Goal: Task Accomplishment & Management: Manage account settings

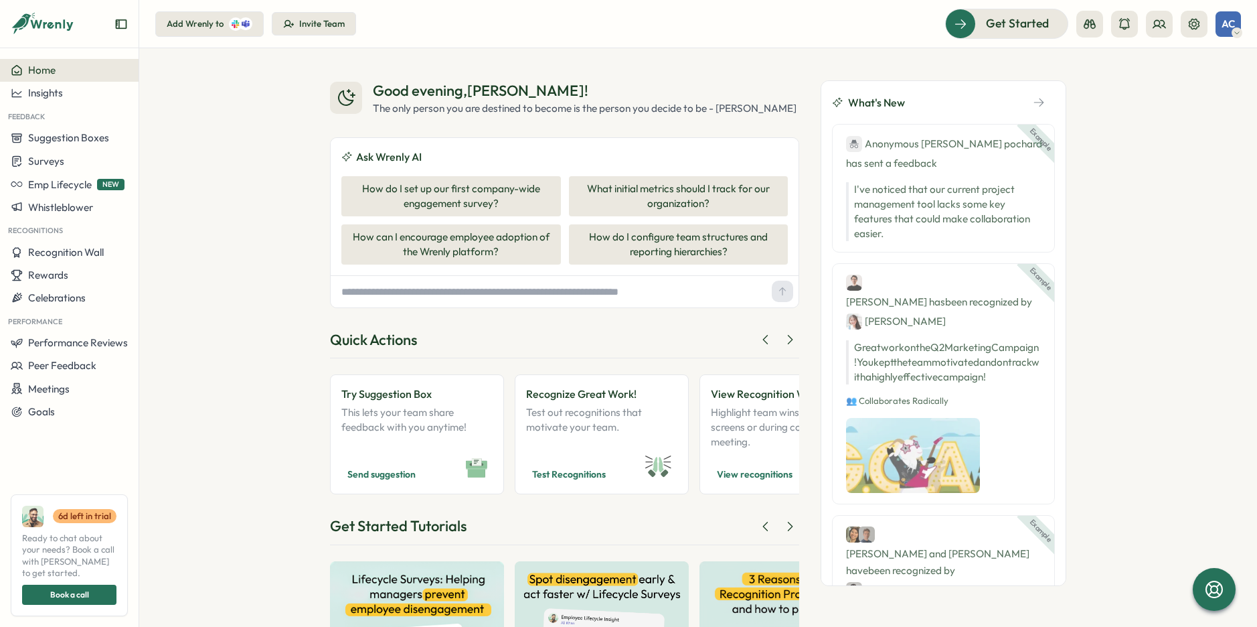
click at [299, 117] on div "Good evening , Adrian ! The only person you are destined to become is the perso…" at bounding box center [698, 337] width 1118 height 578
click at [334, 15] on button "Invite Team" at bounding box center [314, 24] width 84 height 24
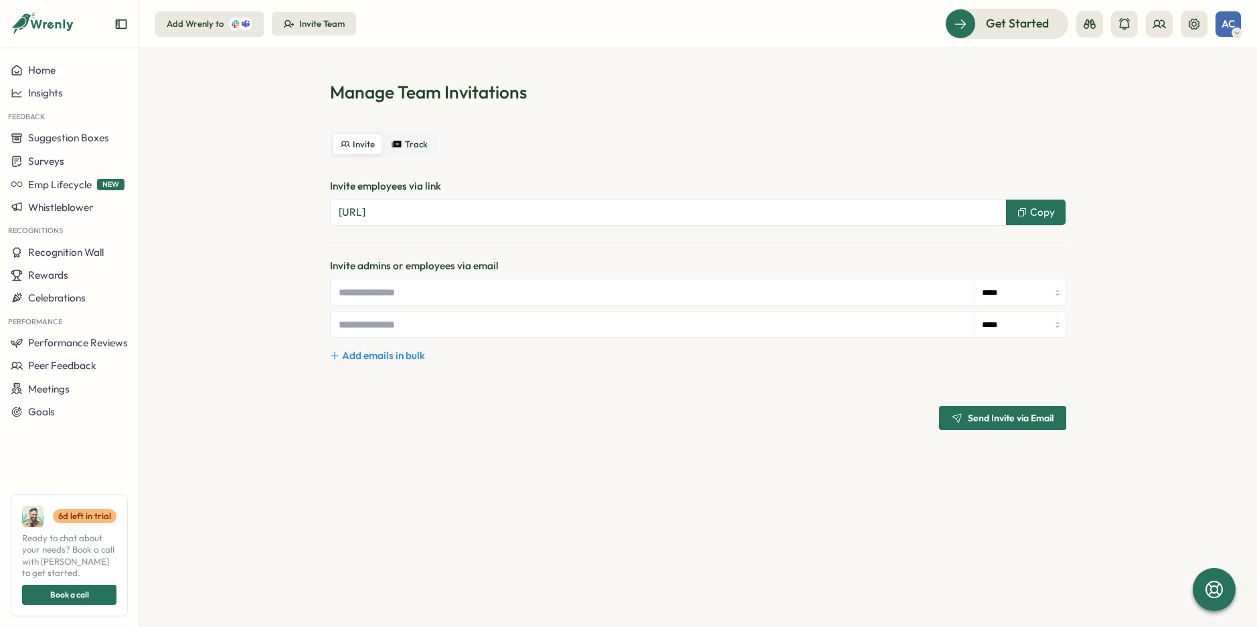
click at [408, 144] on span "Track" at bounding box center [416, 144] width 23 height 10
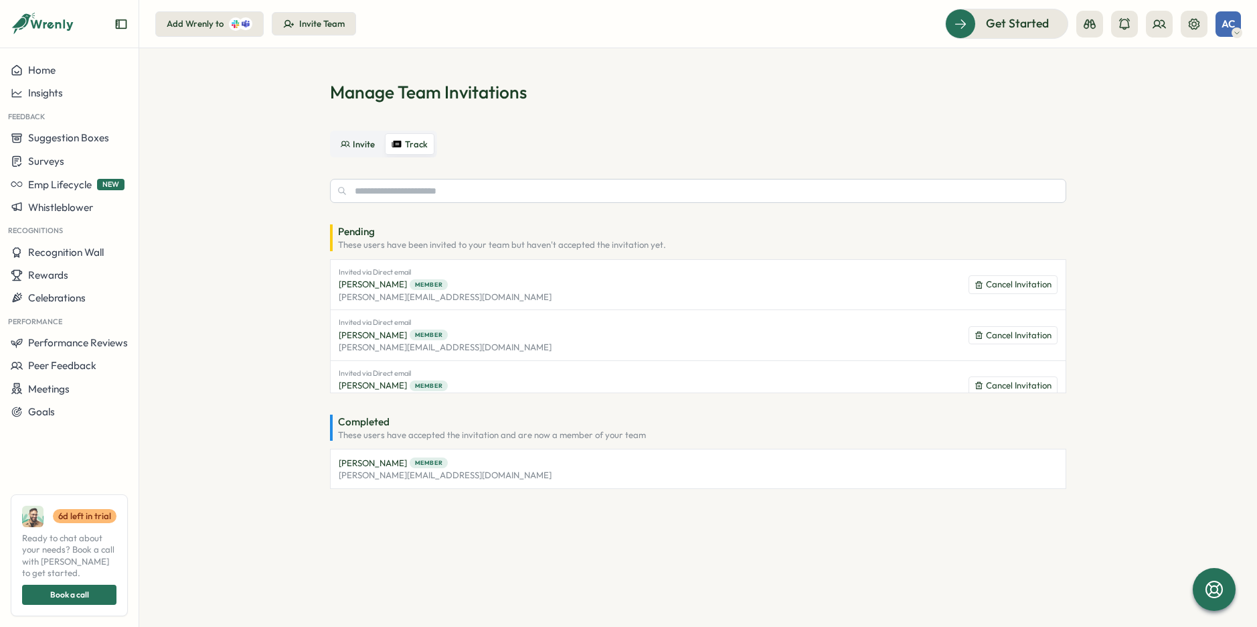
click at [276, 311] on section "Manage Team Invitations Invite Track Pending These users have been invited to y…" at bounding box center [698, 337] width 1118 height 578
click at [777, 114] on div "Manage Team Invitations Invite Track Pending These users have been invited to y…" at bounding box center [698, 284] width 737 height 408
click at [657, 120] on div "Manage Team Invitations Invite Track Pending These users have been invited to y…" at bounding box center [698, 284] width 737 height 408
click at [246, 415] on section "Manage Team Invitations Invite Track Pending These users have been invited to y…" at bounding box center [698, 337] width 1118 height 578
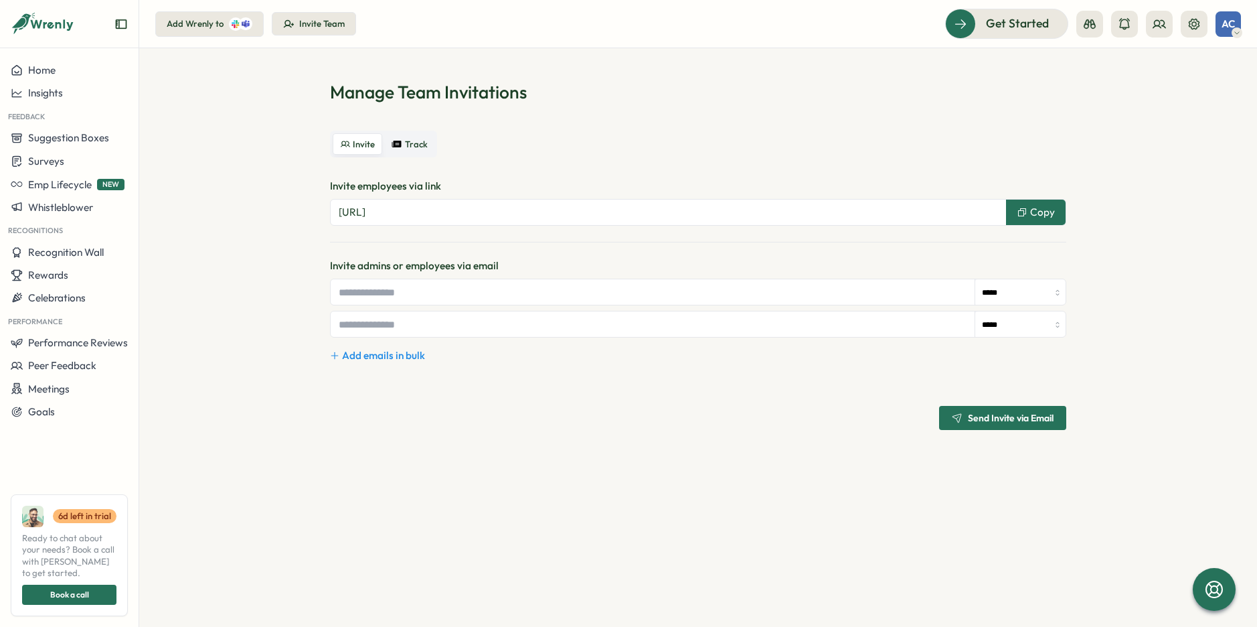
click at [583, 145] on div "Invite Track" at bounding box center [698, 144] width 737 height 27
click at [256, 316] on section "Manage Team Invitations Invite Track Invite employees via link https://app.wren…" at bounding box center [698, 337] width 1118 height 578
click at [406, 148] on span "Track" at bounding box center [416, 144] width 23 height 10
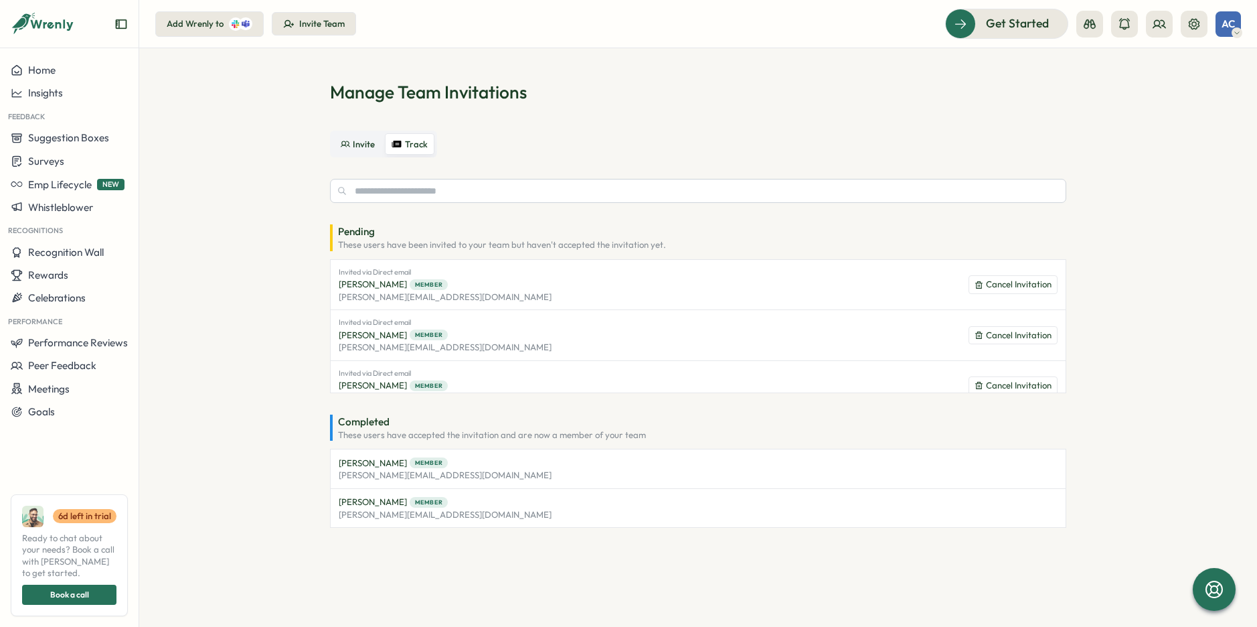
click at [279, 139] on section "Manage Team Invitations Invite Track Pending These users have been invited to y…" at bounding box center [698, 337] width 1118 height 578
click at [213, 137] on section "Manage Team Invitations Invite Track Pending These users have been invited to y…" at bounding box center [698, 337] width 1118 height 578
click at [82, 133] on span "Suggestion Boxes" at bounding box center [68, 137] width 81 height 13
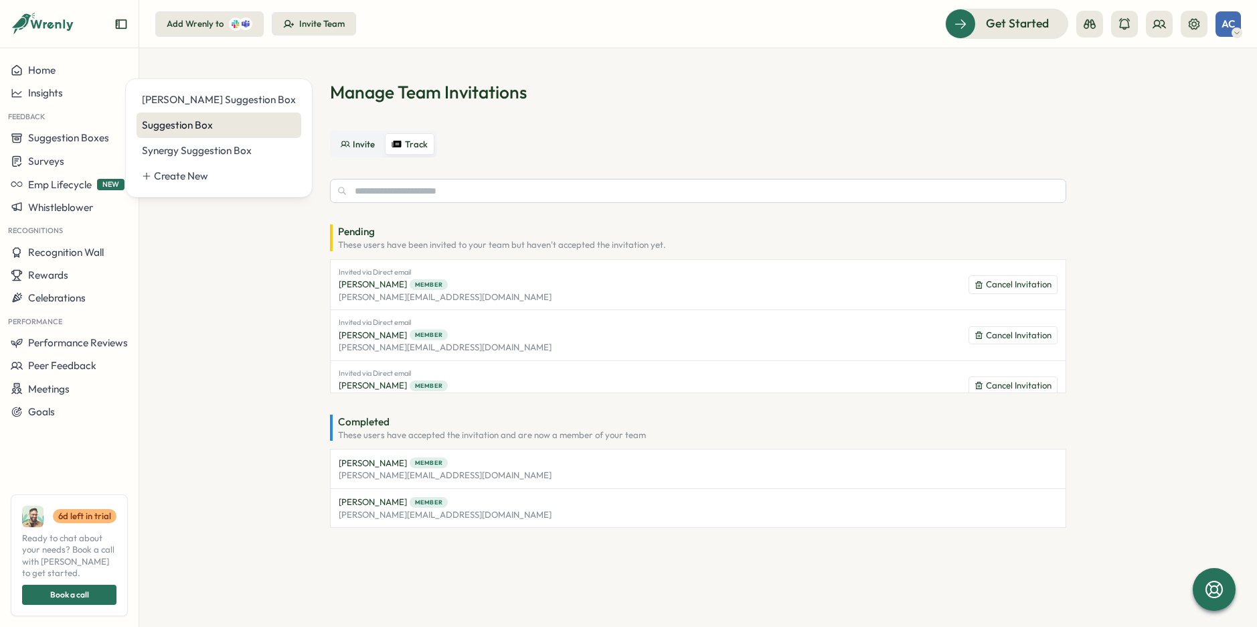
click at [204, 124] on div "Suggestion Box" at bounding box center [219, 125] width 154 height 15
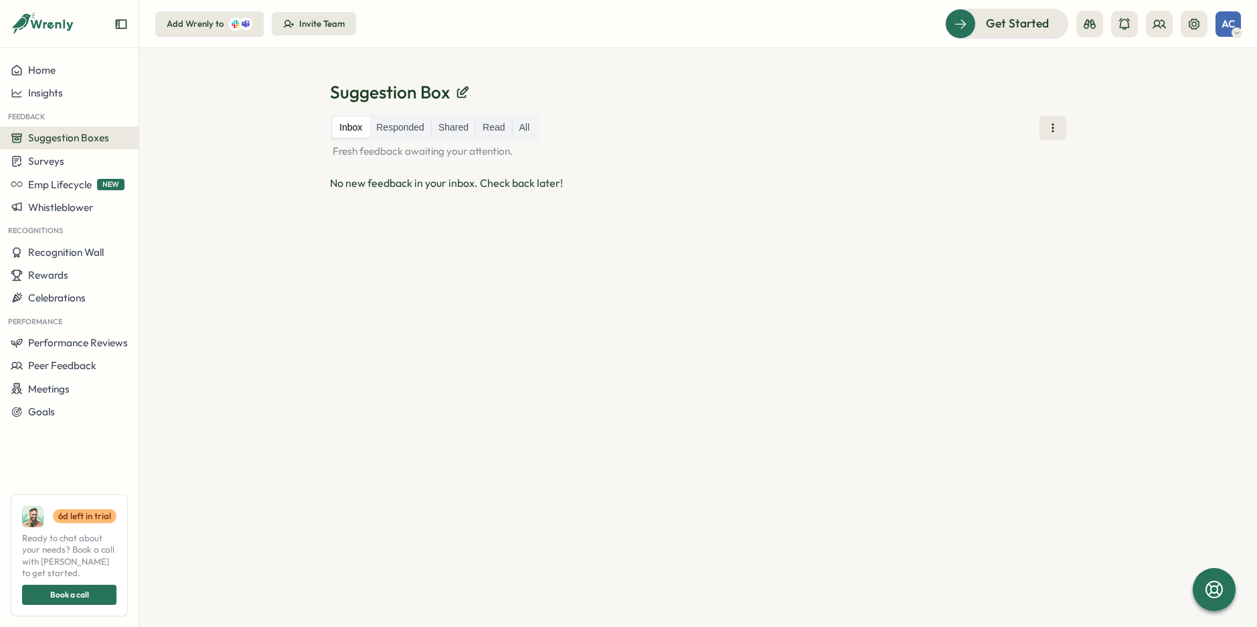
click at [365, 56] on div "Suggestion Box Inbox Responded Shared Read All Fresh feedback awaiting your att…" at bounding box center [698, 337] width 1118 height 578
click at [1162, 23] on icon at bounding box center [1159, 23] width 13 height 13
click at [1139, 64] on div "Org Members" at bounding box center [1159, 66] width 84 height 15
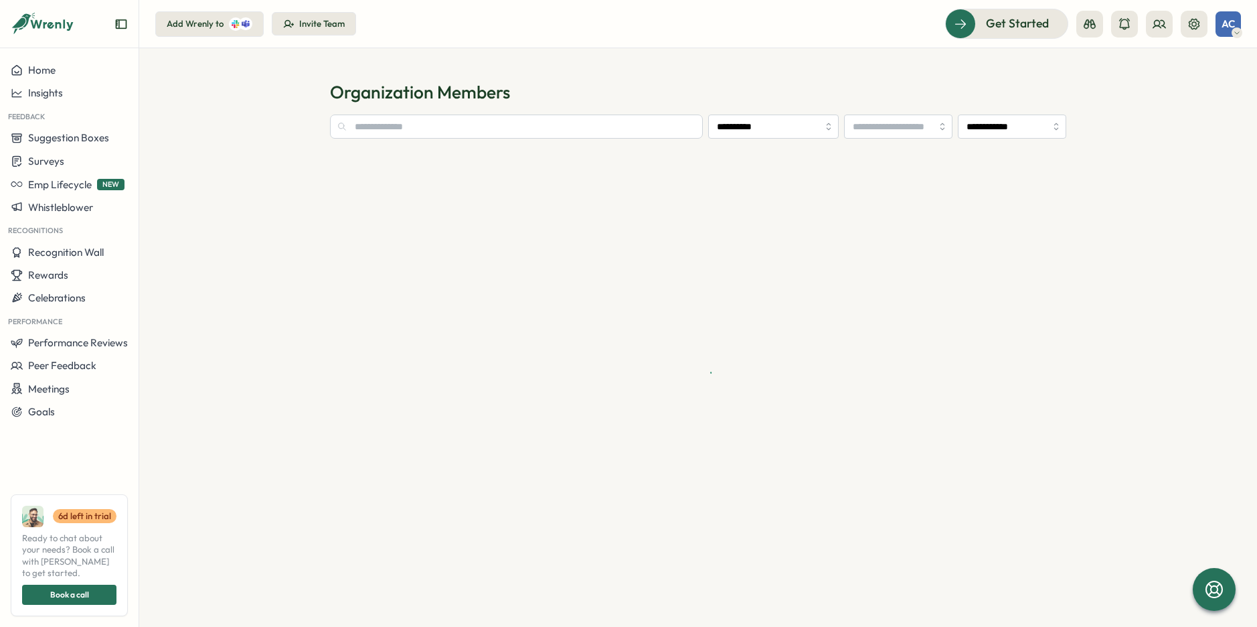
type input "**********"
click at [854, 78] on section "**********" at bounding box center [698, 337] width 1118 height 578
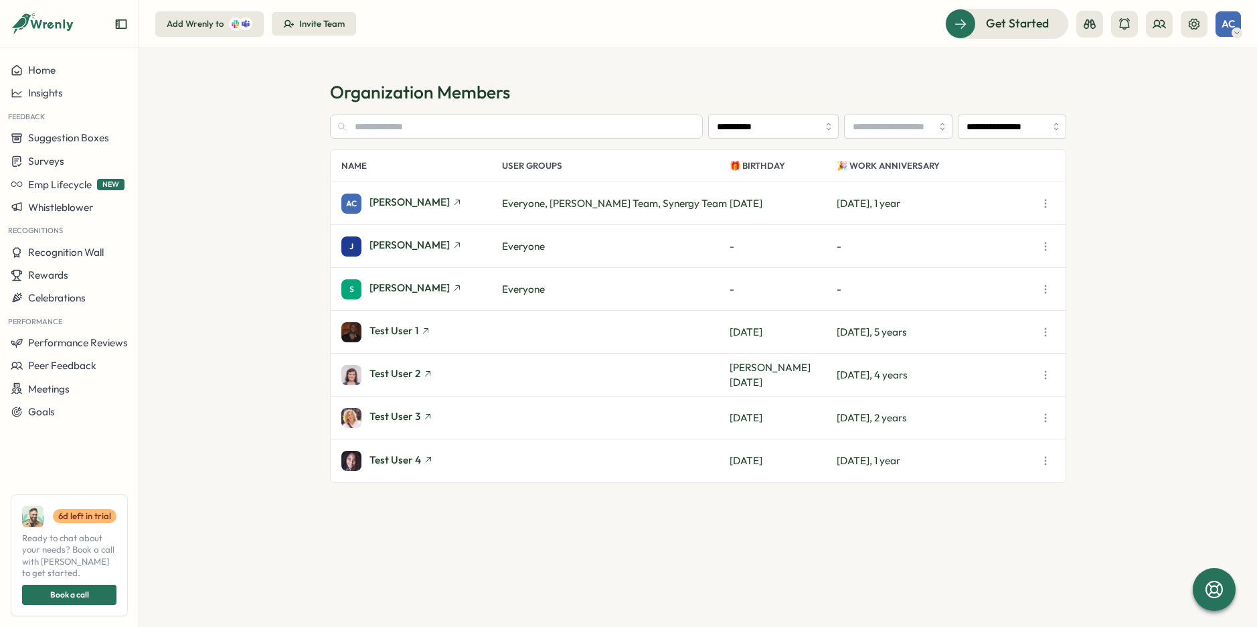
click at [1049, 333] on icon "button" at bounding box center [1045, 331] width 13 height 13
click at [398, 335] on span "Test User 1" at bounding box center [394, 330] width 49 height 10
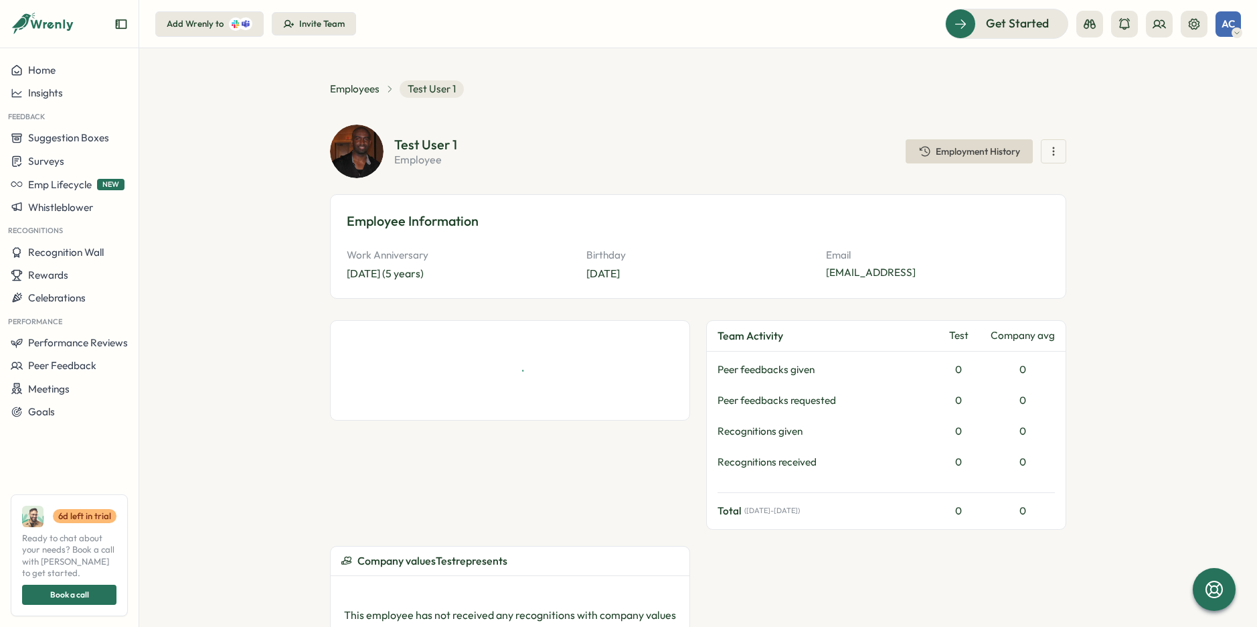
click at [1058, 147] on icon "button" at bounding box center [1053, 151] width 13 height 13
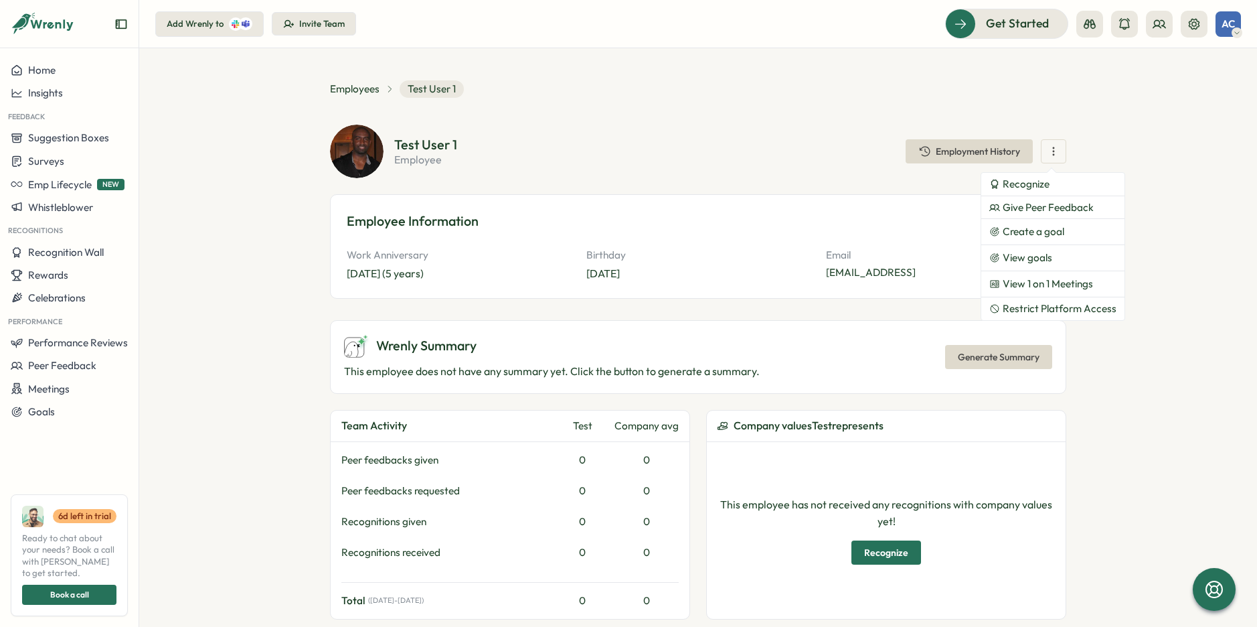
click at [752, 125] on div "Test User 1 employee Employment History Recognize Give Peer Feedback Create a g…" at bounding box center [698, 152] width 737 height 54
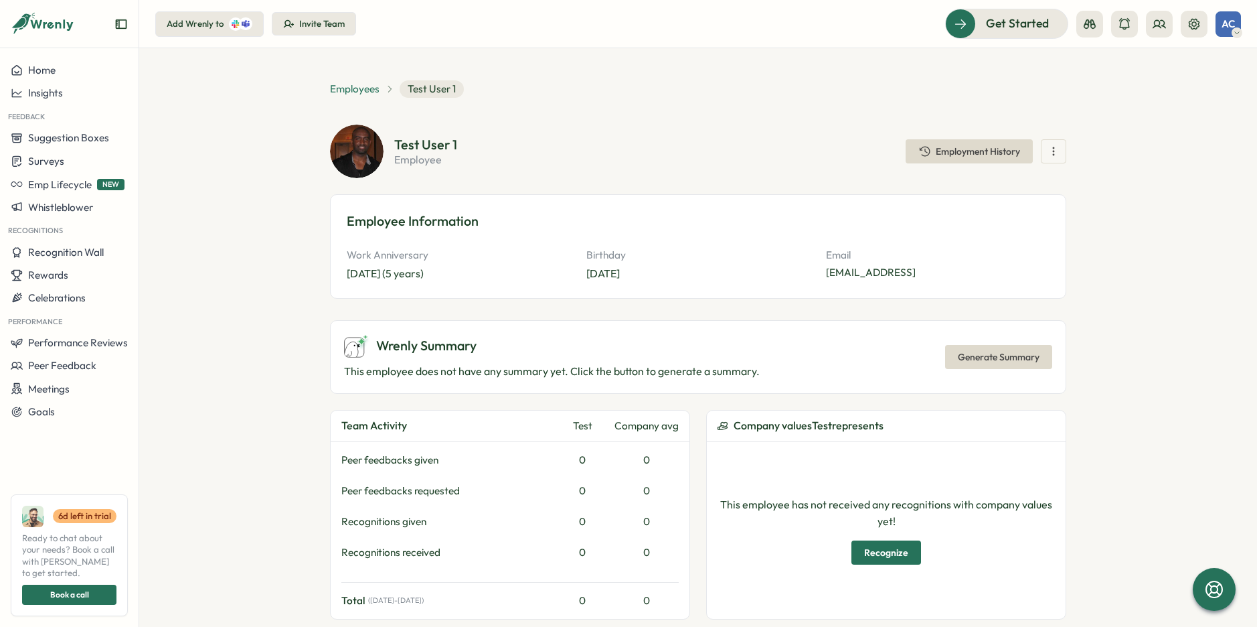
click at [358, 93] on span "Employees" at bounding box center [355, 89] width 50 height 15
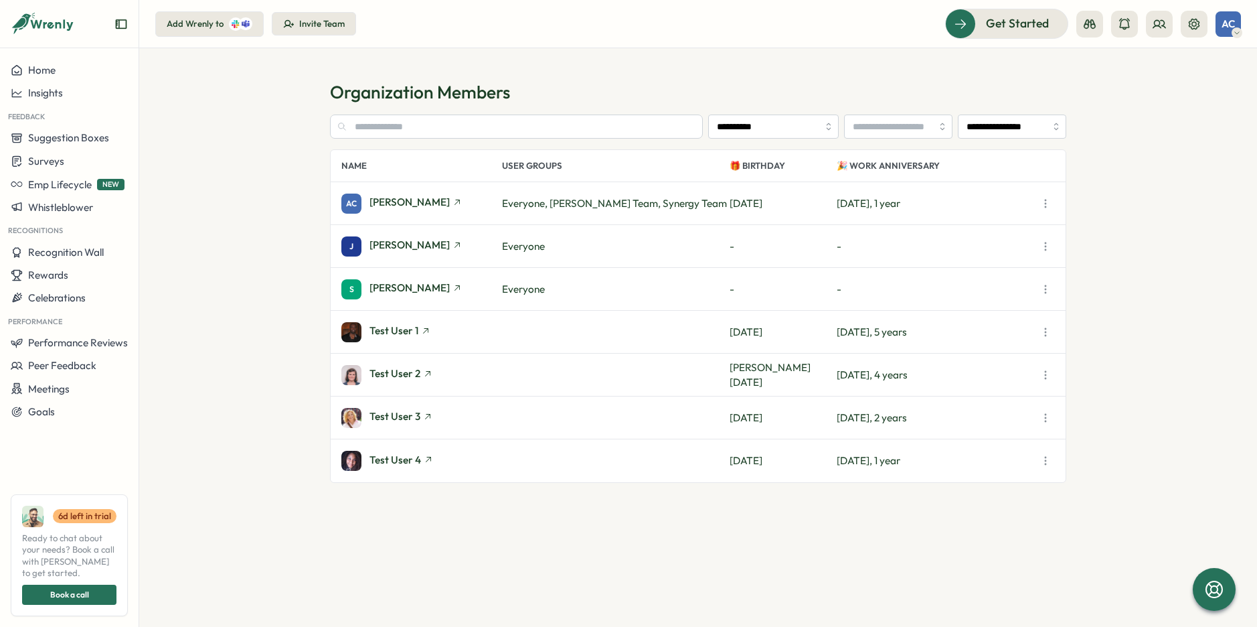
click at [1198, 236] on section "**********" at bounding box center [698, 337] width 1118 height 578
click at [1040, 244] on icon "button" at bounding box center [1045, 246] width 13 height 13
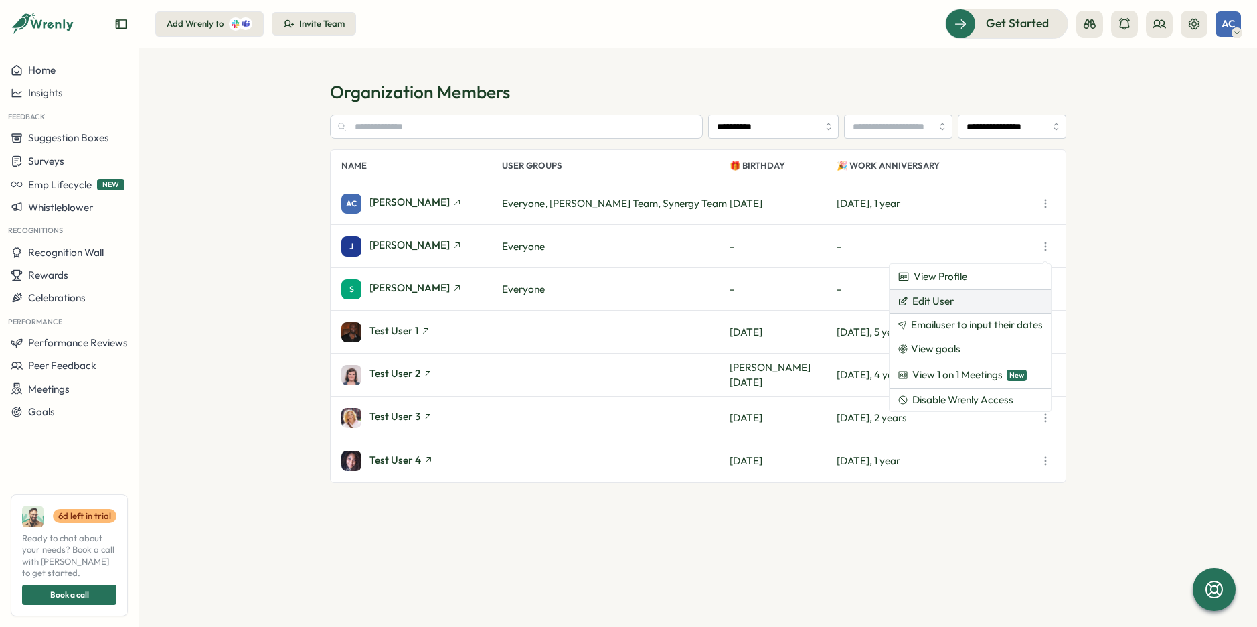
click at [925, 302] on span "Edit User" at bounding box center [934, 301] width 42 height 12
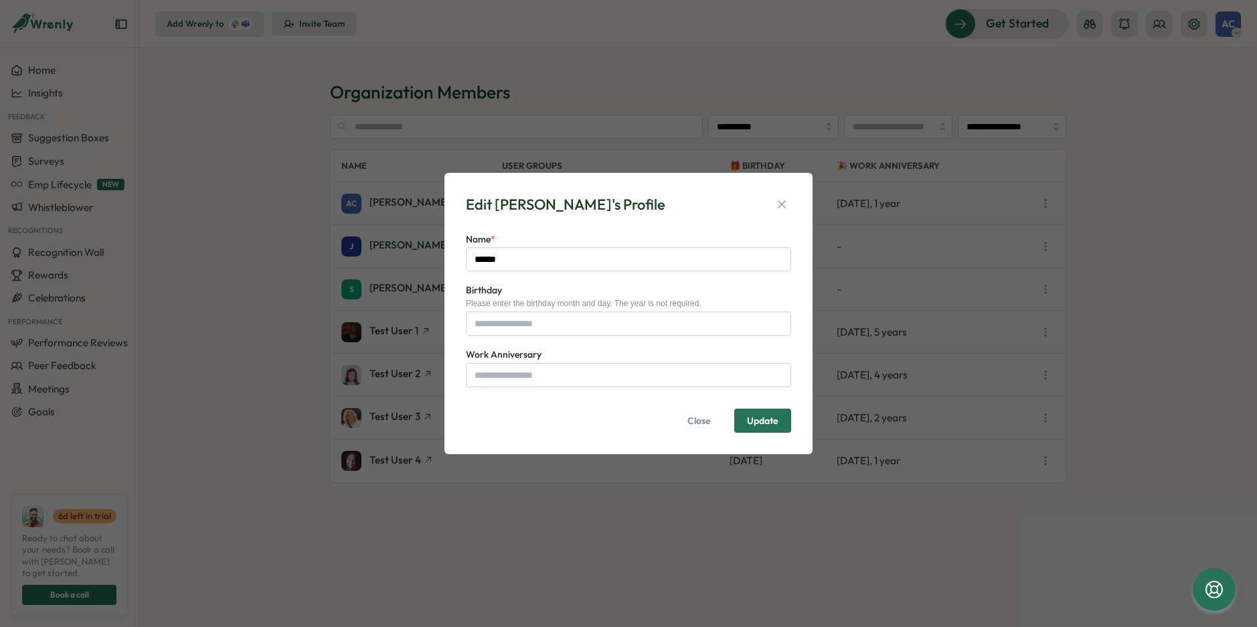
click at [771, 203] on div "Edit Jessie's Profile" at bounding box center [628, 204] width 325 height 21
click at [783, 206] on icon "button" at bounding box center [781, 203] width 7 height 7
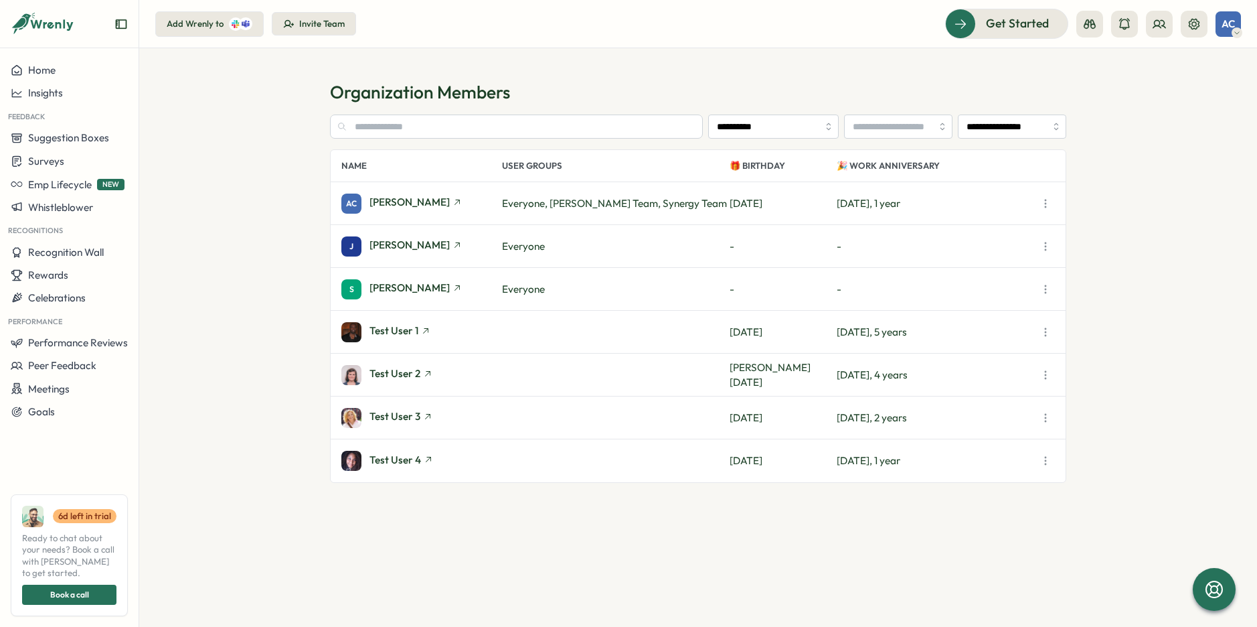
click at [1040, 250] on icon "button" at bounding box center [1045, 246] width 13 height 13
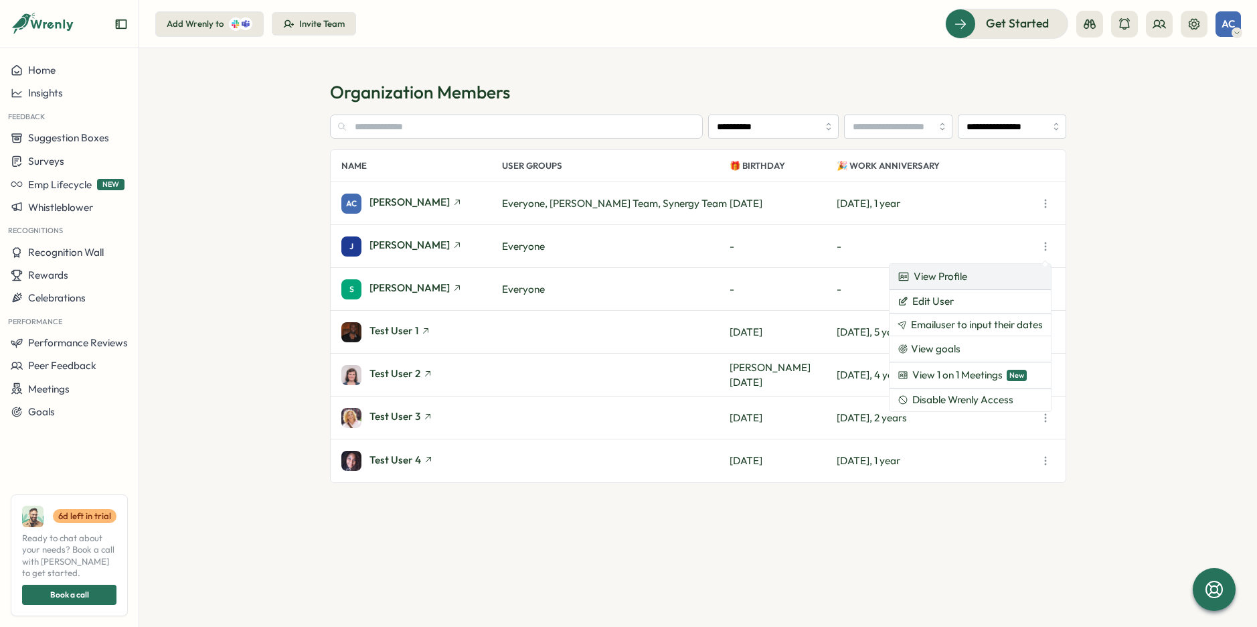
click at [961, 281] on span "View Profile" at bounding box center [941, 276] width 54 height 15
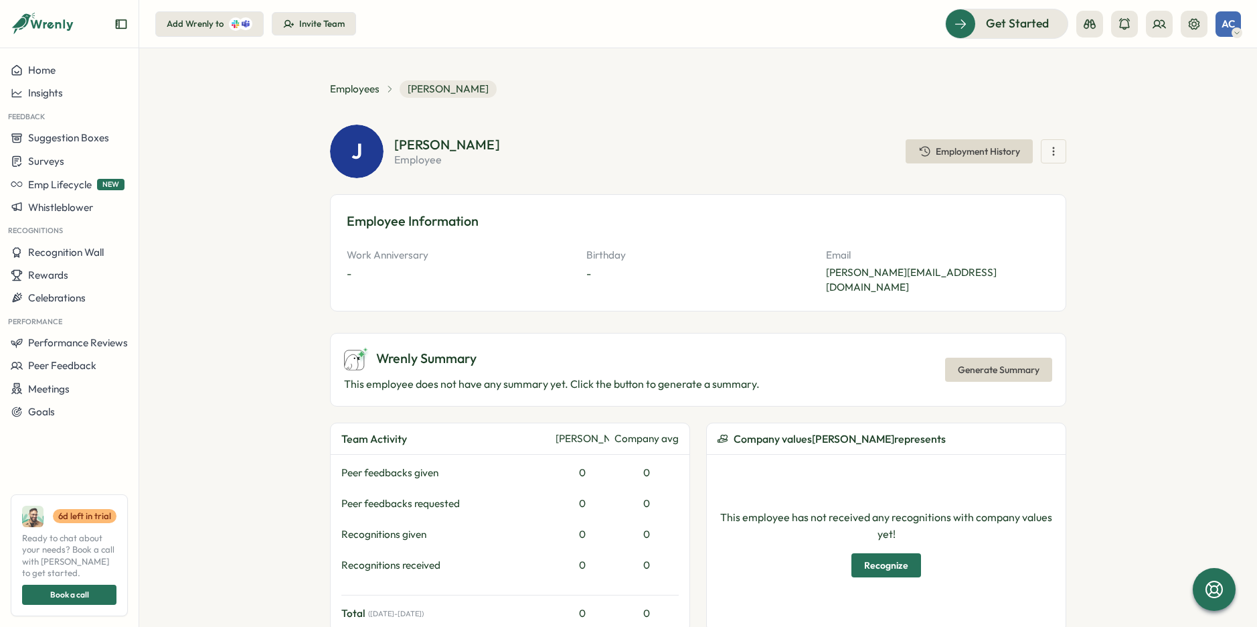
click at [1052, 155] on icon "button" at bounding box center [1053, 151] width 13 height 13
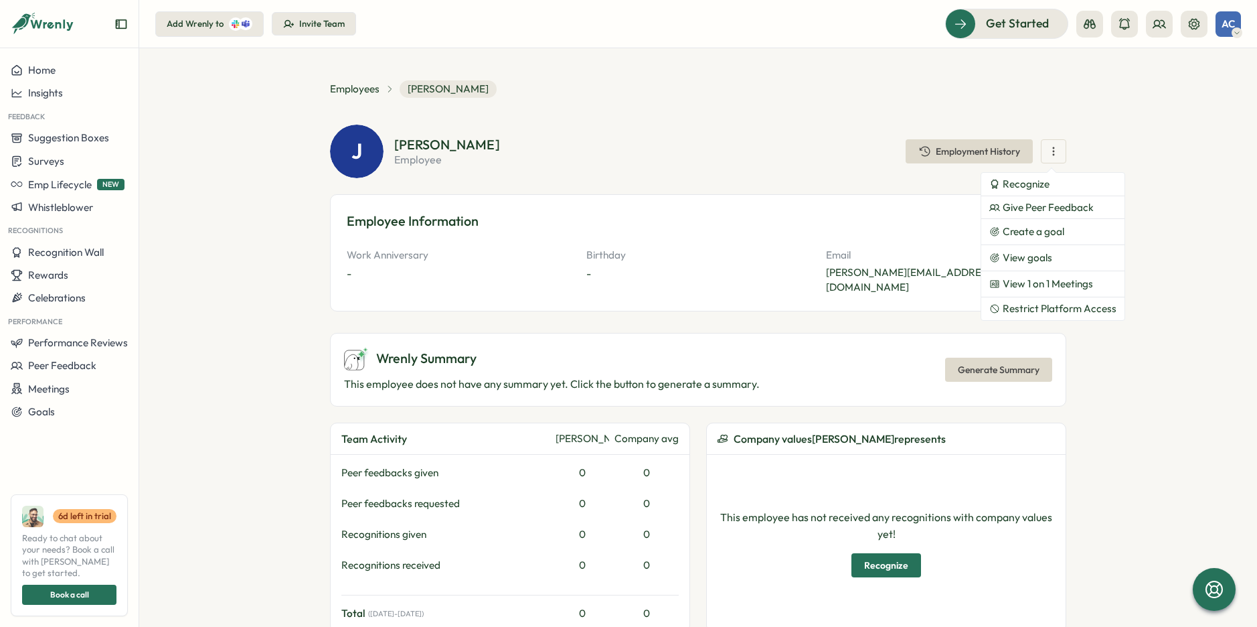
click at [729, 171] on div "J Jessie employee Employment History Recognize Give Peer Feedback Create a goal…" at bounding box center [698, 152] width 737 height 54
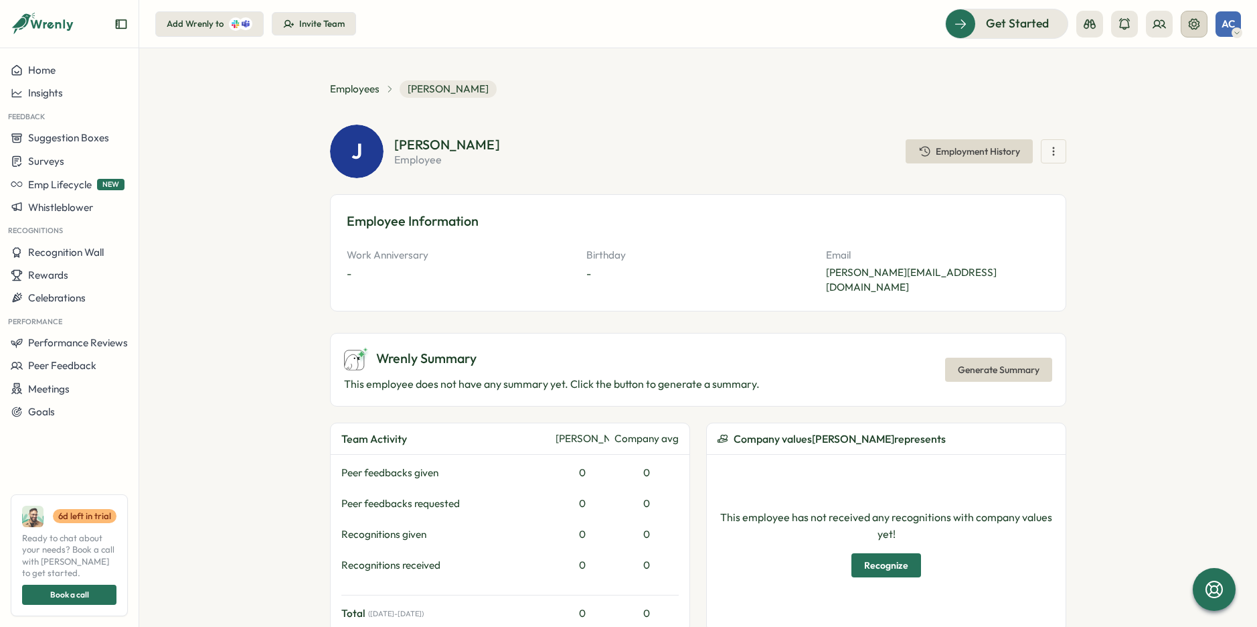
click at [1196, 23] on icon at bounding box center [1194, 23] width 11 height 11
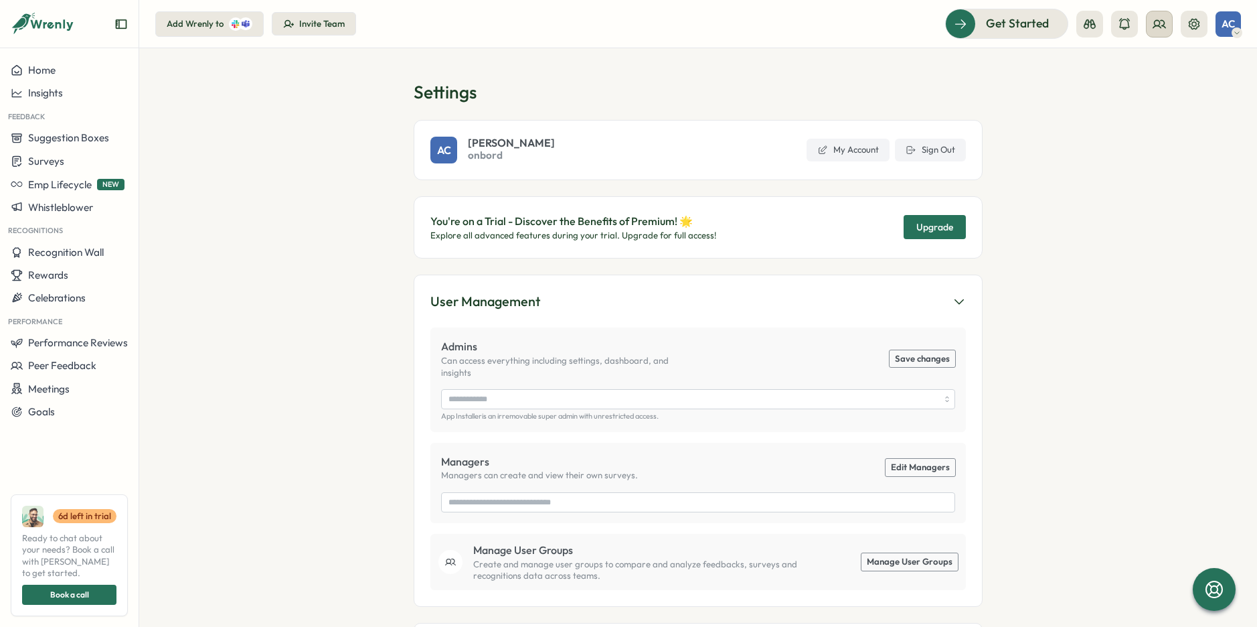
click at [1156, 23] on icon at bounding box center [1159, 23] width 13 height 13
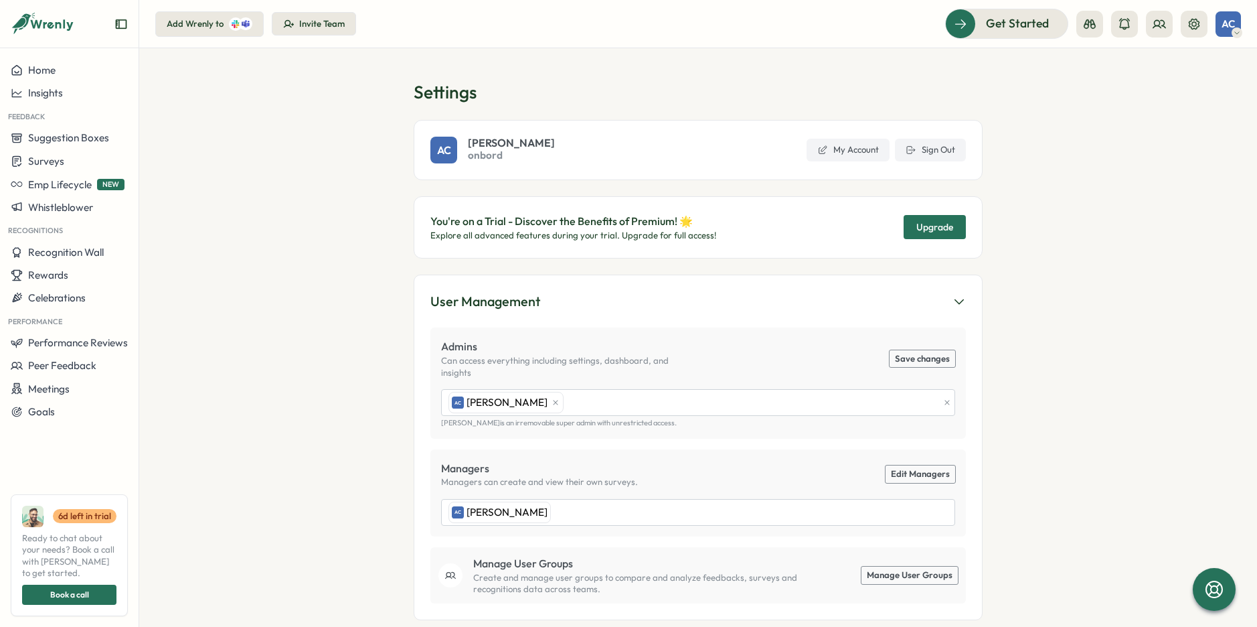
click at [1061, 366] on section "Settings AC Adrian Cardenosa onbord My Account Sign Out You're on a Trial - Dis…" at bounding box center [698, 337] width 1118 height 578
click at [897, 566] on link "Manage User Groups" at bounding box center [910, 574] width 96 height 17
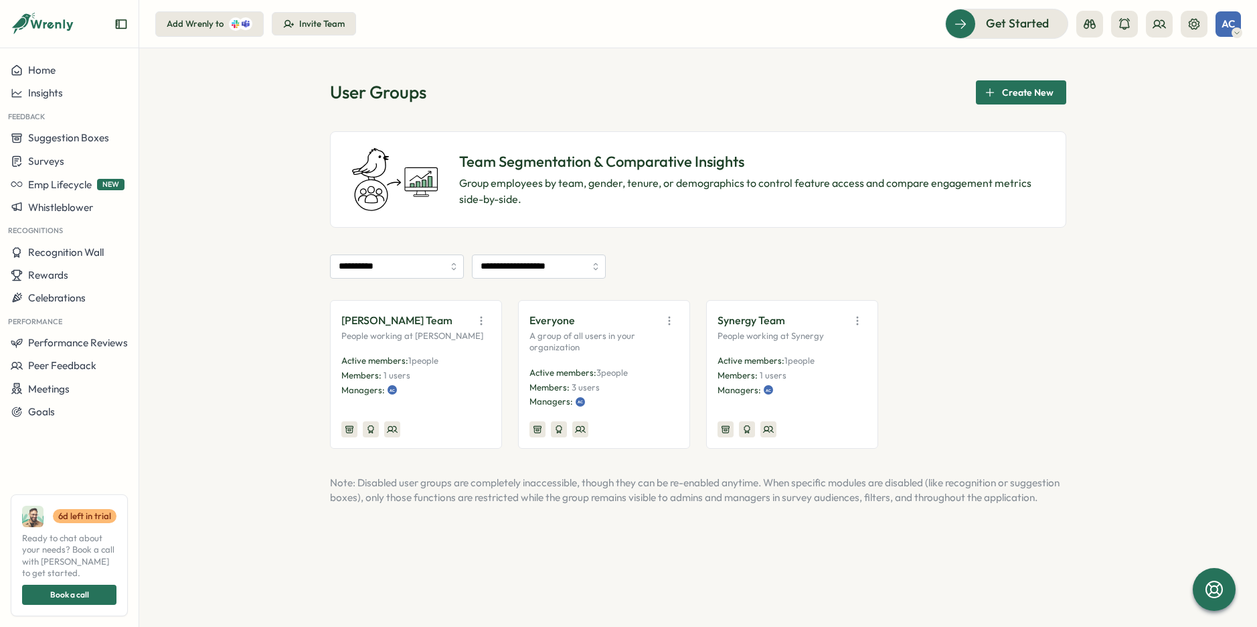
click at [475, 325] on icon "button" at bounding box center [481, 320] width 13 height 13
click at [460, 352] on button "View Audience" at bounding box center [446, 349] width 84 height 23
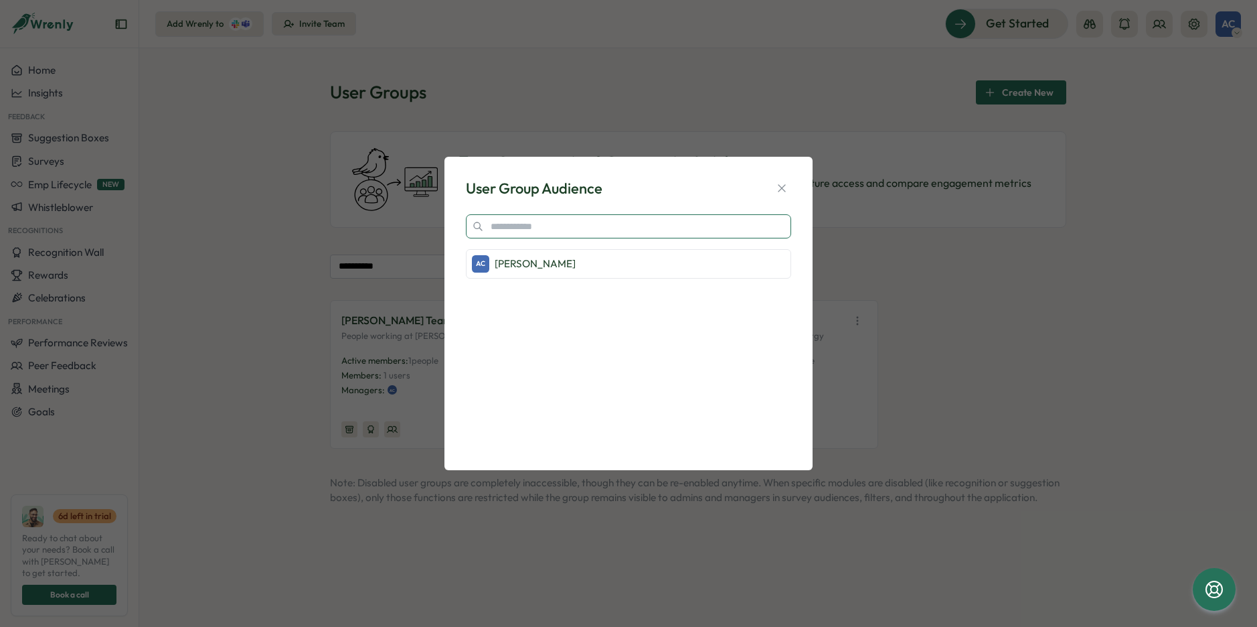
click at [566, 230] on input "text" at bounding box center [628, 226] width 325 height 24
type input "***"
click at [788, 189] on icon "button" at bounding box center [781, 187] width 13 height 13
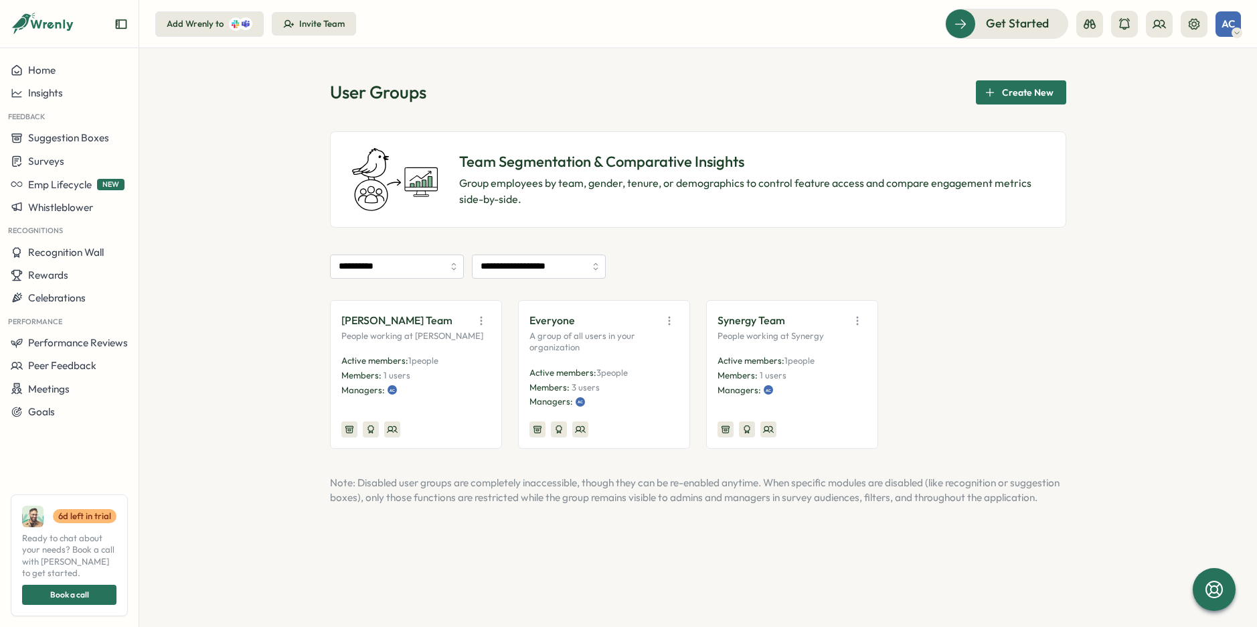
click at [485, 323] on icon "button" at bounding box center [481, 320] width 13 height 13
click at [457, 373] on button "Edit" at bounding box center [446, 373] width 84 height 23
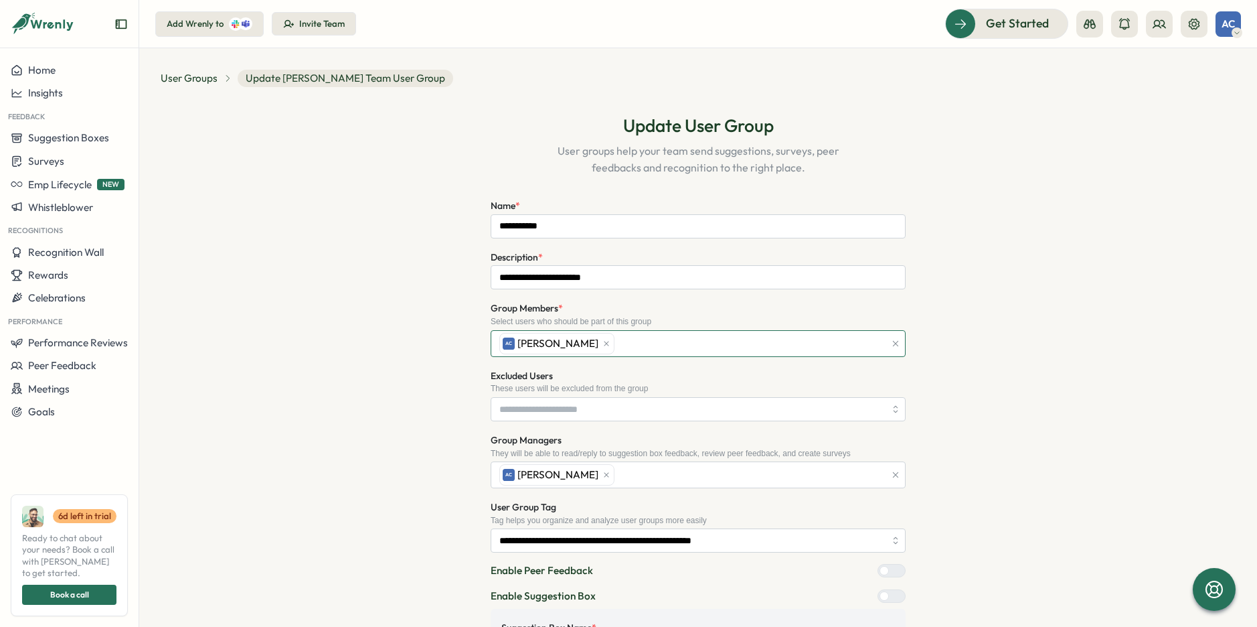
click at [647, 335] on div "AC Adrian Cardenosa" at bounding box center [690, 343] width 389 height 25
click at [1014, 390] on div "**********" at bounding box center [698, 437] width 1075 height 679
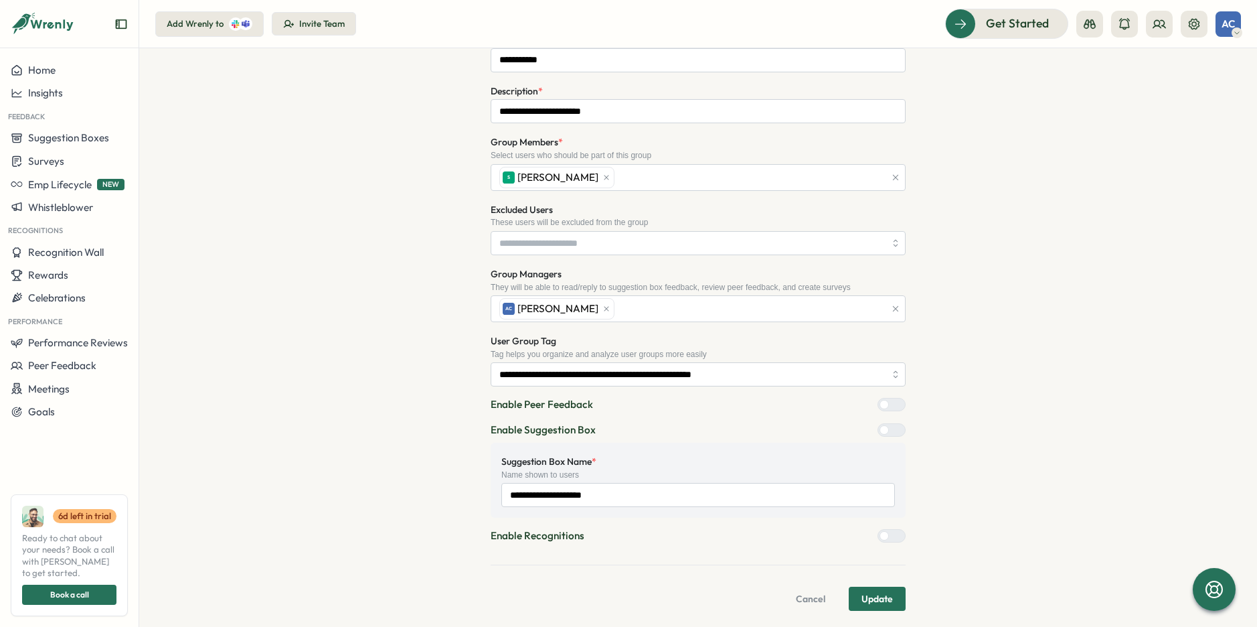
scroll to position [165, 0]
click at [872, 593] on span "Update" at bounding box center [877, 599] width 31 height 23
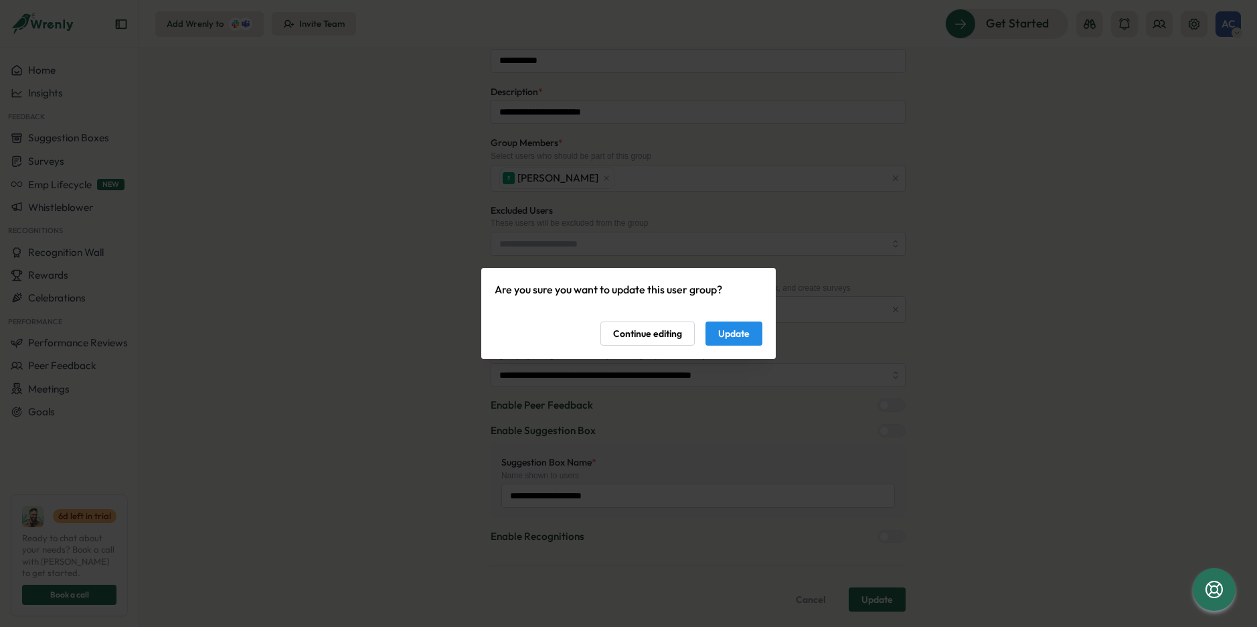
click at [719, 334] on span "Update" at bounding box center [733, 333] width 31 height 23
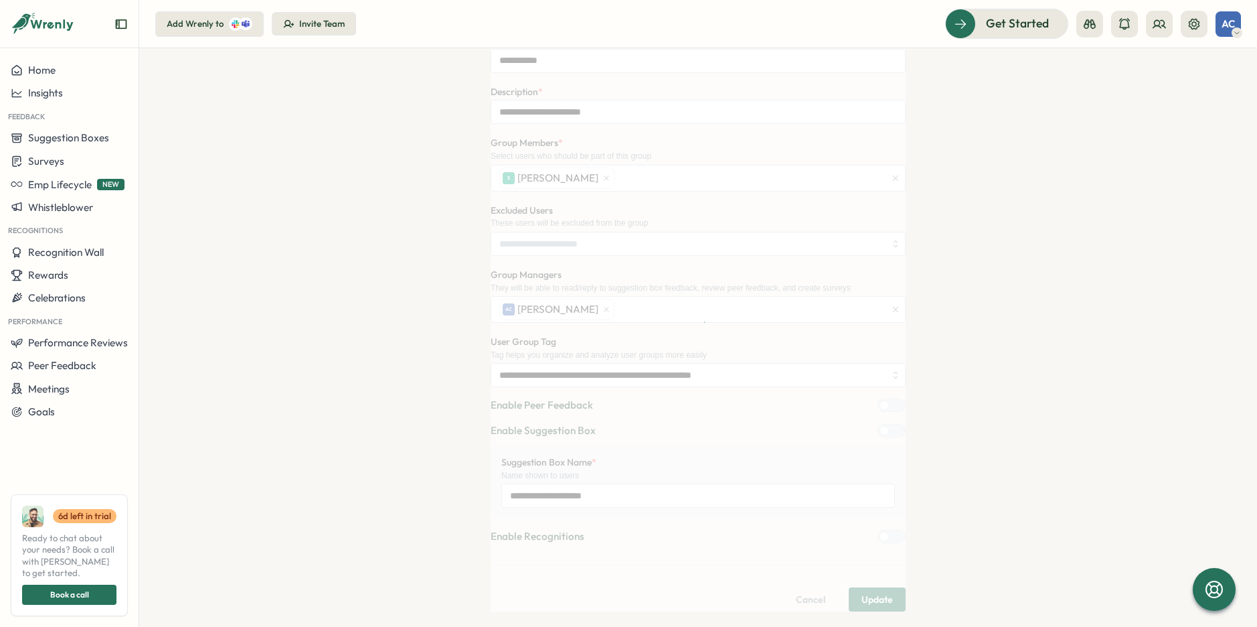
scroll to position [0, 0]
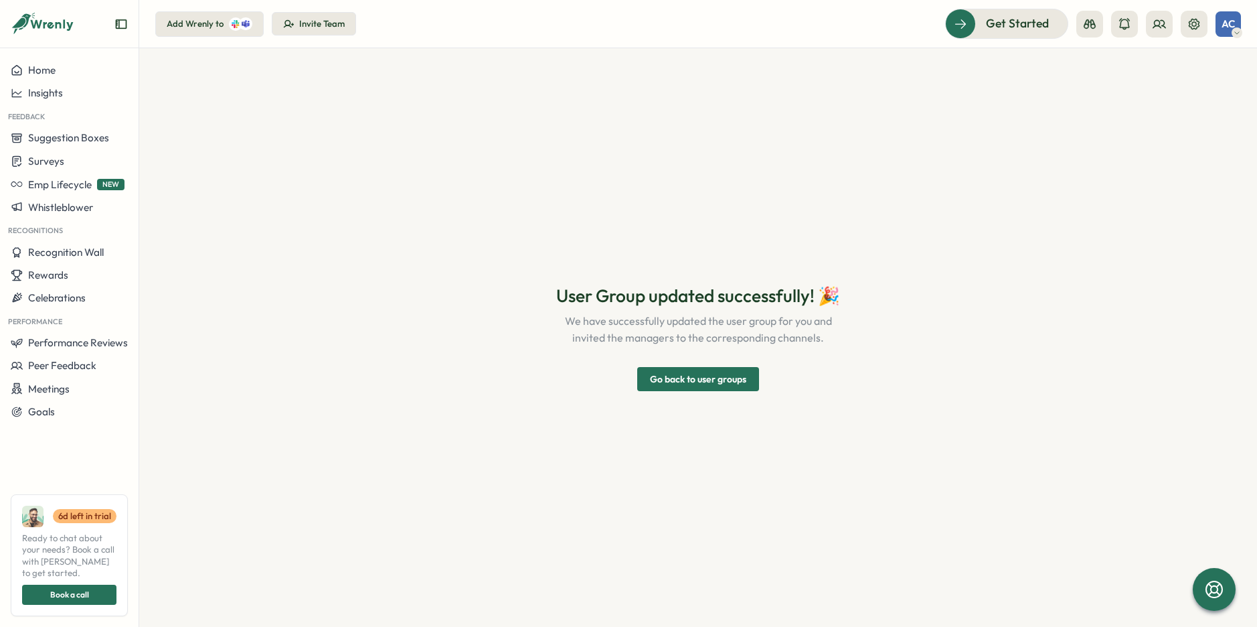
click at [712, 389] on span "Go back to user groups" at bounding box center [698, 379] width 96 height 23
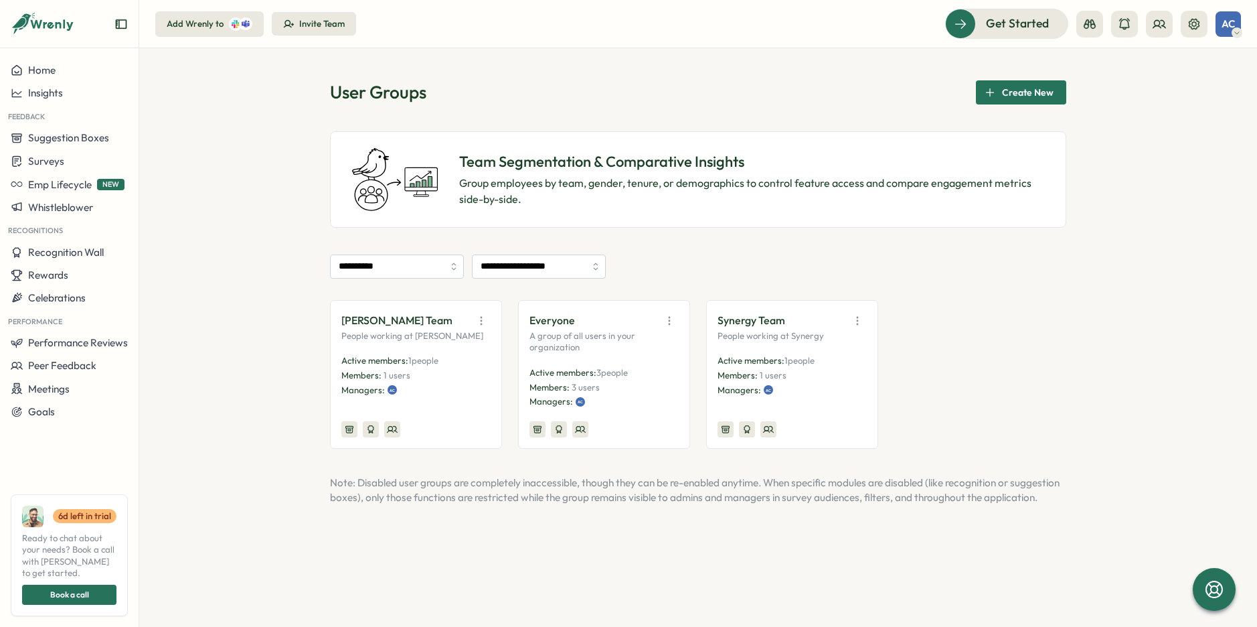
click at [861, 316] on icon "button" at bounding box center [857, 320] width 13 height 13
click at [804, 372] on button "Edit" at bounding box center [823, 373] width 84 height 23
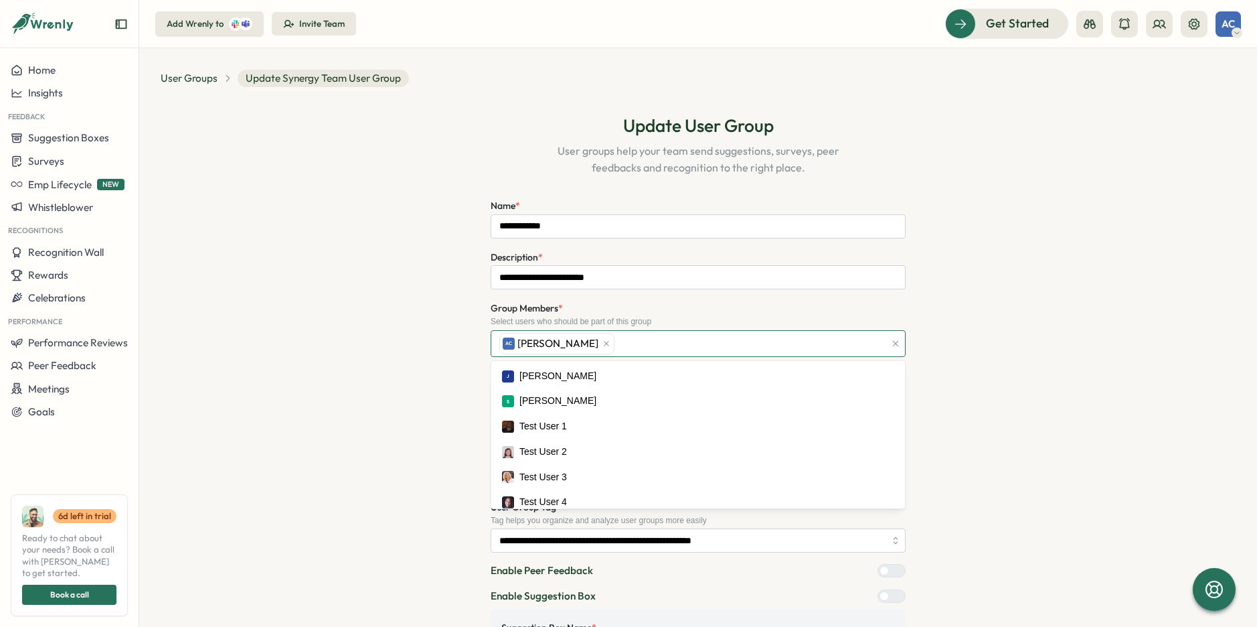
click at [678, 325] on div "Group Members * Select users who should be part of this group AC Adrian Cardeno…" at bounding box center [698, 328] width 415 height 56
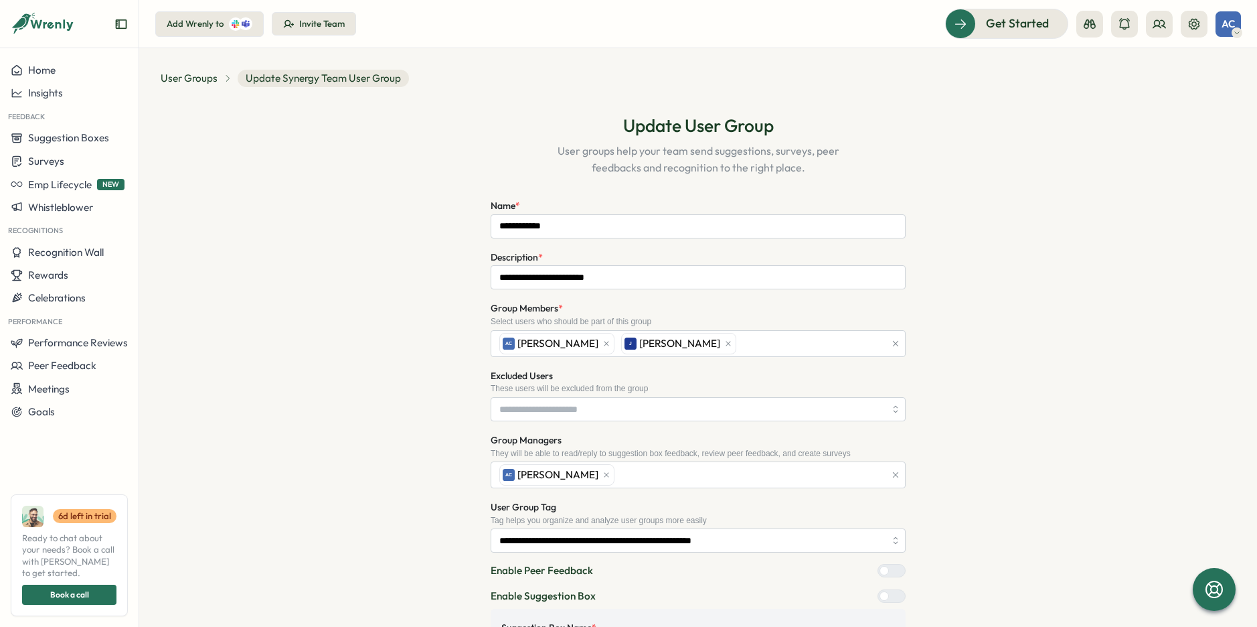
click at [996, 290] on div "**********" at bounding box center [698, 437] width 1075 height 679
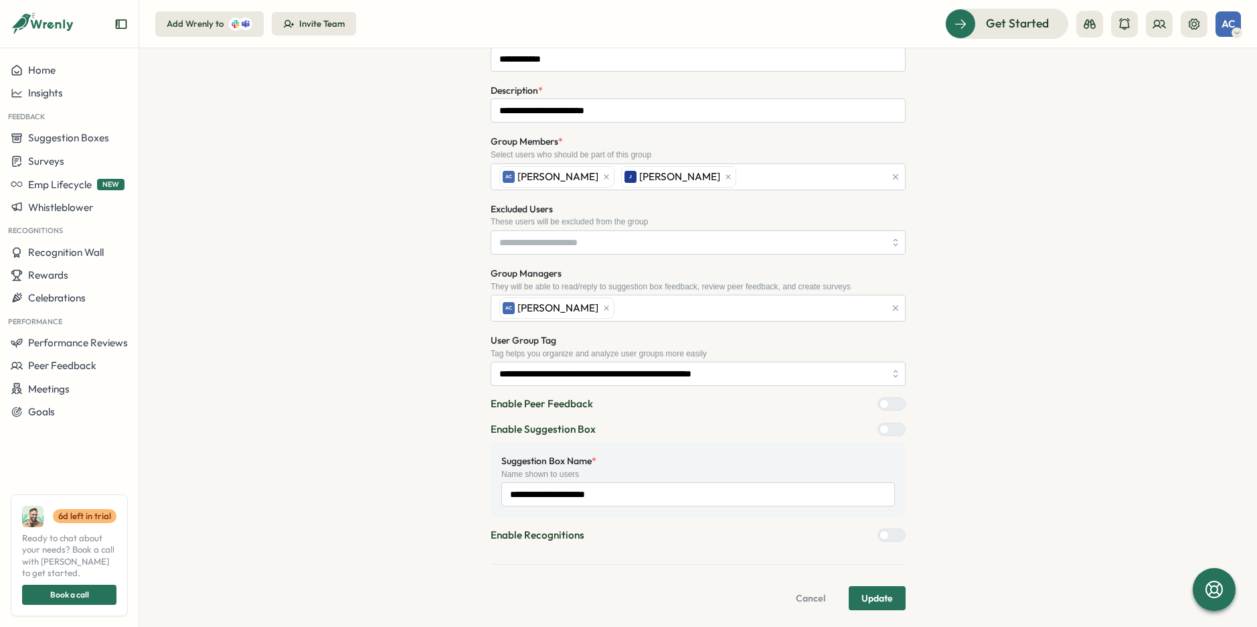
scroll to position [165, 0]
click at [865, 589] on span "Update" at bounding box center [877, 599] width 31 height 23
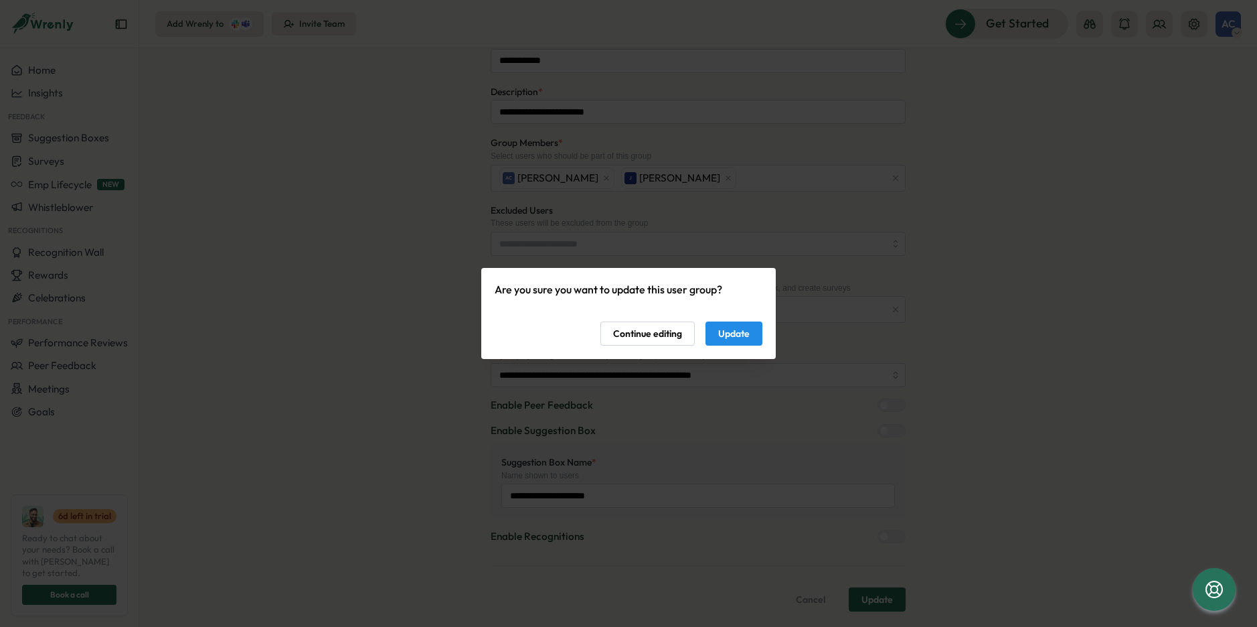
click at [752, 341] on button "Update" at bounding box center [734, 333] width 57 height 24
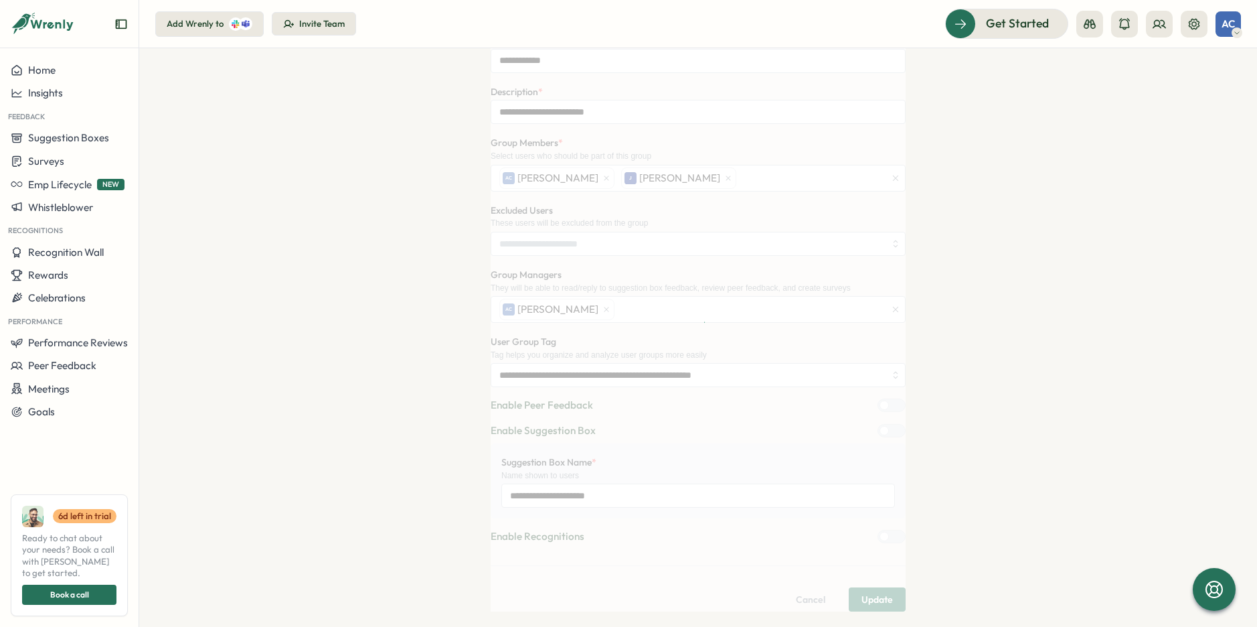
scroll to position [0, 0]
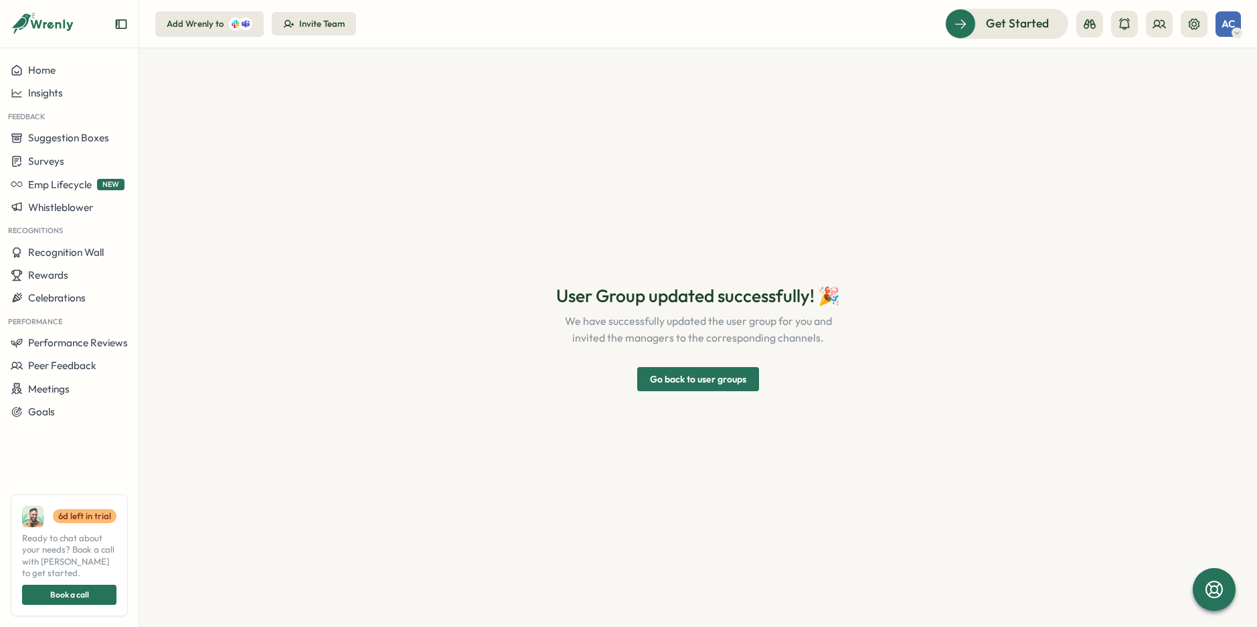
click at [700, 393] on section "User Group updated successfully! 🎉 We have successfully updated the user group …" at bounding box center [698, 337] width 1118 height 578
click at [690, 375] on span "Go back to user groups" at bounding box center [698, 379] width 96 height 23
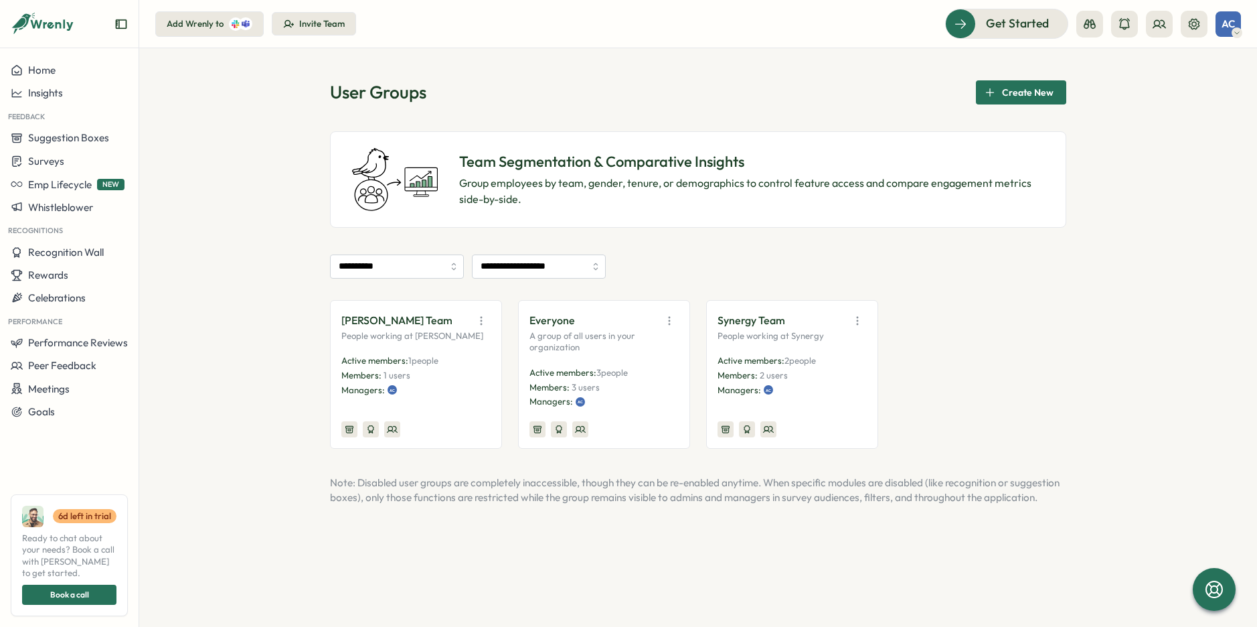
click at [262, 194] on div "**********" at bounding box center [698, 337] width 1118 height 578
click at [227, 333] on div "**********" at bounding box center [698, 337] width 1118 height 578
click at [580, 427] on circle at bounding box center [578, 428] width 5 height 5
click at [283, 239] on div "**********" at bounding box center [698, 337] width 1118 height 578
click at [98, 143] on span "Suggestion Boxes" at bounding box center [68, 137] width 81 height 13
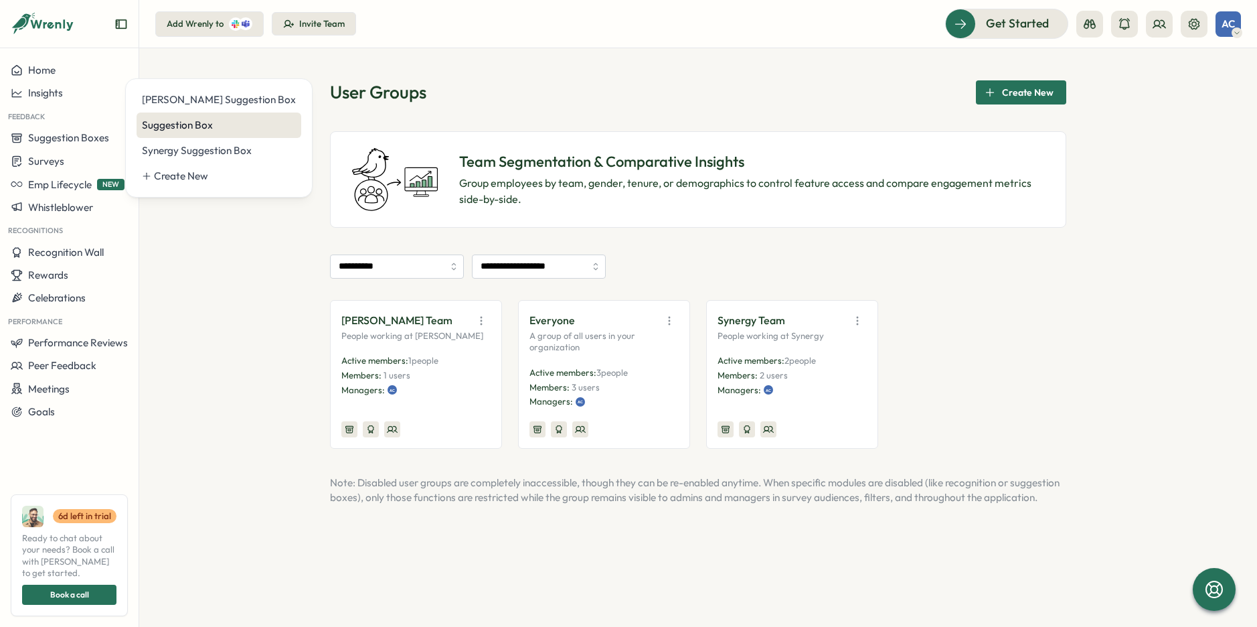
click at [169, 122] on div "Suggestion Box" at bounding box center [219, 125] width 154 height 15
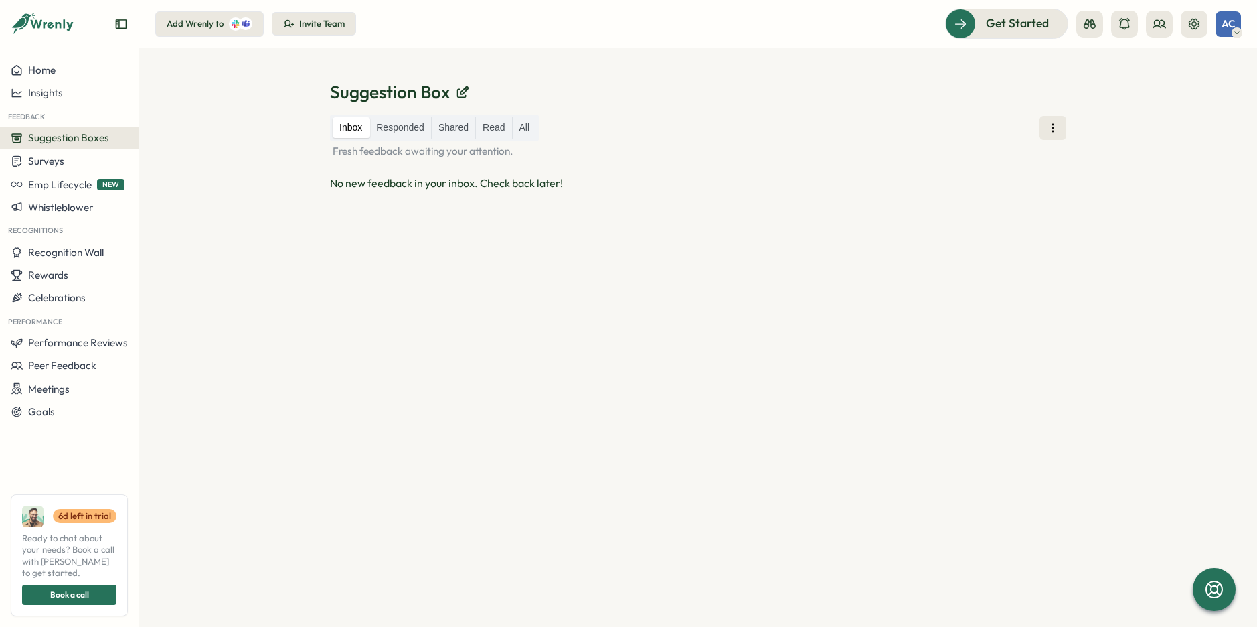
click at [516, 131] on div "All" at bounding box center [524, 127] width 25 height 21
click at [539, 128] on div "Inbox Responded Shared Read All" at bounding box center [434, 127] width 209 height 27
click at [525, 125] on label "All" at bounding box center [525, 127] width 24 height 21
click at [64, 140] on span "Suggestion Boxes" at bounding box center [68, 137] width 81 height 13
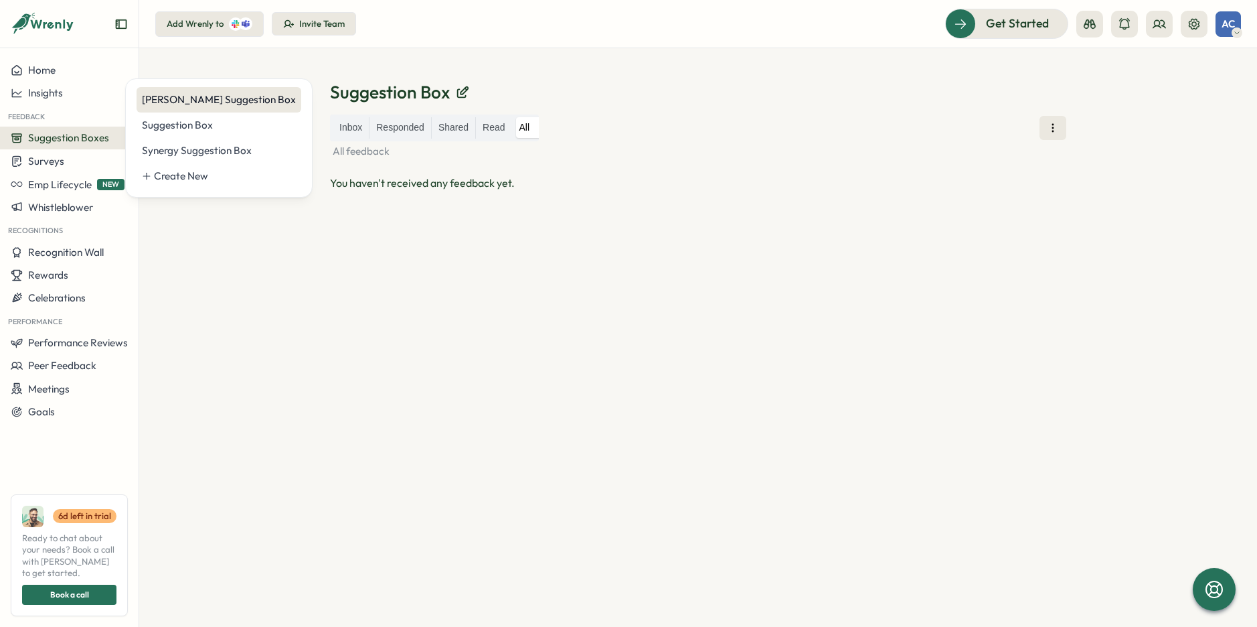
click at [169, 96] on div "Curtin Suggestion Box" at bounding box center [219, 99] width 154 height 15
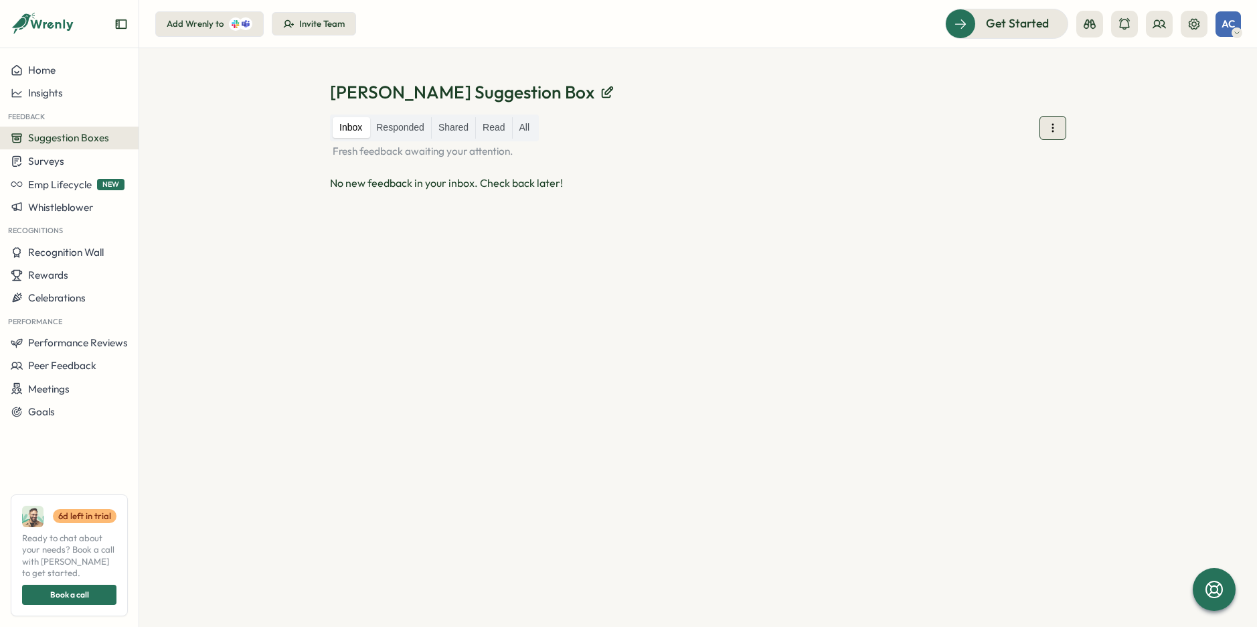
click at [1049, 127] on icon at bounding box center [1053, 127] width 13 height 13
click at [715, 191] on div "Inbox Responded Shared Read All Fresh feedback awaiting your attention. No new …" at bounding box center [698, 354] width 737 height 480
click at [541, 181] on div "No new feedback in your inbox. Check back later!" at bounding box center [698, 183] width 737 height 17
click at [76, 182] on span "Emp Lifecycle" at bounding box center [60, 184] width 64 height 13
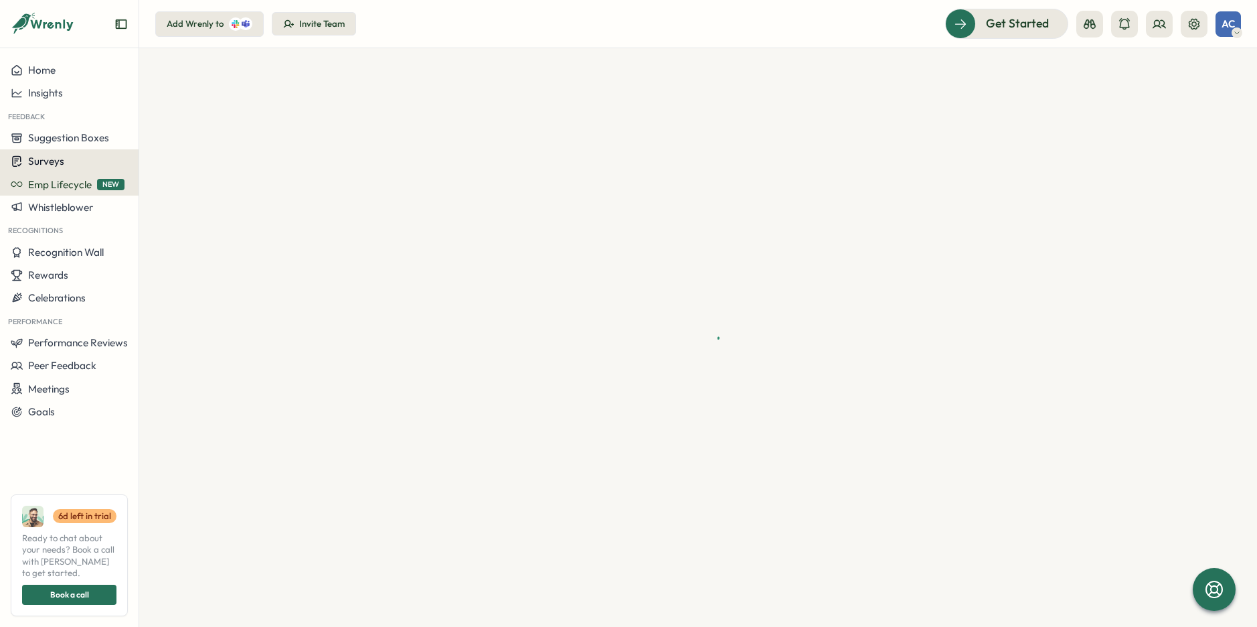
click at [64, 161] on div "Surveys" at bounding box center [69, 161] width 117 height 13
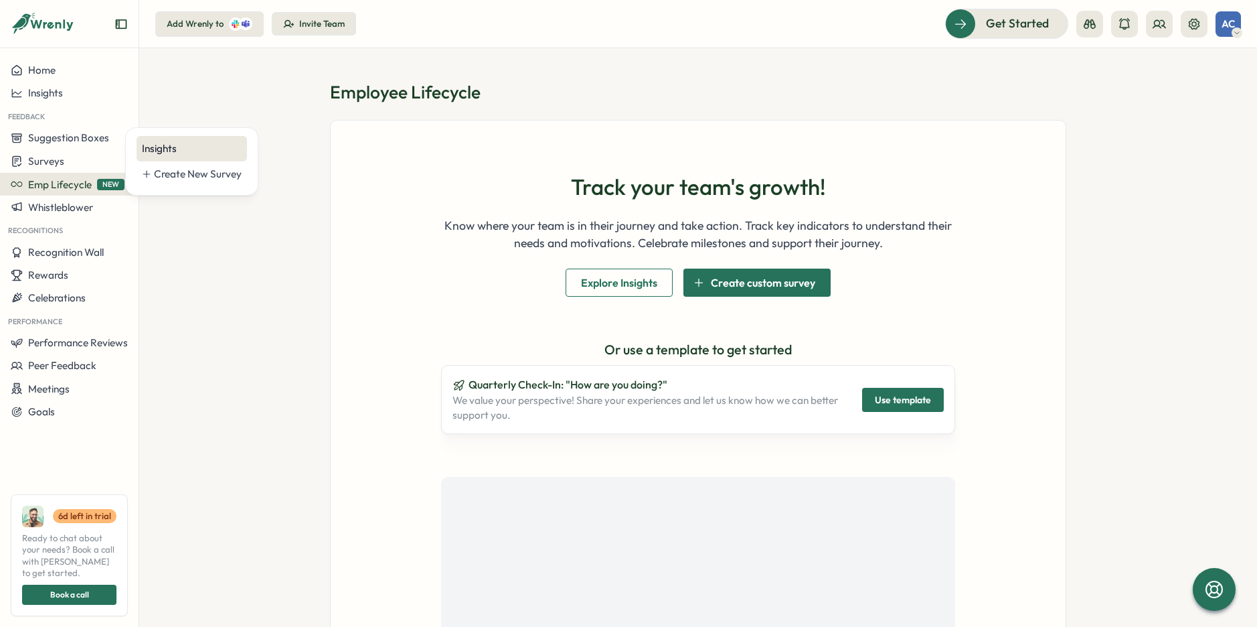
click at [163, 144] on div "Insights" at bounding box center [192, 148] width 100 height 15
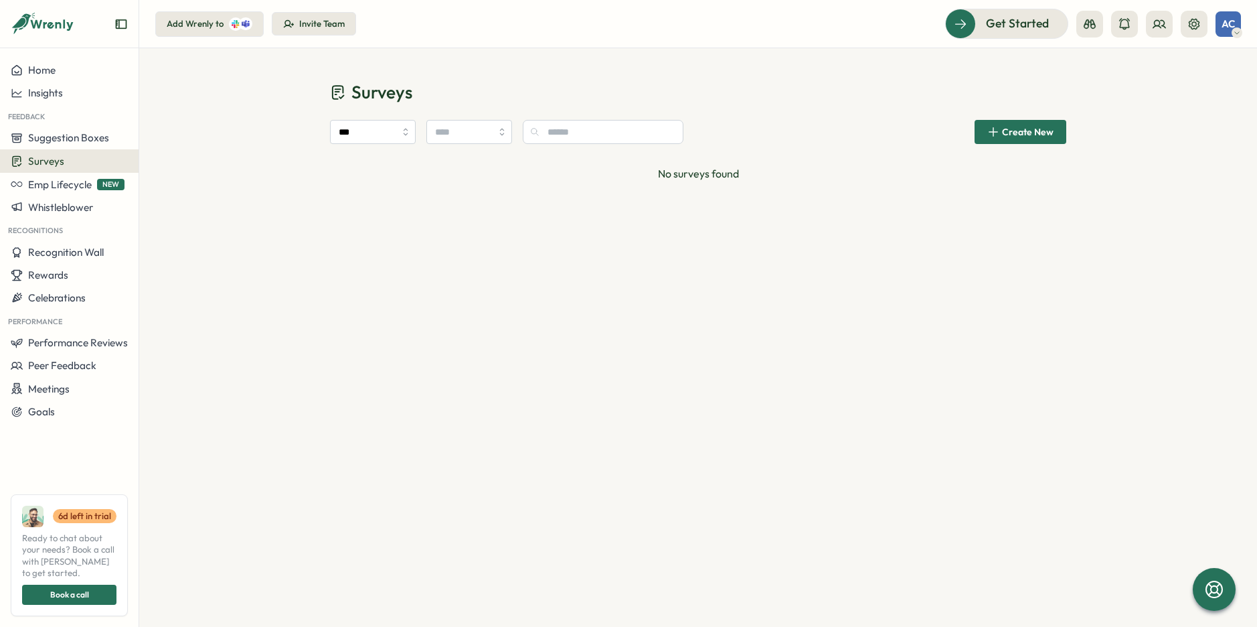
click at [485, 44] on header "Add Wrenly to Invite Team Get Started AC" at bounding box center [698, 24] width 1118 height 48
click at [836, 58] on div "Surveys *** Create New No surveys found" at bounding box center [698, 131] width 1118 height 166
click at [378, 131] on input "***" at bounding box center [373, 132] width 86 height 24
type input "******"
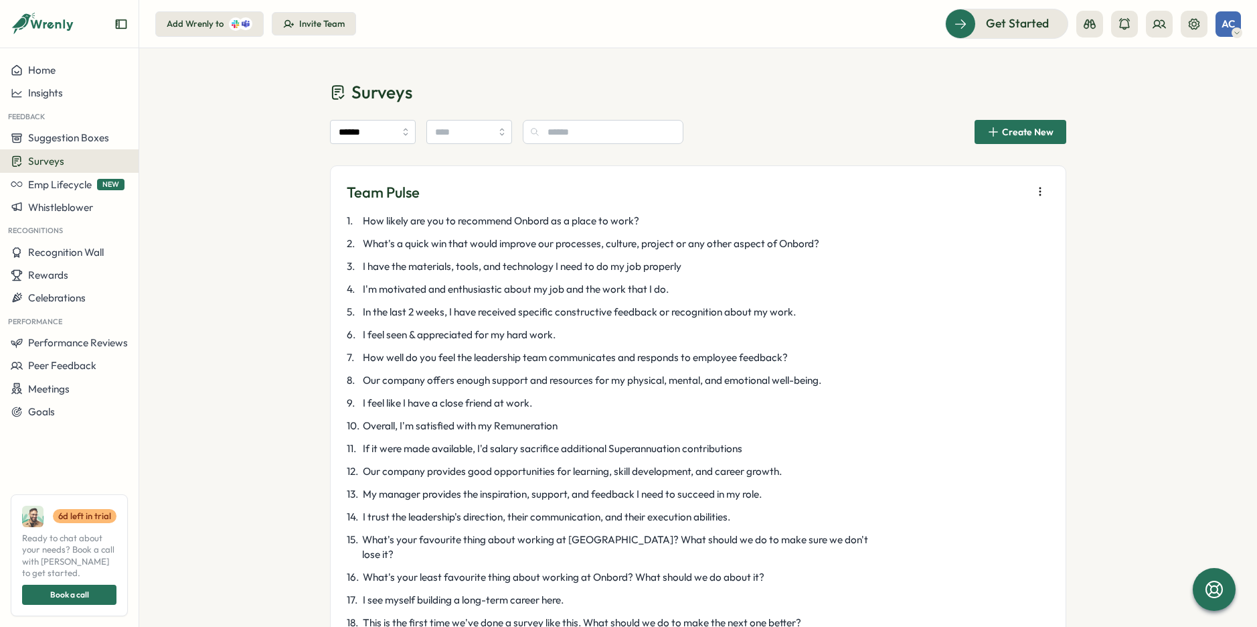
click at [828, 96] on h1 "Surveys" at bounding box center [698, 91] width 737 height 23
click at [1034, 197] on icon "button" at bounding box center [1040, 191] width 13 height 13
click at [824, 109] on div "****** Create New" at bounding box center [698, 135] width 737 height 62
click at [390, 191] on p "Team Pulse" at bounding box center [383, 192] width 73 height 21
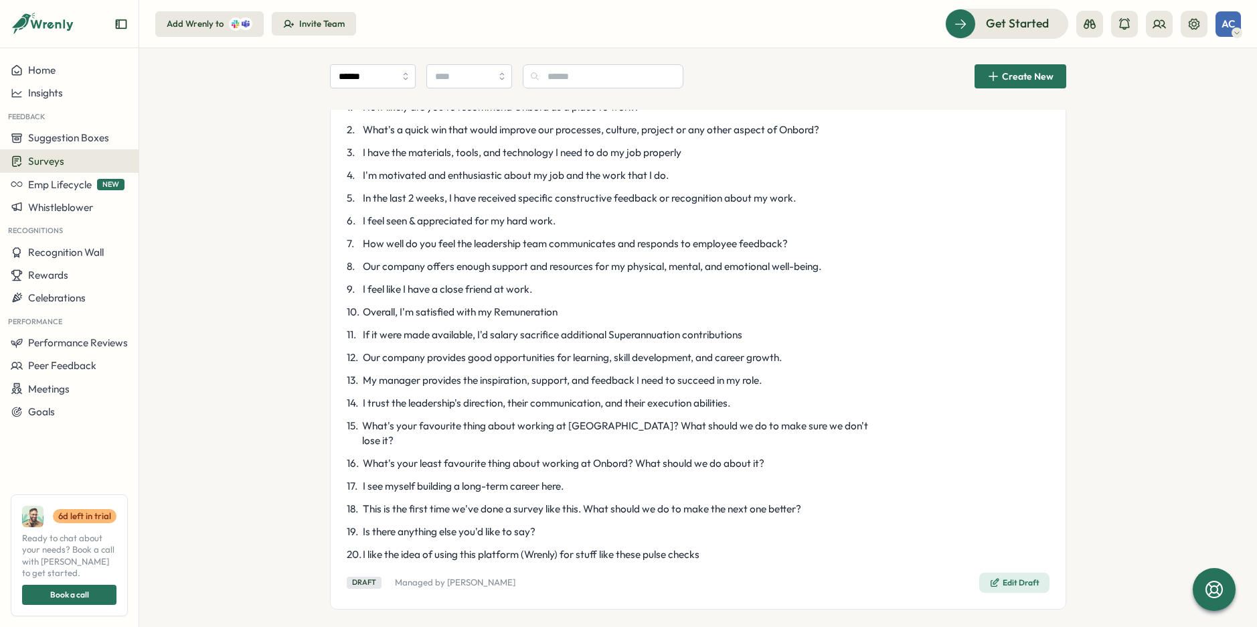
scroll to position [113, 0]
click at [275, 508] on div "Surveys ****** Create New Team Pulse 1 . How likely are you to recommend Onbord…" at bounding box center [698, 288] width 1118 height 707
click at [222, 242] on div "Surveys ****** Create New Team Pulse 1 . How likely are you to recommend Onbord…" at bounding box center [698, 288] width 1118 height 707
click at [88, 135] on span "Suggestion Boxes" at bounding box center [68, 137] width 81 height 13
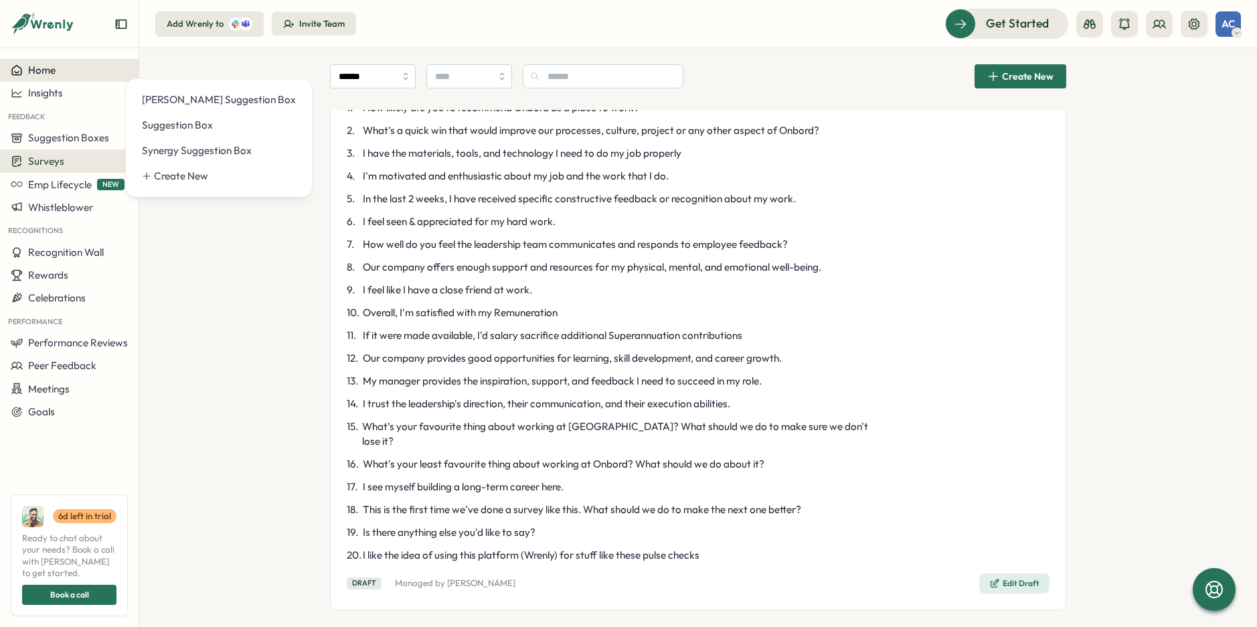
click at [54, 71] on span "Home" at bounding box center [41, 70] width 27 height 13
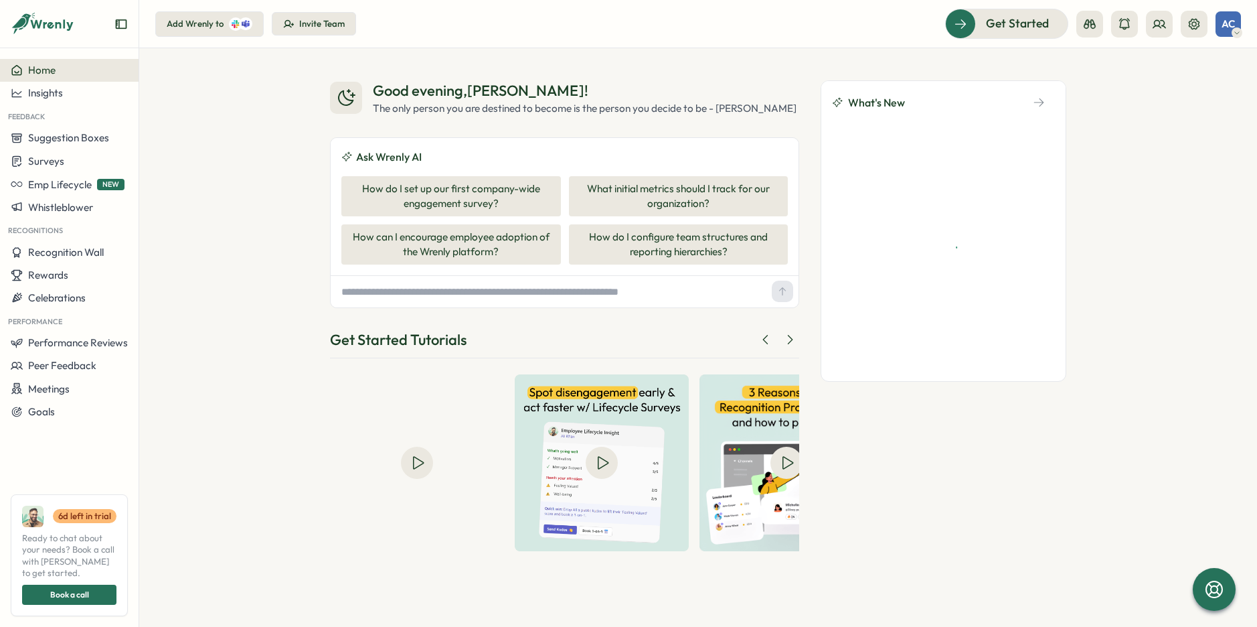
click at [235, 108] on div "Good evening , Adrian ! The only person you are destined to become is the perso…" at bounding box center [698, 337] width 1118 height 578
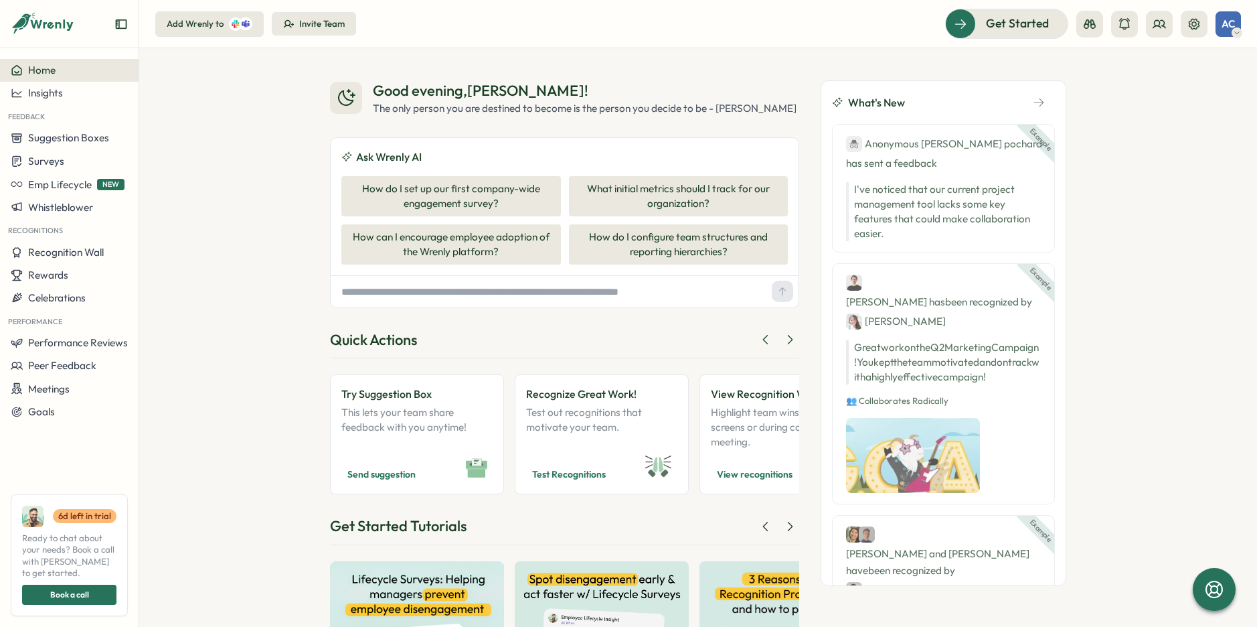
click at [1231, 198] on div "Good evening , Adrian ! The only person you are destined to become is the perso…" at bounding box center [698, 337] width 1118 height 578
click at [189, 169] on div "Good evening , Adrian ! The only person you are destined to become is the perso…" at bounding box center [698, 337] width 1118 height 578
click at [193, 198] on div "Good evening , Adrian ! The only person you are destined to become is the perso…" at bounding box center [698, 337] width 1118 height 578
click at [179, 181] on div "Good evening , Adrian ! The only person you are destined to become is the perso…" at bounding box center [698, 337] width 1118 height 578
click at [255, 202] on div "Good evening , Adrian ! The only person you are destined to become is the perso…" at bounding box center [698, 337] width 1118 height 578
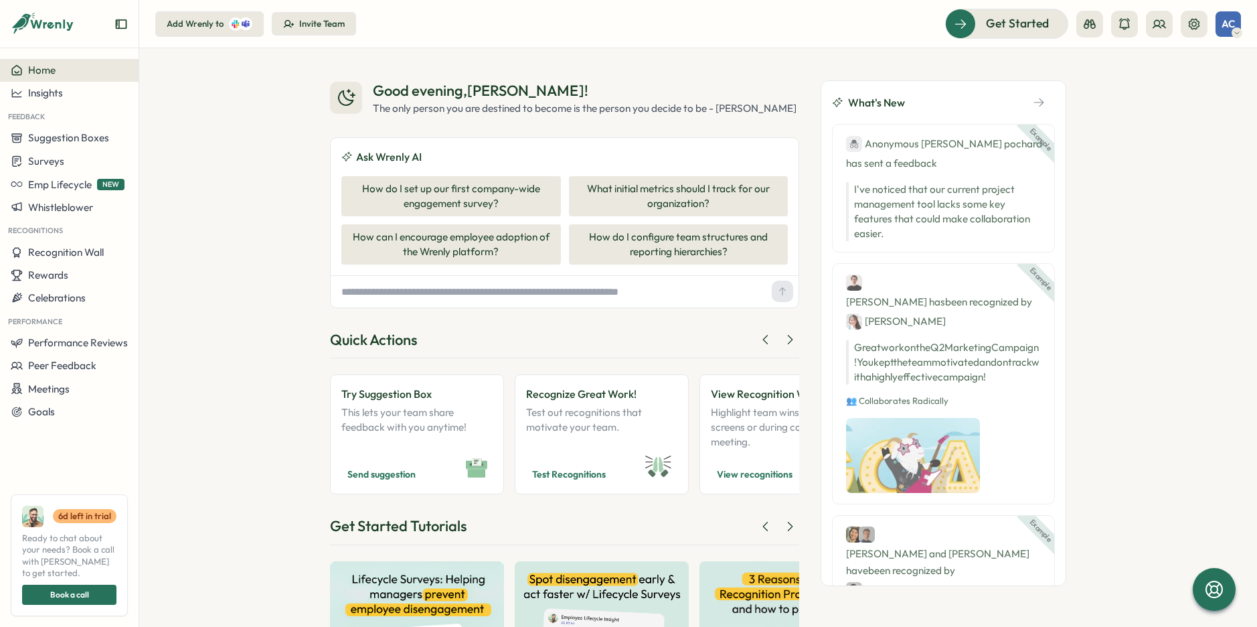
click at [222, 343] on div "Good evening , Adrian ! The only person you are destined to become is the perso…" at bounding box center [698, 337] width 1118 height 578
click at [321, 29] on button "Invite Team" at bounding box center [314, 24] width 84 height 24
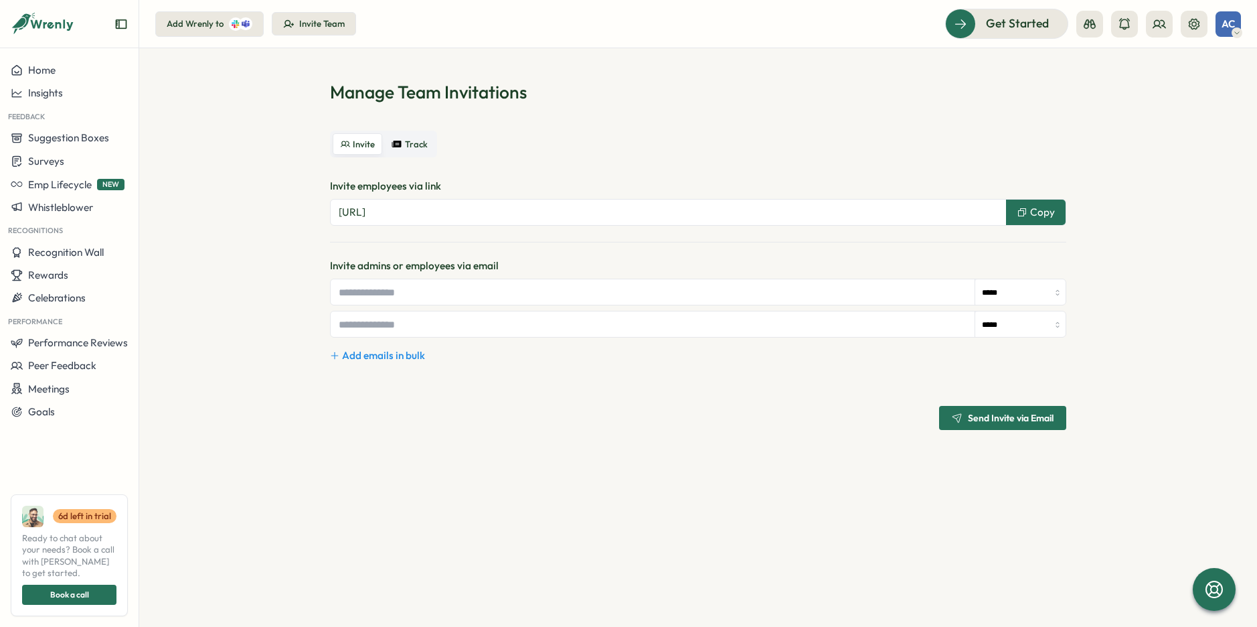
click at [595, 161] on div "Invite Track Invite employees via link https://app.wrenly.ai/invitation/yPracAv…" at bounding box center [698, 280] width 737 height 299
click at [406, 151] on button "Track" at bounding box center [410, 143] width 50 height 21
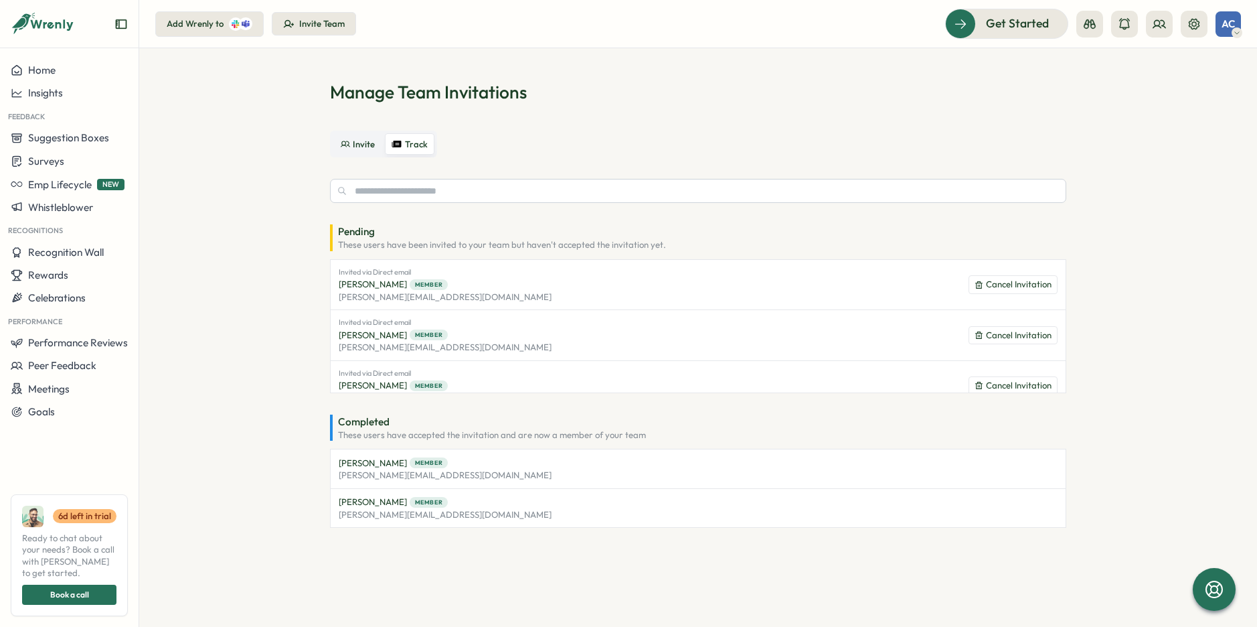
click at [637, 62] on section "Manage Team Invitations Invite Track Pending These users have been invited to y…" at bounding box center [698, 337] width 1118 height 578
click at [224, 111] on section "Manage Team Invitations Invite Track Pending These users have been invited to y…" at bounding box center [698, 337] width 1118 height 578
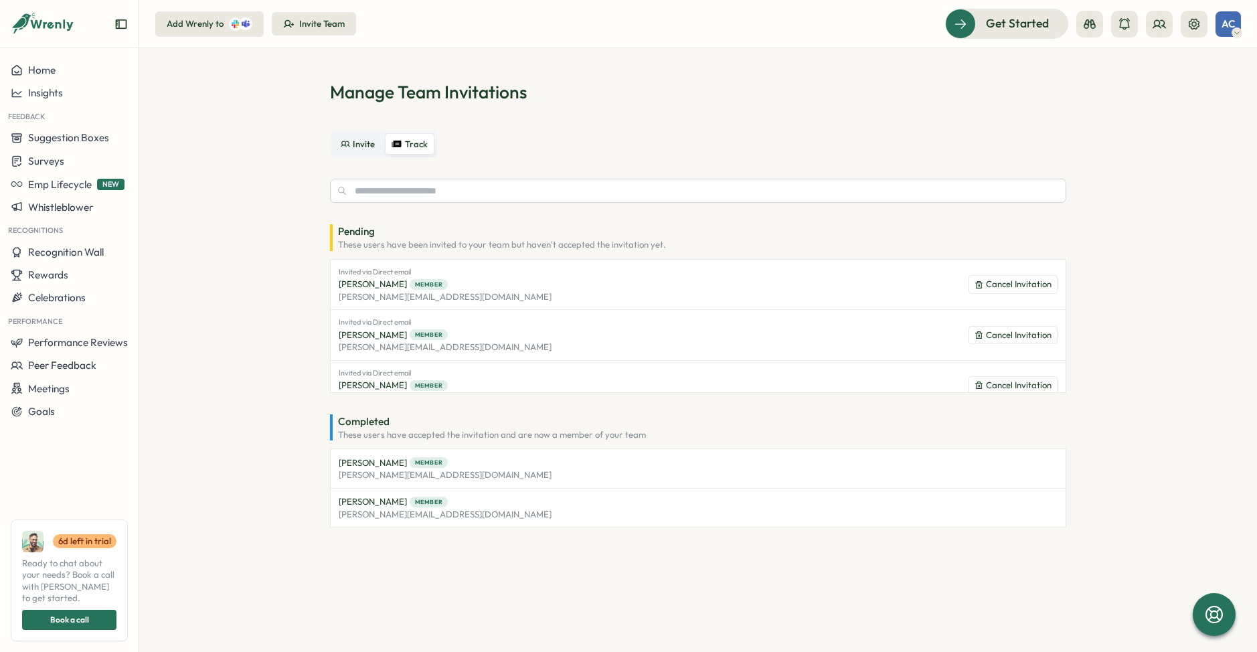
click at [238, 135] on section "Manage Team Invitations Invite Track Pending These users have been invited to y…" at bounding box center [698, 350] width 1118 height 604
click at [495, 93] on h1 "Manage Team Invitations" at bounding box center [698, 91] width 737 height 23
click at [222, 540] on section "Manage Team Invitations Invite Track Pending These users have been invited to y…" at bounding box center [698, 350] width 1118 height 604
click at [384, 436] on p "These users have accepted the invitation and are now a member of your team" at bounding box center [702, 435] width 728 height 12
click at [239, 335] on section "Manage Team Invitations Invite Track Pending These users have been invited to y…" at bounding box center [698, 350] width 1118 height 604
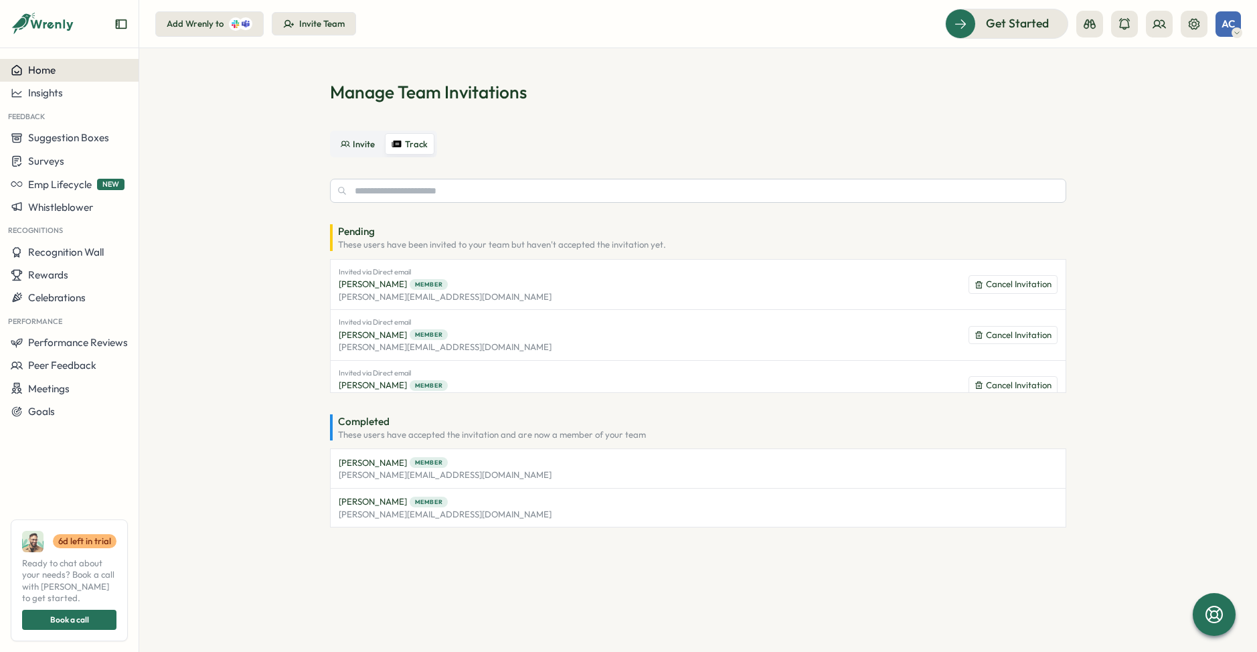
click at [94, 76] on div "Home" at bounding box center [69, 70] width 117 height 12
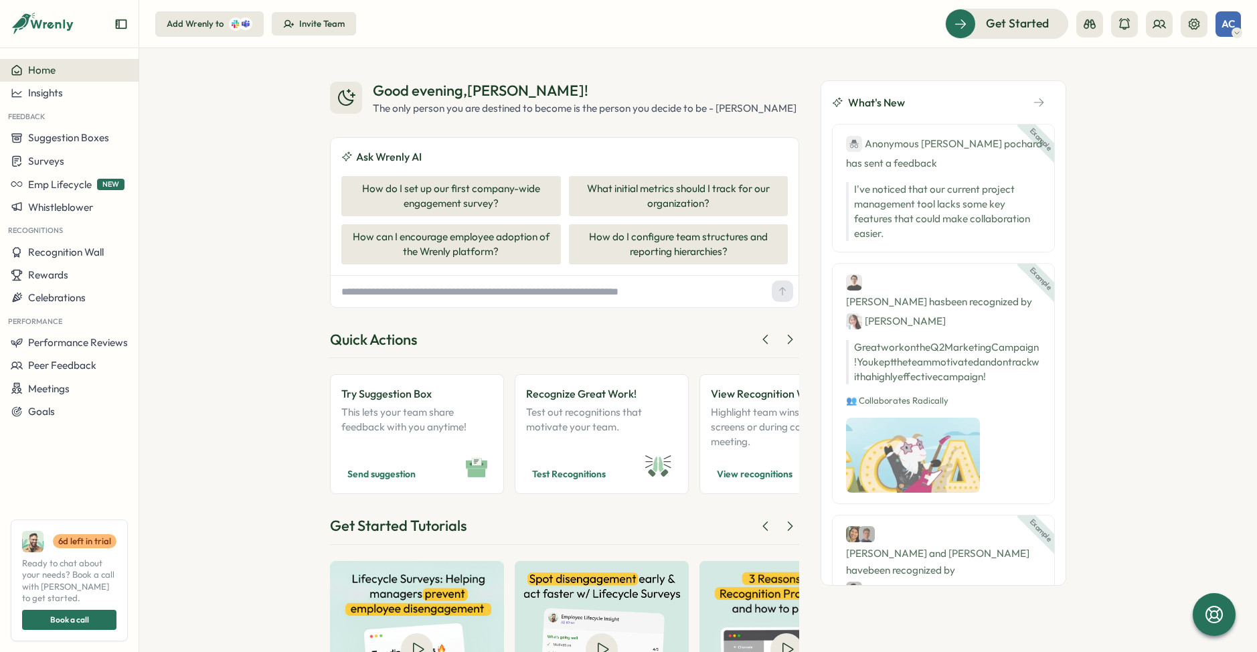
click at [234, 157] on div "Good evening , Adrian ! The only person you are destined to become is the perso…" at bounding box center [698, 350] width 1118 height 604
click at [1116, 136] on div "Good evening , Adrian ! The only person you are destined to become is the perso…" at bounding box center [698, 350] width 1118 height 604
click at [1154, 117] on div "Good evening , Adrian ! The only person you are destined to become is the perso…" at bounding box center [698, 350] width 1118 height 604
click at [1229, 23] on span "AC" at bounding box center [1228, 23] width 13 height 11
click at [1194, 100] on div "My Activity" at bounding box center [1205, 90] width 82 height 25
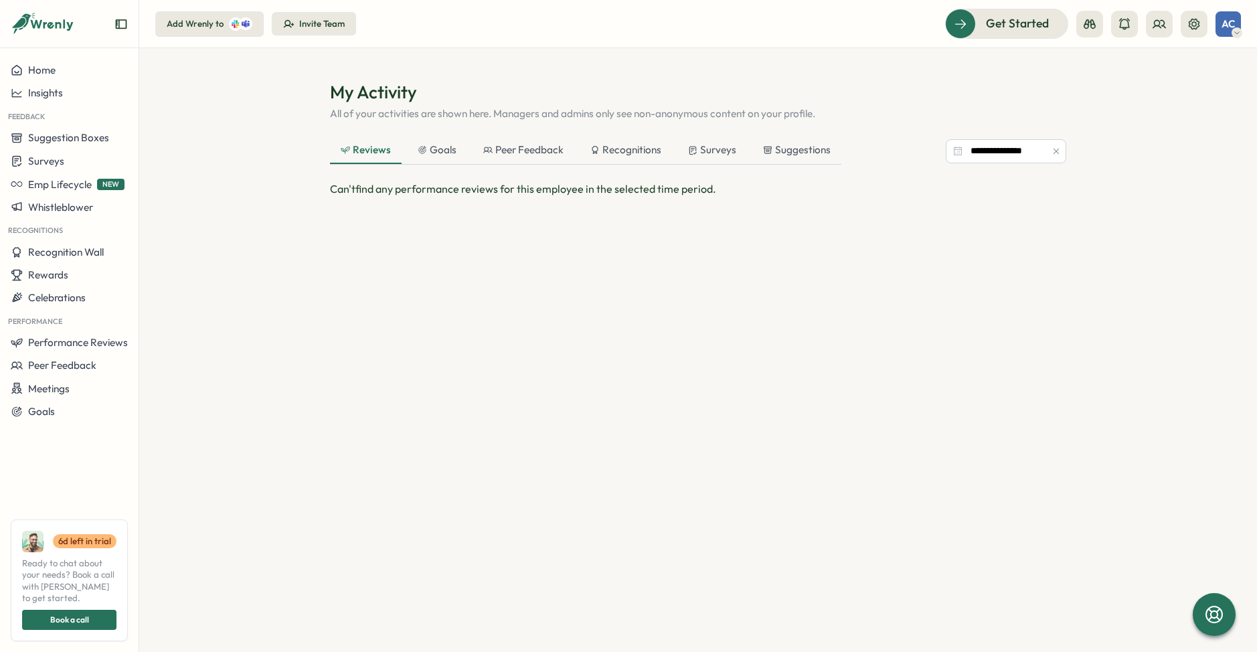
click at [791, 107] on p "All of your activities are shown here. Managers and admins only see non-anonymo…" at bounding box center [698, 113] width 737 height 15
click at [426, 155] on div "Goals" at bounding box center [437, 150] width 39 height 15
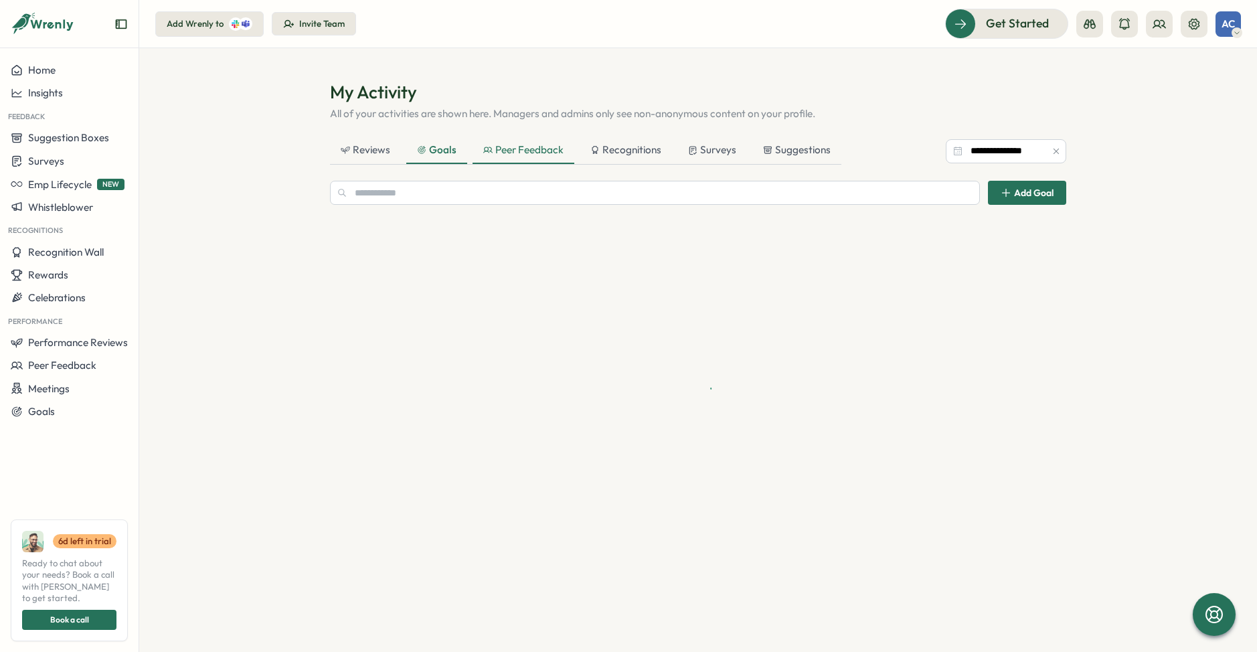
click at [527, 155] on div "Peer Feedback" at bounding box center [523, 150] width 80 height 15
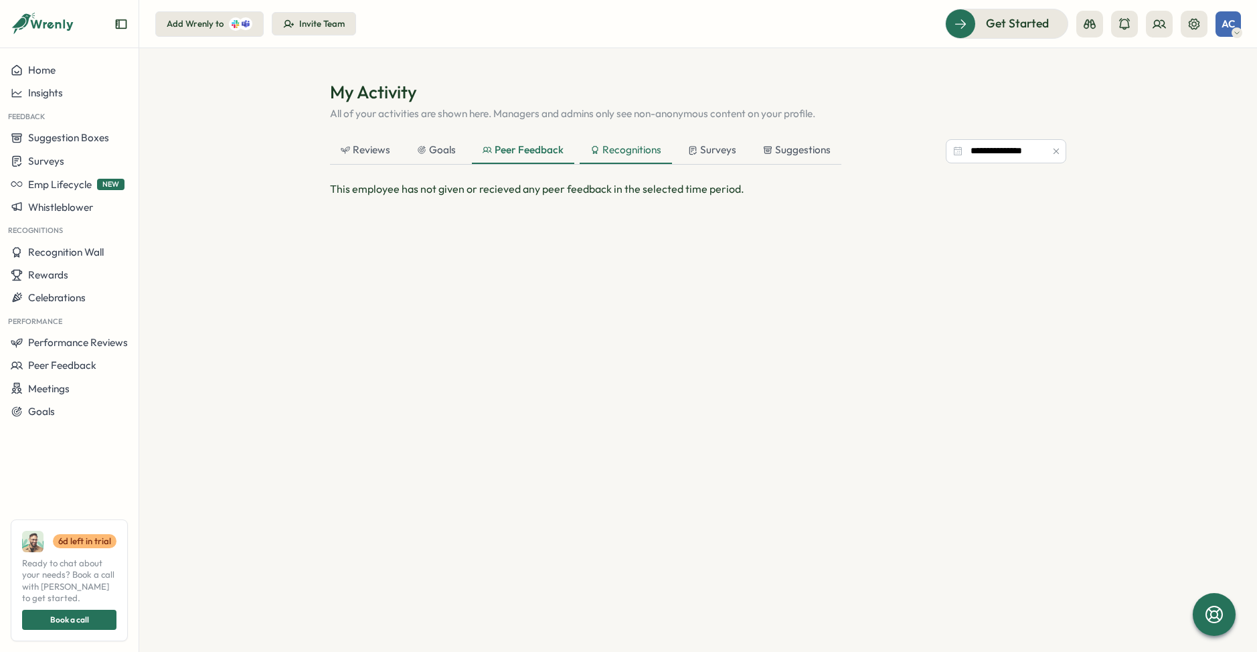
click at [631, 157] on div "Recognitions" at bounding box center [626, 150] width 92 height 27
click at [706, 154] on div "Surveys" at bounding box center [713, 150] width 48 height 15
click at [808, 147] on div "Suggestions" at bounding box center [797, 150] width 68 height 15
click at [360, 156] on div "Reviews" at bounding box center [366, 150] width 50 height 15
click at [614, 91] on h1 "My Activity" at bounding box center [698, 91] width 737 height 23
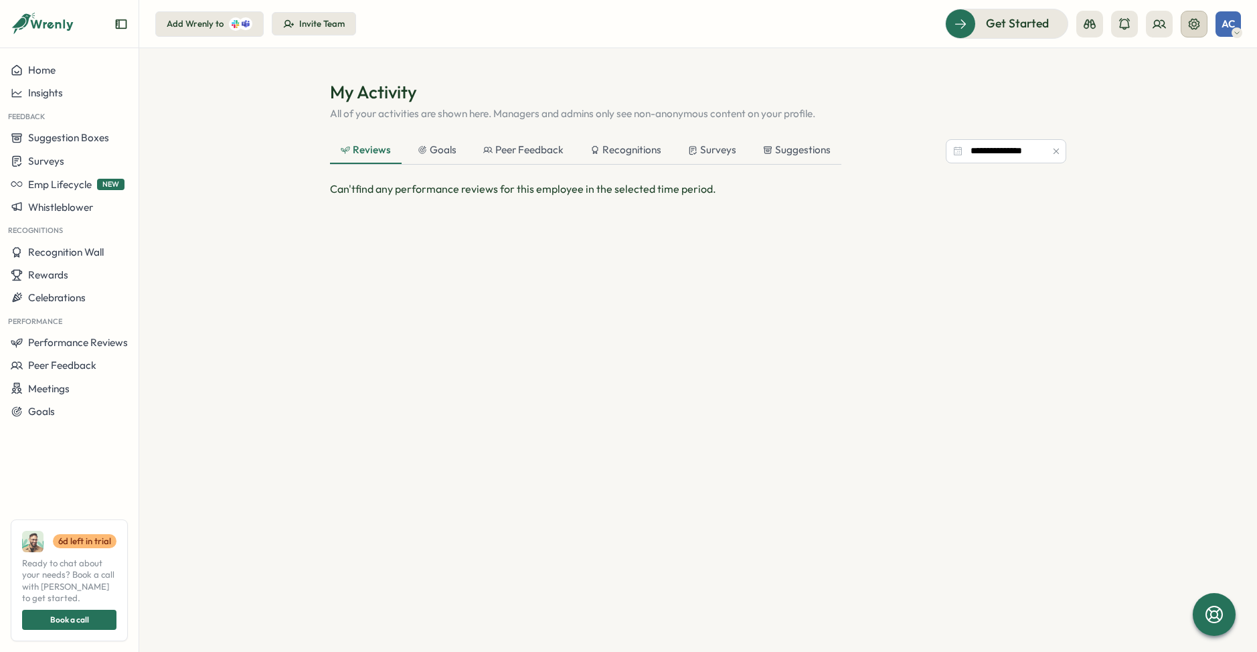
click at [1189, 26] on icon at bounding box center [1194, 23] width 13 height 13
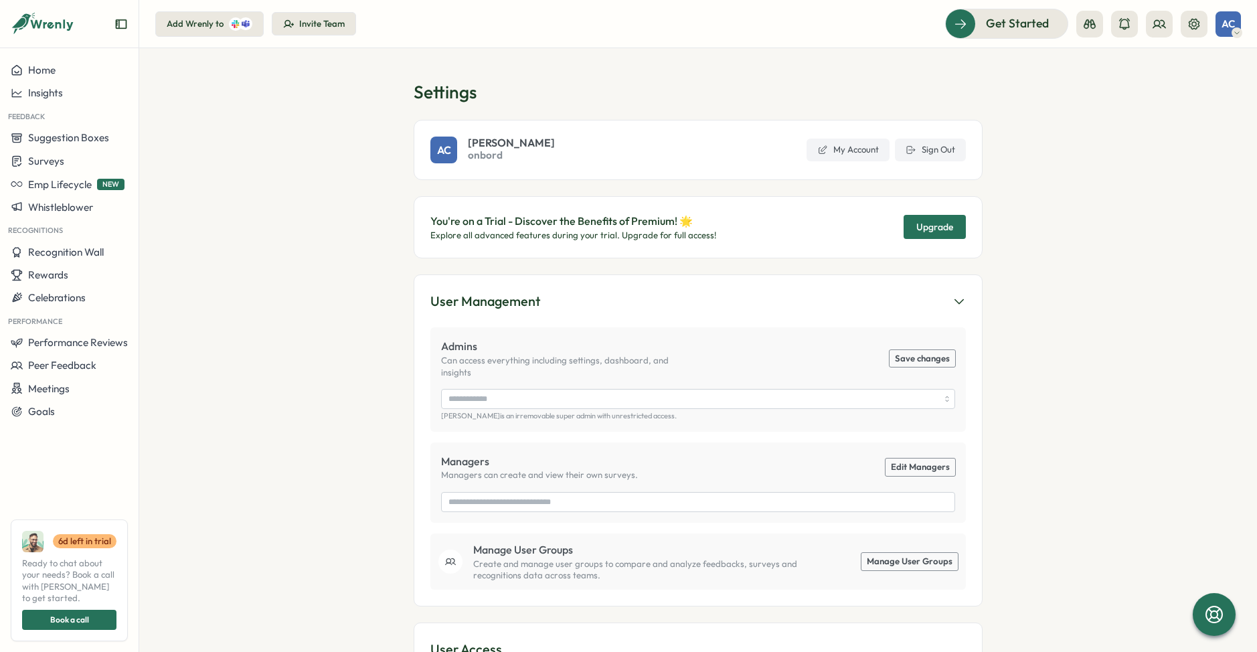
click at [842, 82] on h1 "Settings" at bounding box center [698, 91] width 569 height 23
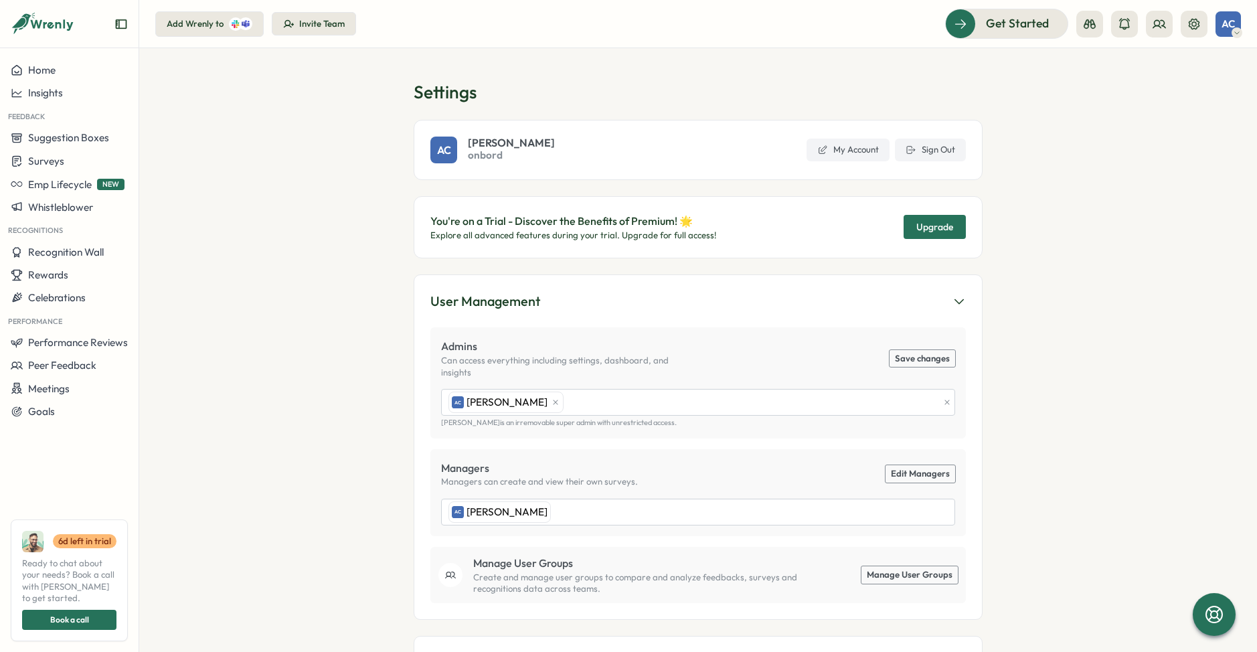
click at [297, 414] on section "Settings AC Adrian Cardenosa onbord My Account Sign Out You're on a Trial - Dis…" at bounding box center [698, 350] width 1118 height 604
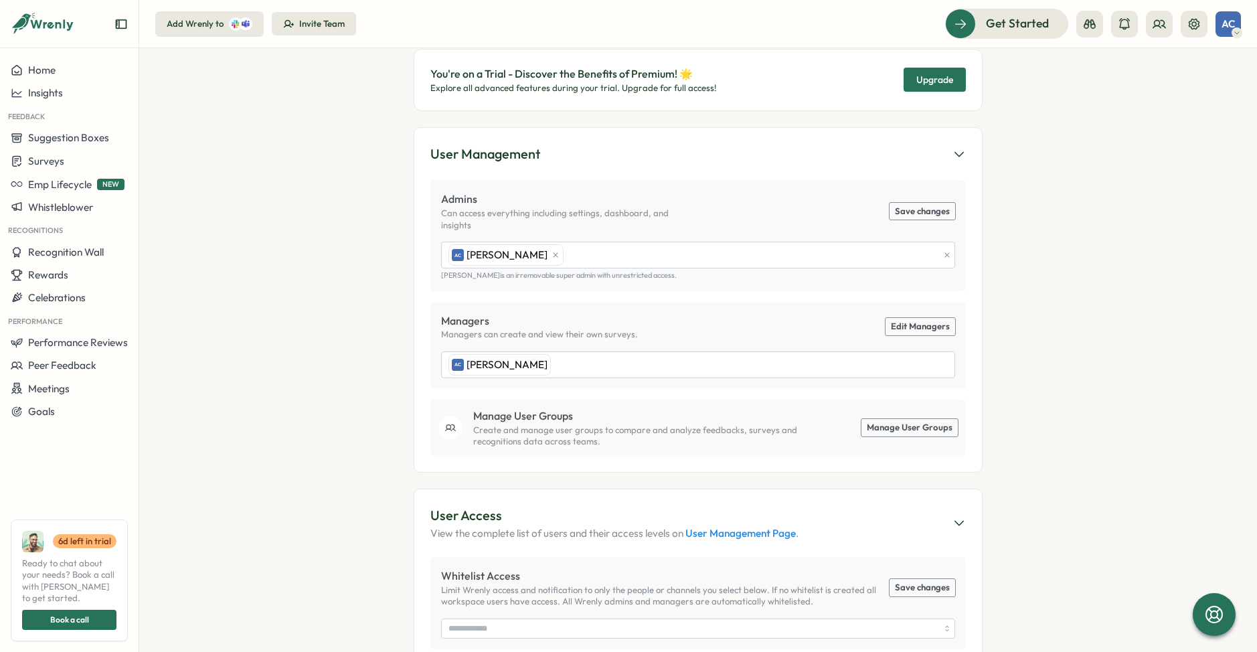
scroll to position [157, 0]
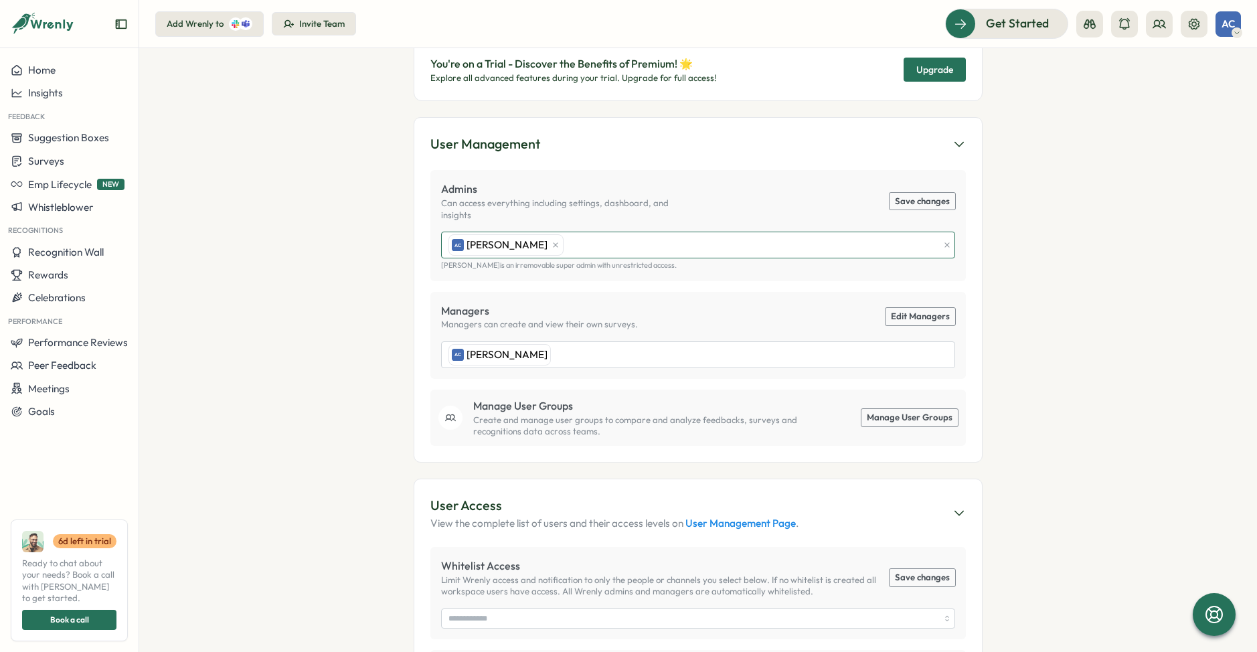
click at [609, 245] on div "AC Adrian Cardenosa Adrian Cardenosa is an irremovable super admin with unrestr…" at bounding box center [698, 251] width 514 height 38
click at [1056, 310] on section "Settings AC Adrian Cardenosa onbord My Account Sign Out You're on a Trial - Dis…" at bounding box center [698, 350] width 1118 height 604
click at [558, 414] on p "Create and manage user groups to compare and analyze feedbacks, surveys and rec…" at bounding box center [644, 425] width 343 height 23
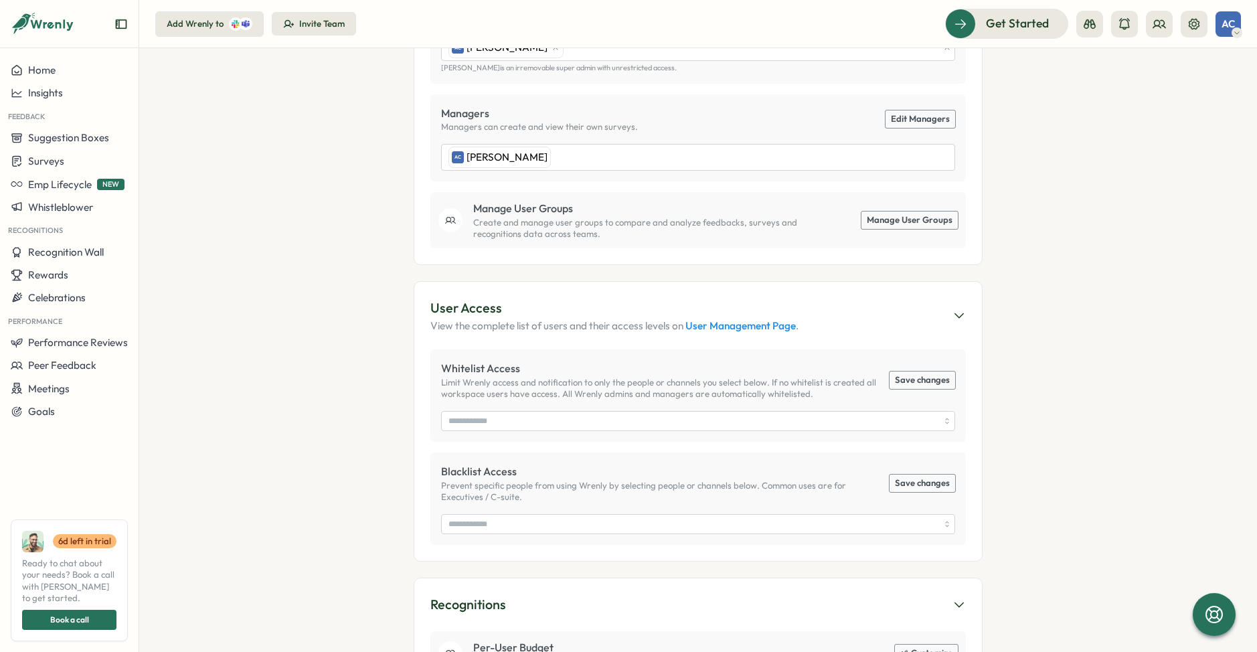
scroll to position [370, 0]
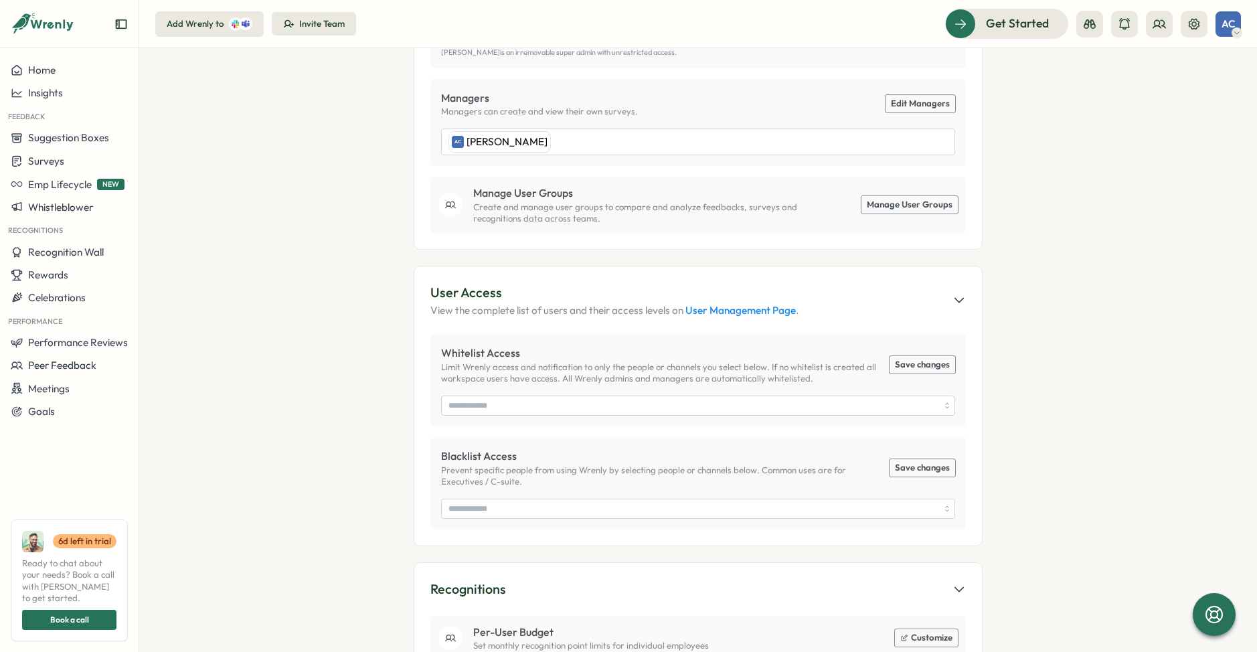
click at [558, 303] on p "View the complete list of users and their access levels on User Management Page…" at bounding box center [615, 310] width 368 height 15
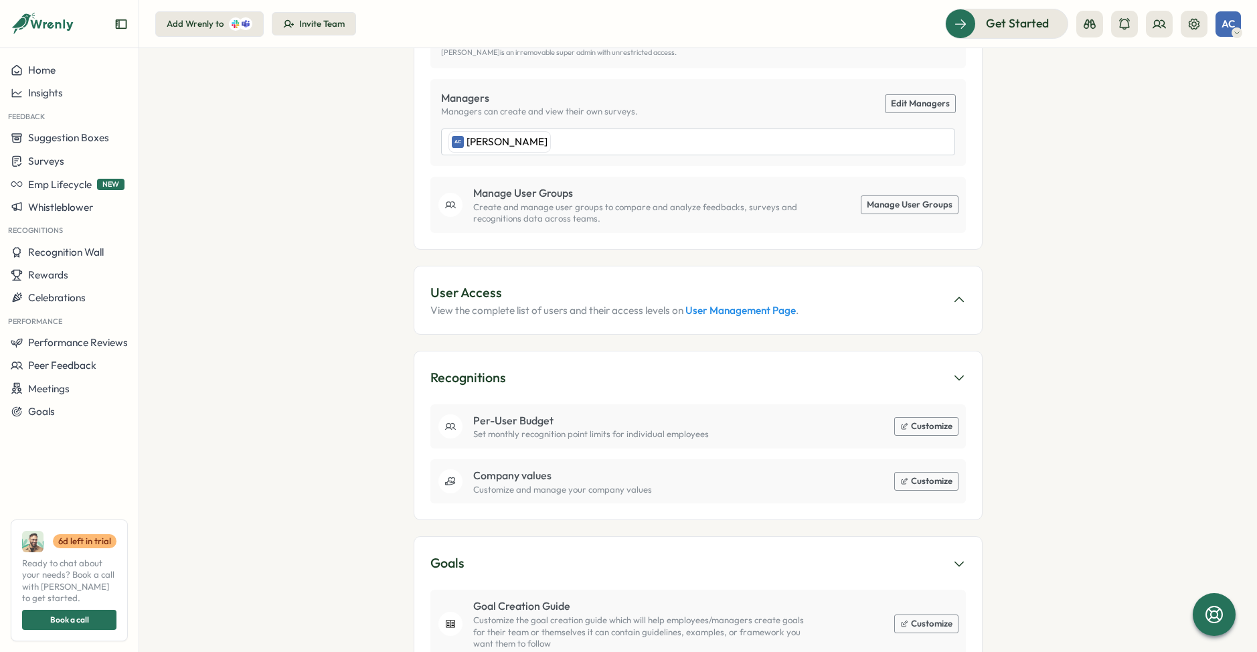
click at [558, 303] on p "View the complete list of users and their access levels on User Management Page…" at bounding box center [615, 310] width 368 height 15
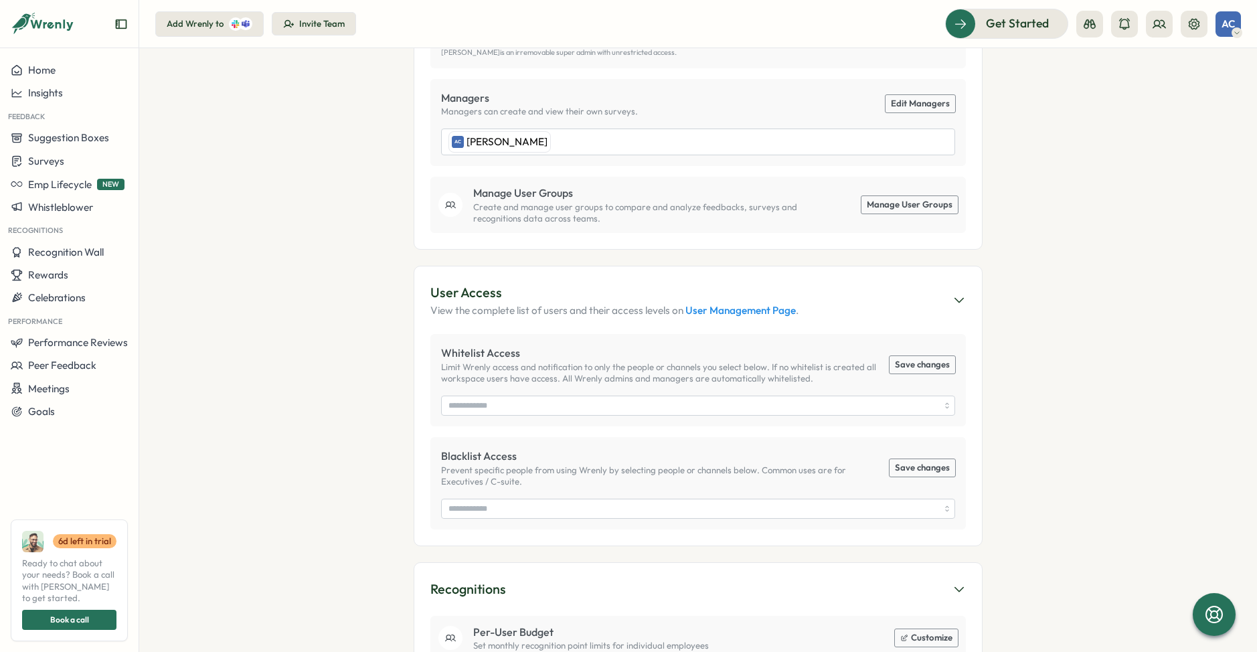
click at [270, 501] on section "Settings AC Adrian Cardenosa onbord My Account Sign Out You're on a Trial - Dis…" at bounding box center [698, 350] width 1118 height 604
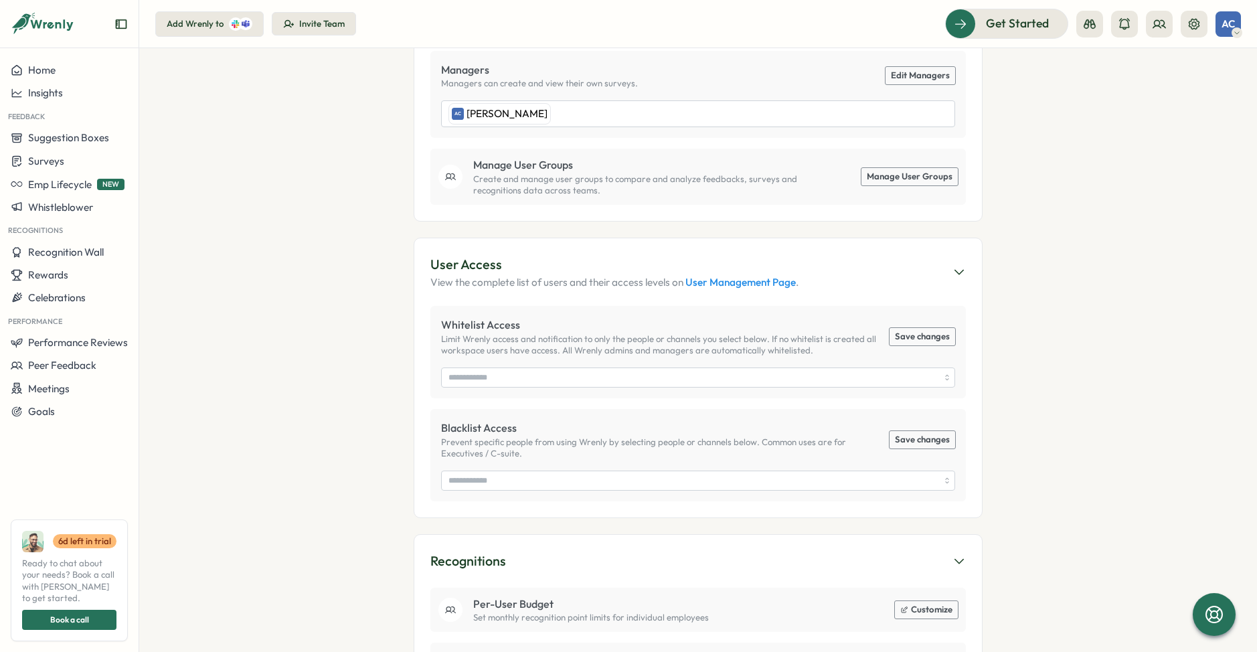
scroll to position [400, 0]
drag, startPoint x: 757, startPoint y: 422, endPoint x: 521, endPoint y: 435, distance: 236.7
click at [520, 435] on p "Prevent specific people from using Wrenly by selecting people or channels below…" at bounding box center [660, 446] width 438 height 23
click at [521, 435] on p "Prevent specific people from using Wrenly by selecting people or channels below…" at bounding box center [660, 446] width 438 height 23
drag, startPoint x: 522, startPoint y: 420, endPoint x: 618, endPoint y: 424, distance: 96.5
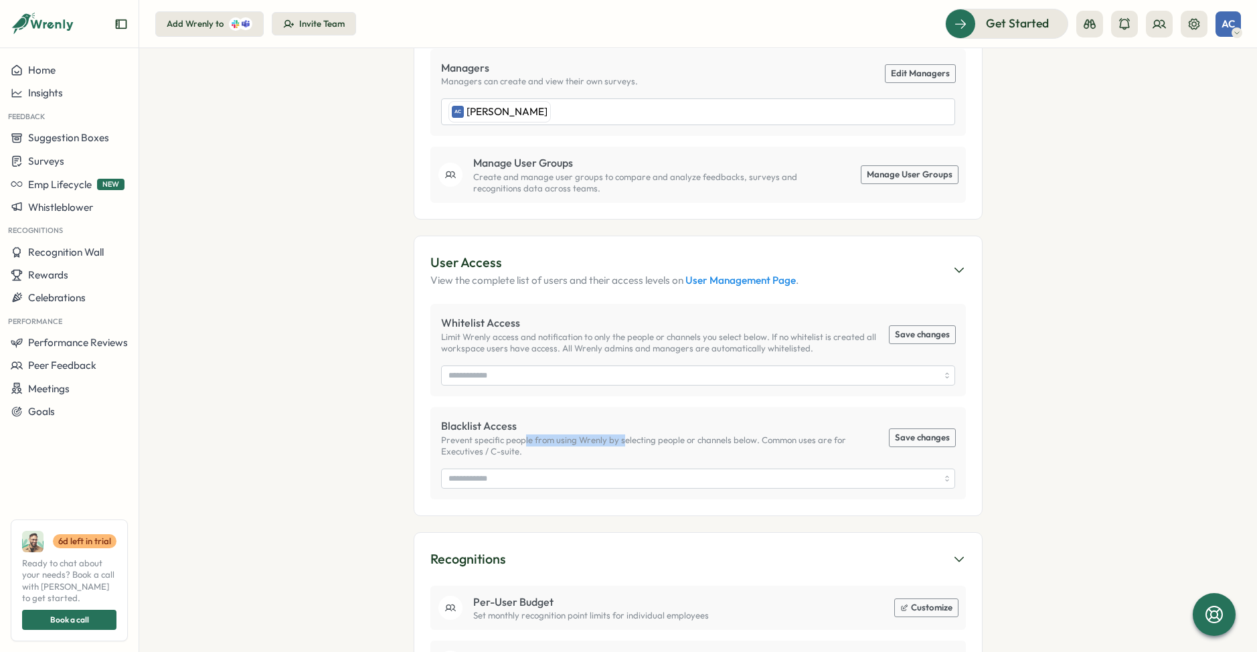
click at [618, 435] on p "Prevent specific people from using Wrenly by selecting people or channels below…" at bounding box center [660, 446] width 438 height 23
click at [345, 359] on section "Settings AC Adrian Cardenosa onbord My Account Sign Out You're on a Trial - Dis…" at bounding box center [698, 350] width 1118 height 604
click at [727, 469] on input "search" at bounding box center [694, 478] width 490 height 19
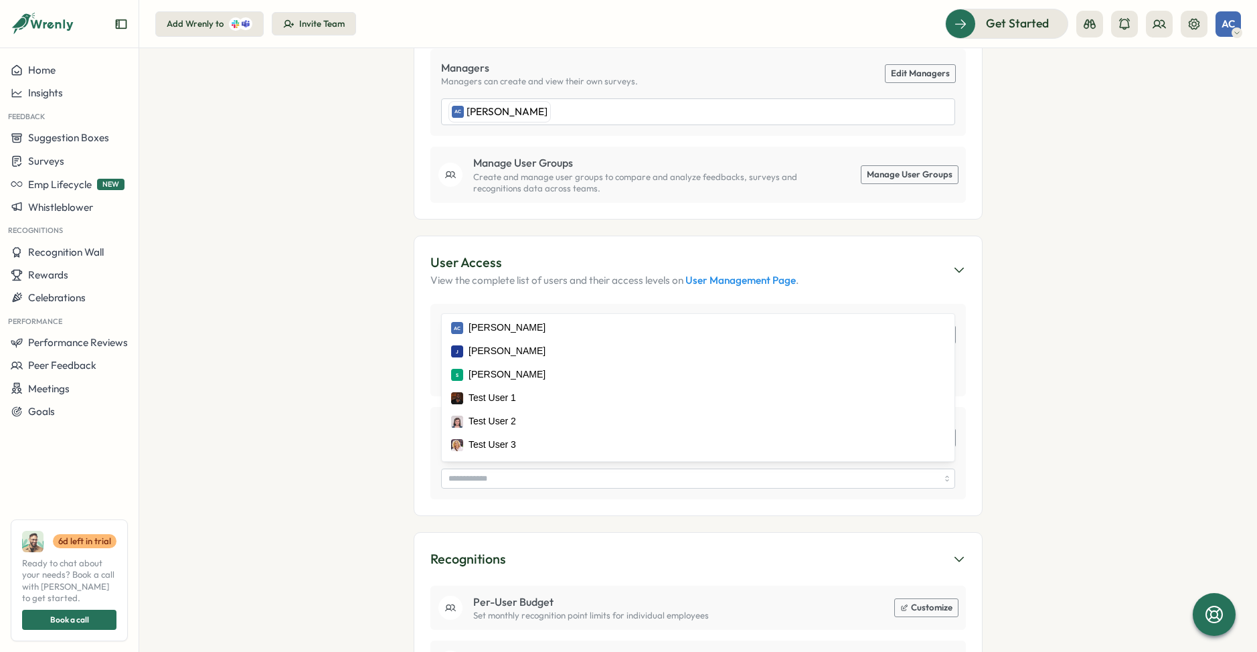
click at [1095, 406] on section "Settings AC Adrian Cardenosa onbord My Account Sign Out You're on a Trial - Dis…" at bounding box center [698, 350] width 1118 height 604
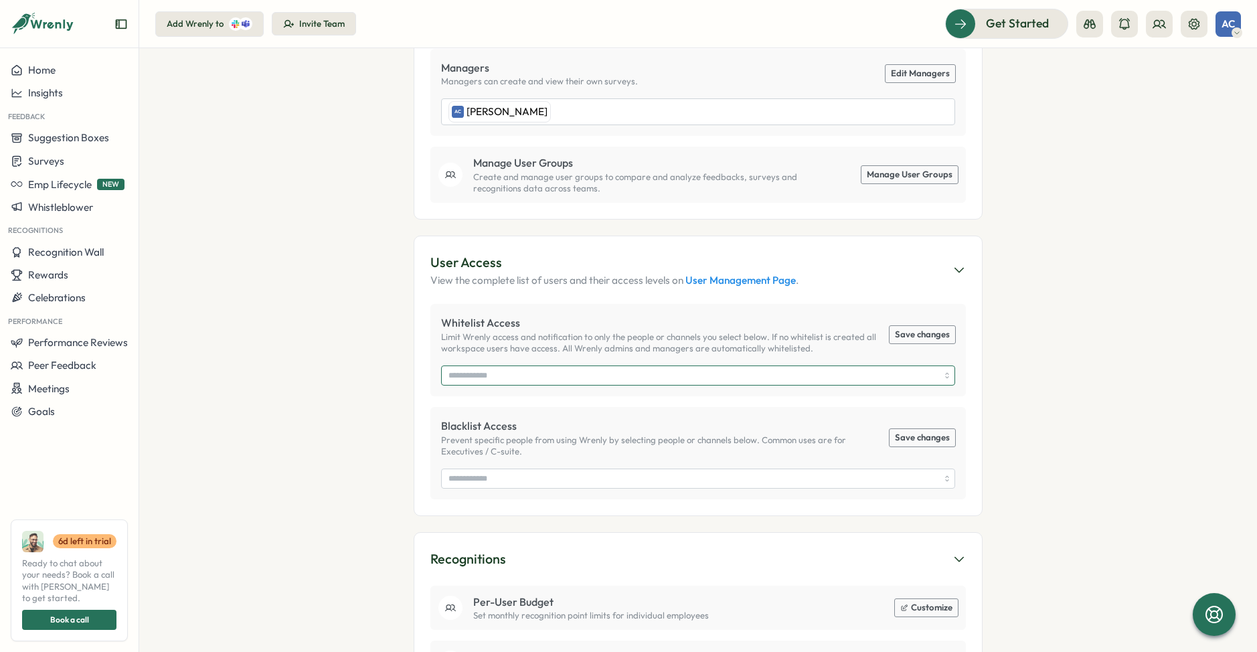
click at [694, 366] on input "search" at bounding box center [694, 375] width 490 height 19
click at [1101, 354] on section "Settings AC Adrian Cardenosa onbord My Account Sign Out You're on a Trial - Dis…" at bounding box center [698, 350] width 1118 height 604
drag, startPoint x: 760, startPoint y: 317, endPoint x: 760, endPoint y: 329, distance: 12.1
click at [760, 331] on p "Limit Wrenly access and notification to only the people or channels you select …" at bounding box center [660, 342] width 438 height 23
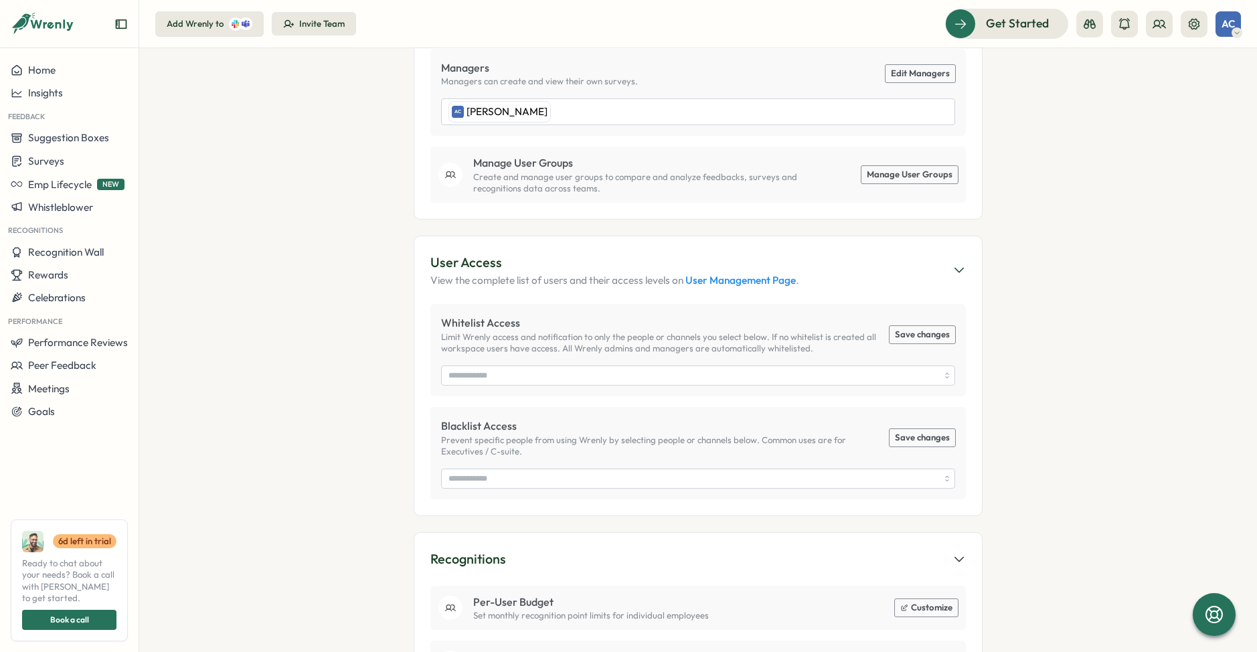
click at [1099, 347] on section "Settings AC Adrian Cardenosa onbord My Account Sign Out You're on a Trial - Dis…" at bounding box center [698, 350] width 1118 height 604
click at [763, 274] on link "User Management Page" at bounding box center [741, 280] width 110 height 13
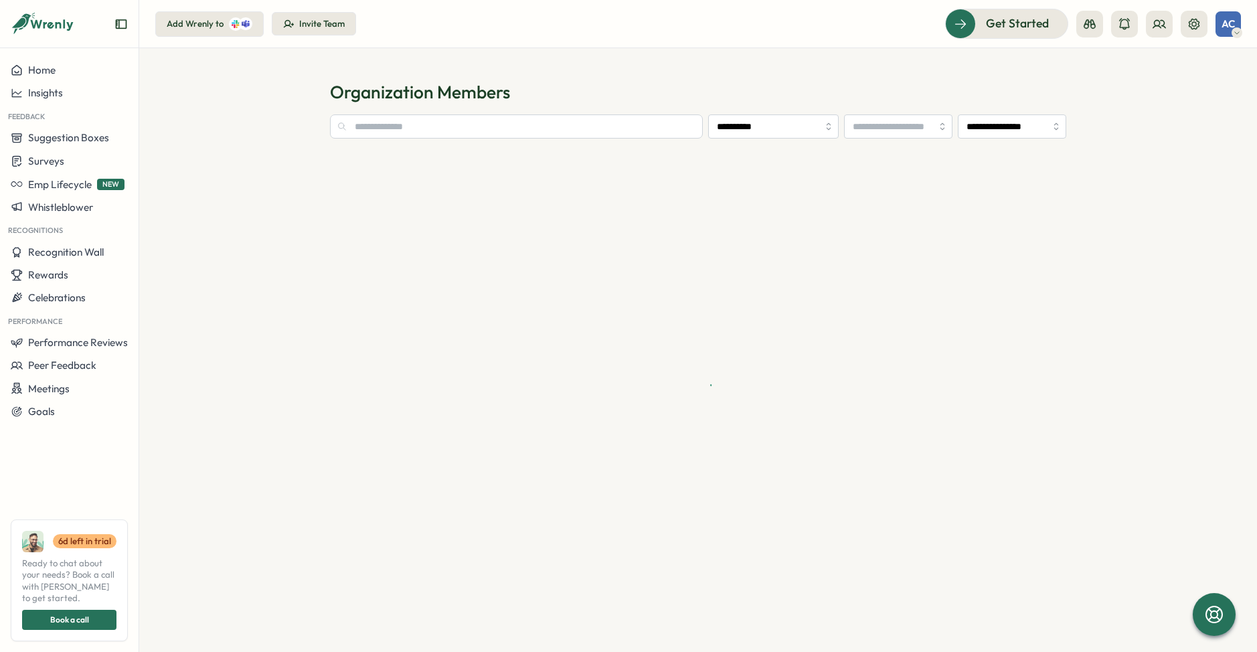
type input "**********"
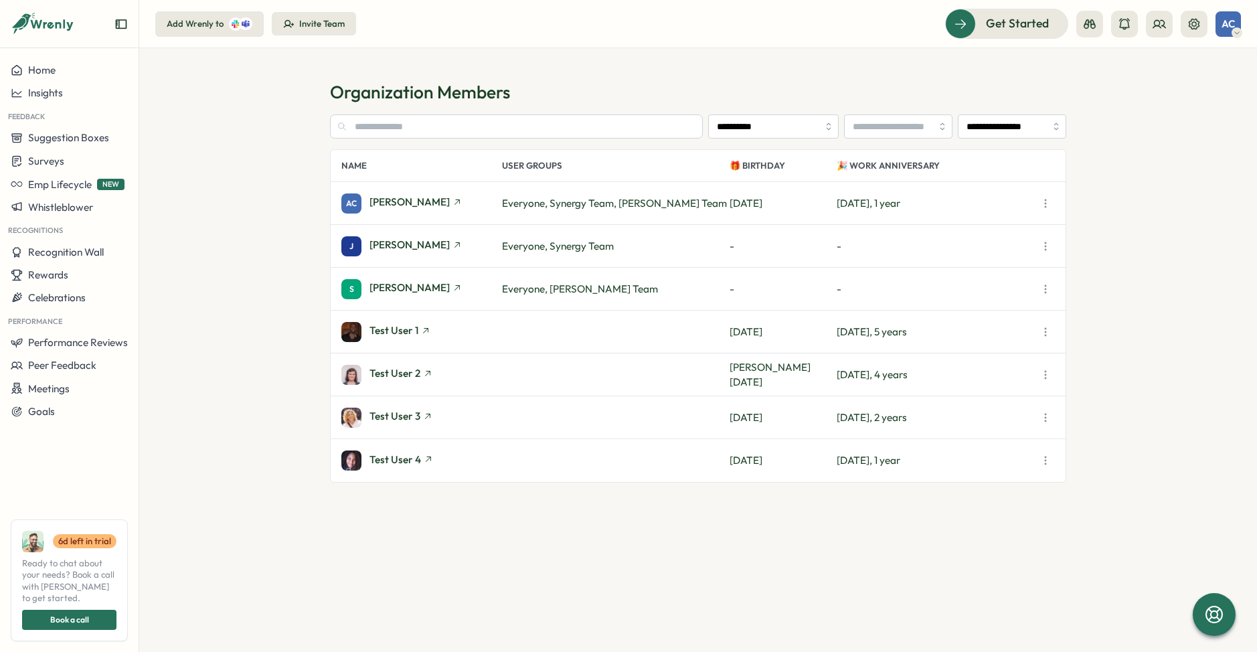
click at [635, 70] on section "**********" at bounding box center [698, 350] width 1118 height 604
click at [410, 331] on span "Test User 1" at bounding box center [394, 330] width 49 height 10
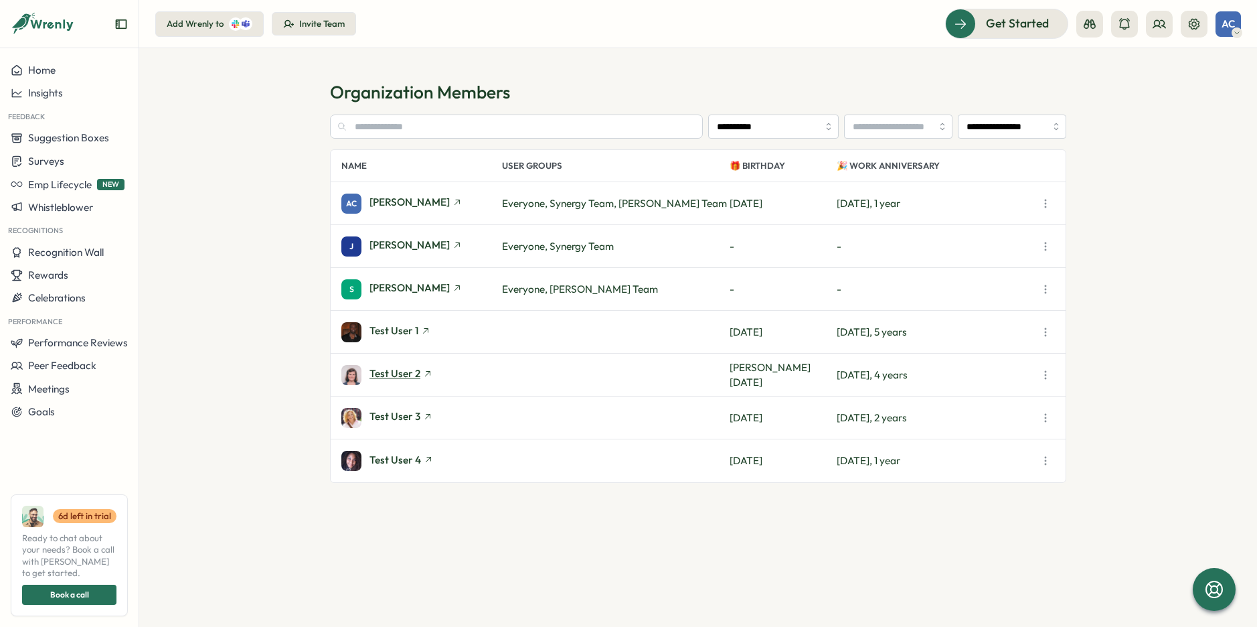
click at [394, 374] on span "Test User 2" at bounding box center [395, 373] width 51 height 10
click at [392, 418] on span "Test User 3" at bounding box center [395, 416] width 51 height 10
click at [390, 464] on span "Test User 4" at bounding box center [396, 460] width 52 height 10
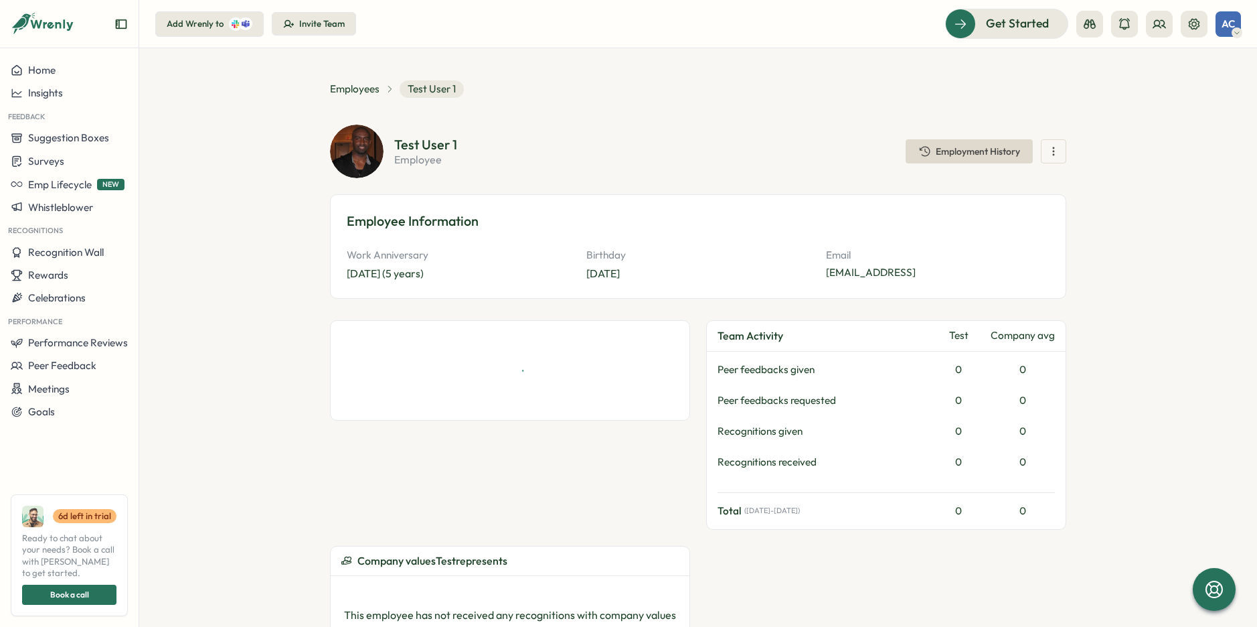
click at [1048, 148] on icon "button" at bounding box center [1053, 151] width 13 height 13
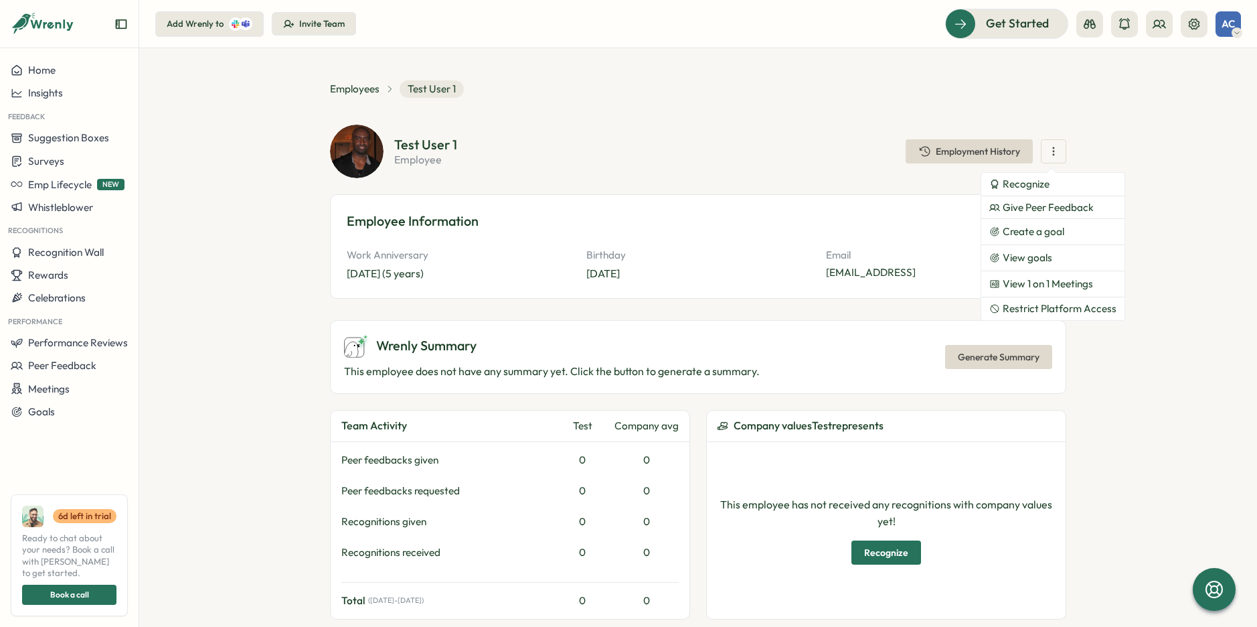
click at [794, 178] on div "Test User 1 employee Employment History Recognize Give Peer Feedback Create a g…" at bounding box center [698, 212] width 737 height 174
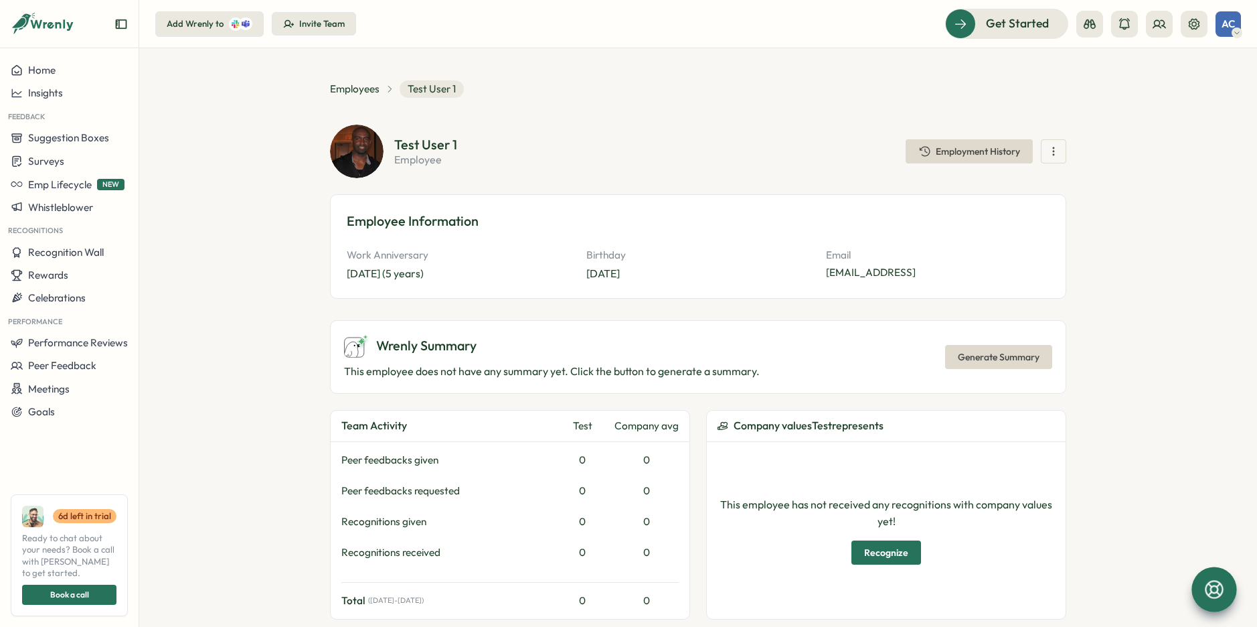
click at [1205, 603] on div at bounding box center [1214, 588] width 45 height 45
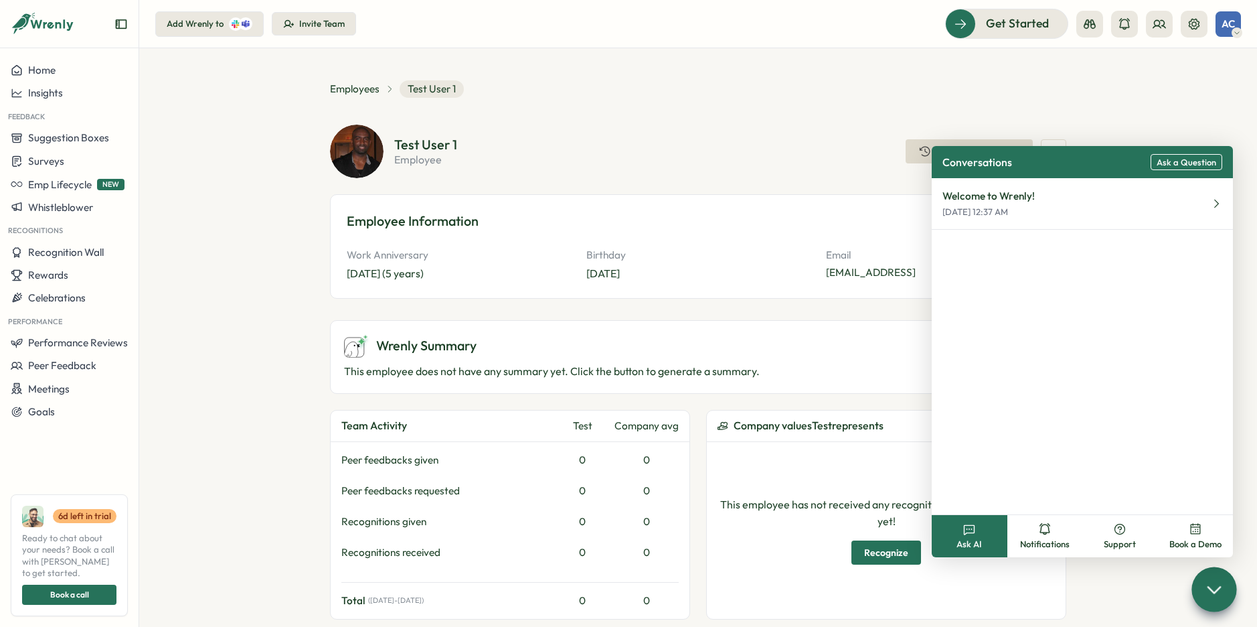
click at [1167, 159] on span "Ask a Question" at bounding box center [1187, 162] width 60 height 10
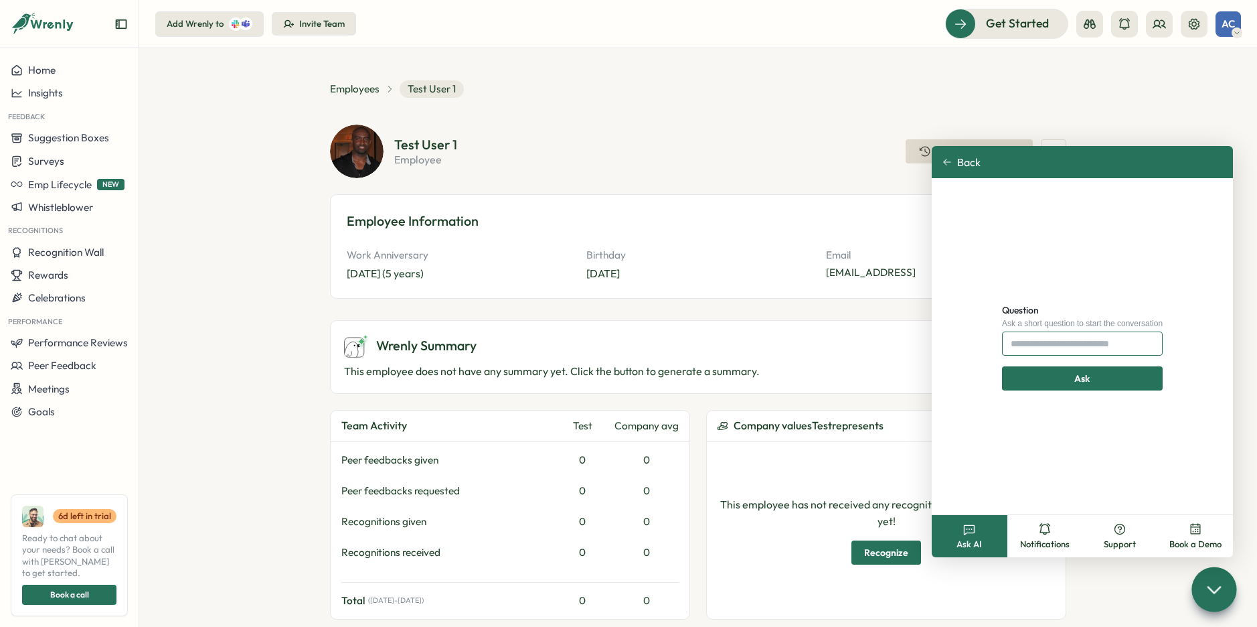
click at [1021, 345] on input "Question" at bounding box center [1082, 343] width 161 height 24
type input "**********"
click at [1083, 378] on button "Ask" at bounding box center [1082, 378] width 161 height 24
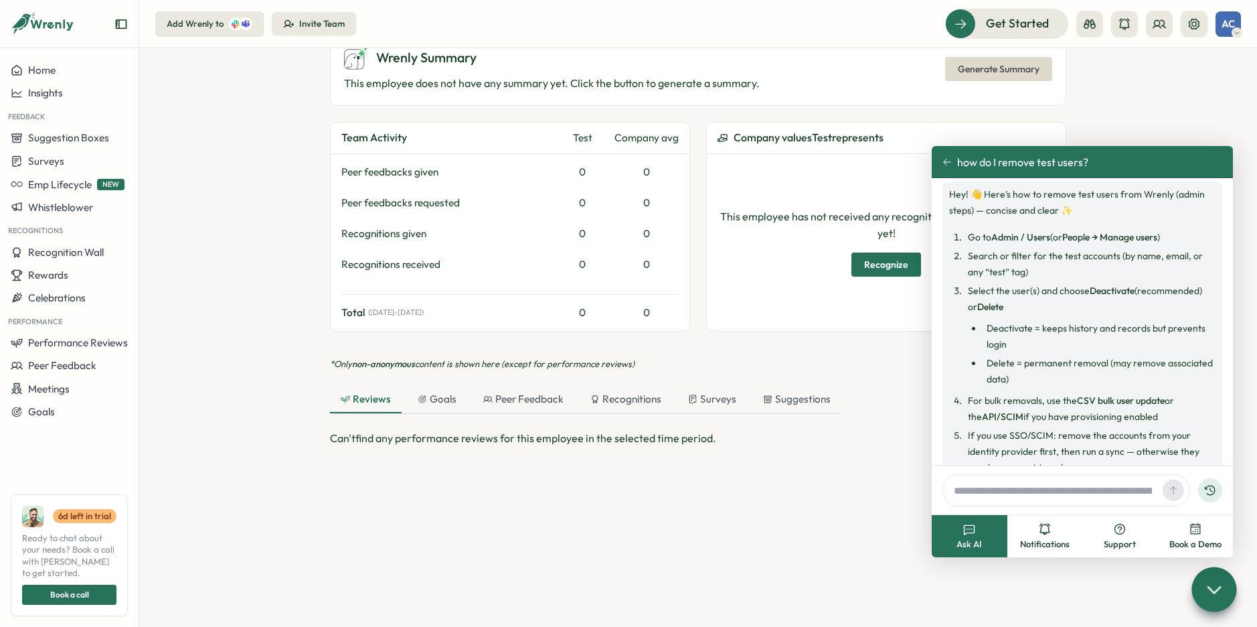
scroll to position [43, 0]
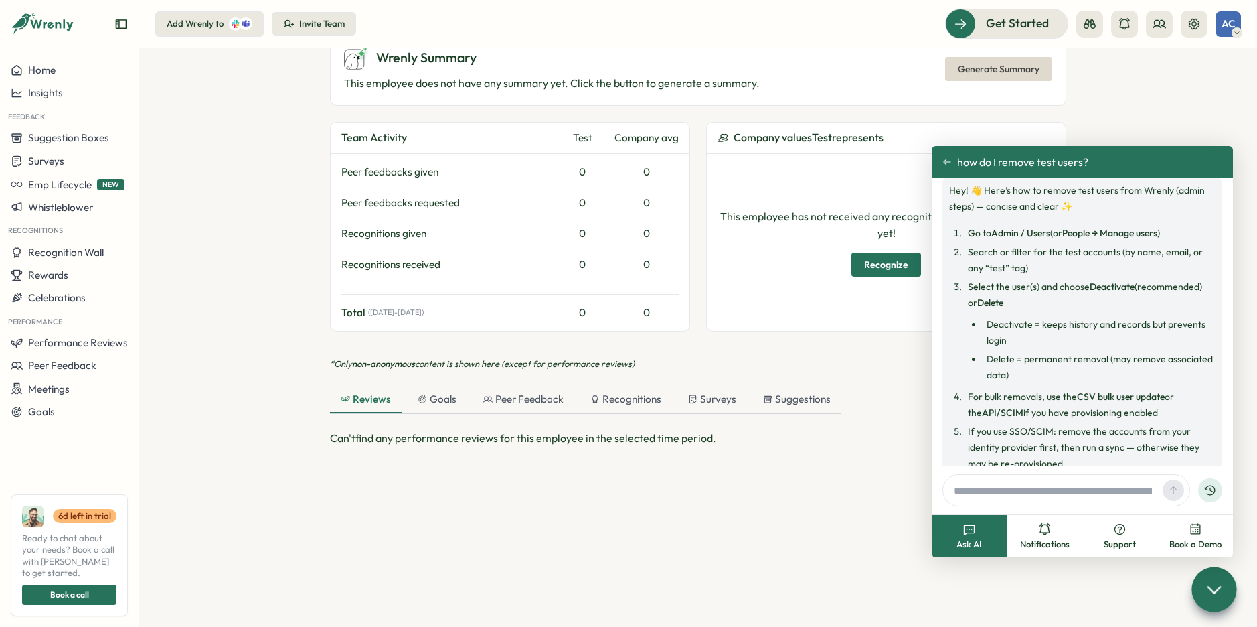
click at [771, 354] on div "**********" at bounding box center [698, 261] width 737 height 939
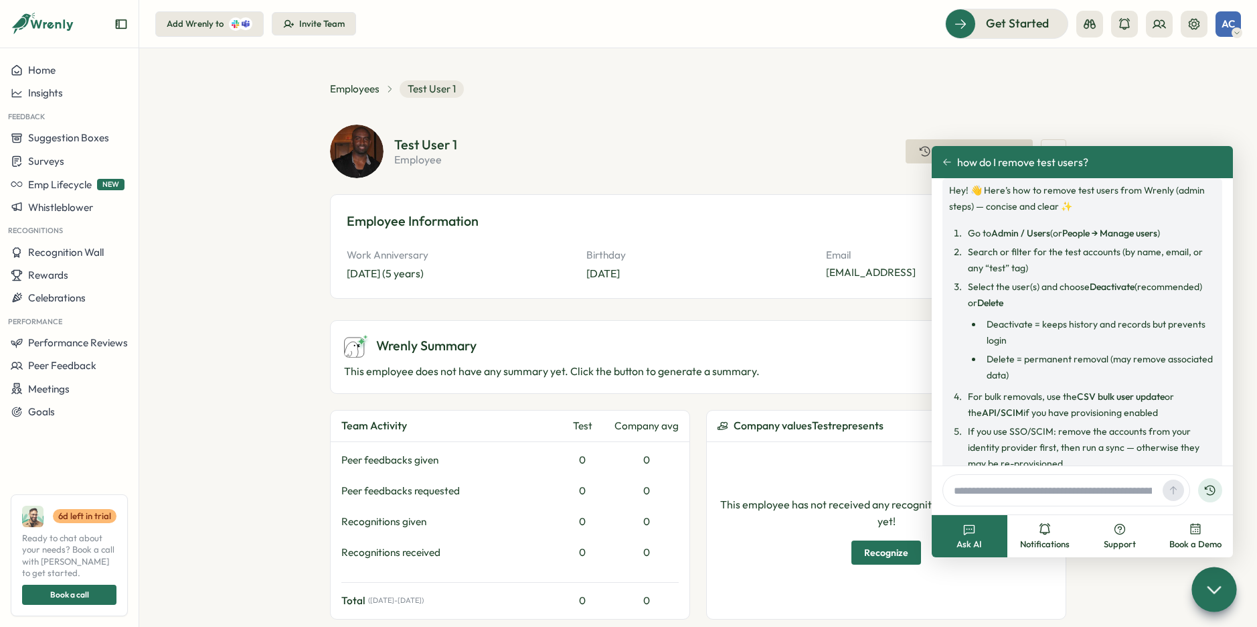
scroll to position [0, 0]
click at [40, 65] on span "Home" at bounding box center [41, 70] width 27 height 13
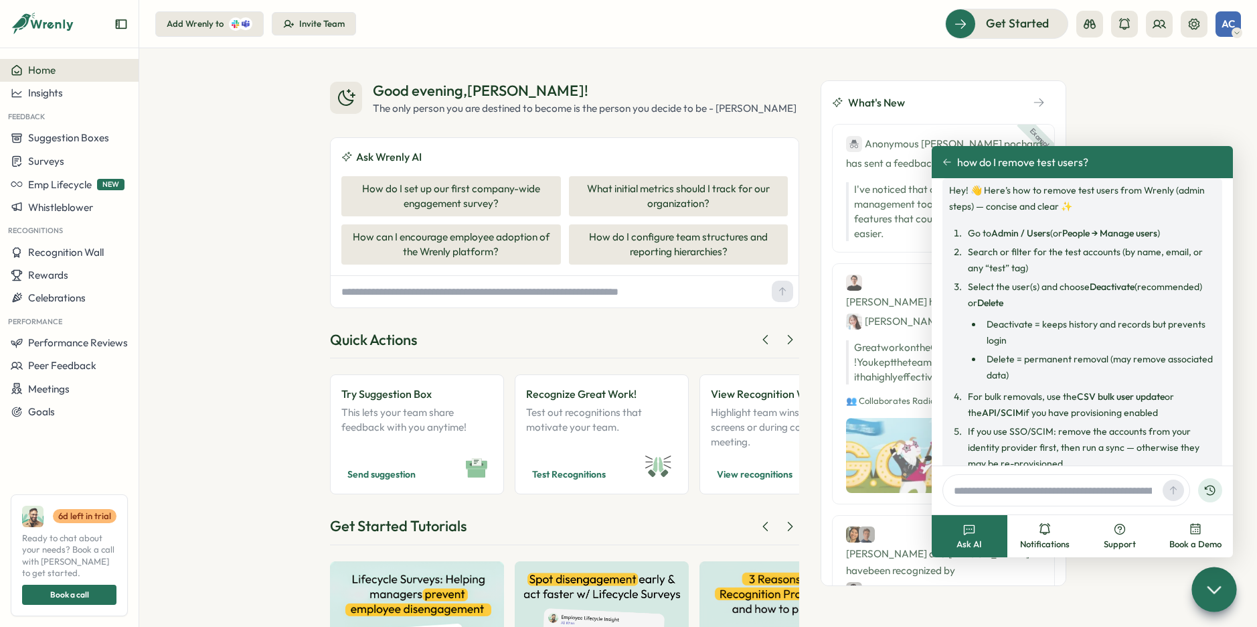
click at [1231, 21] on span "AC" at bounding box center [1228, 23] width 13 height 11
click at [1196, 17] on button at bounding box center [1194, 24] width 27 height 27
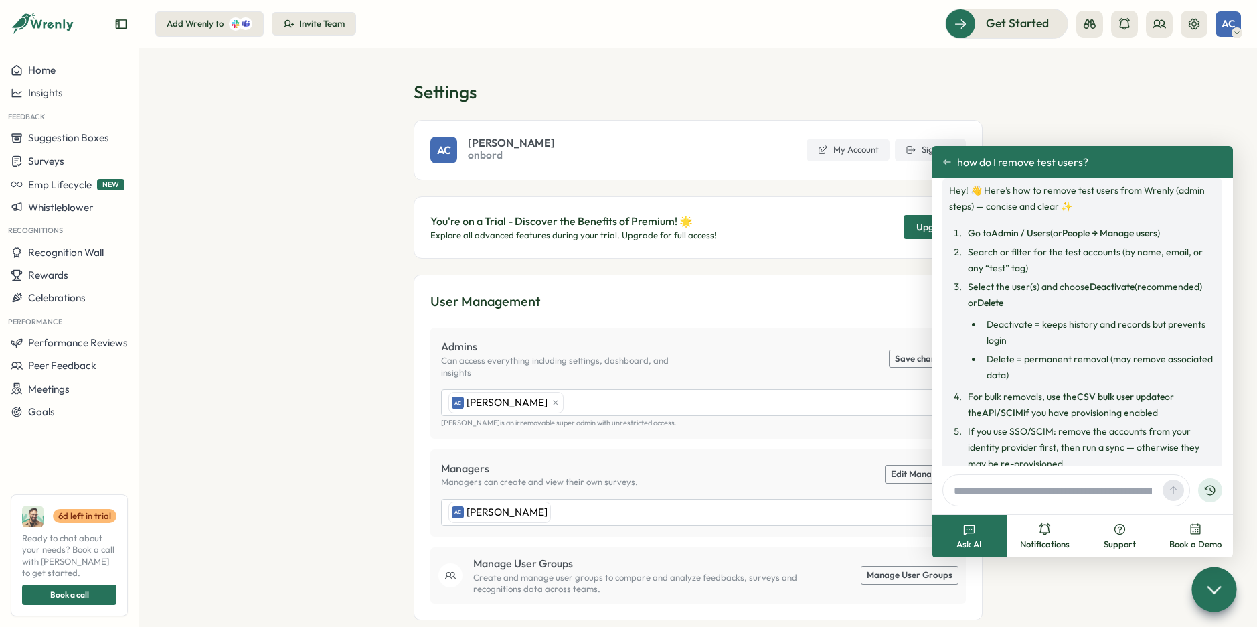
click at [574, 63] on section "Settings AC Adrian Cardenosa onbord My Account Sign Out You're on a Trial - Dis…" at bounding box center [698, 337] width 1118 height 578
click at [1080, 393] on strong "CSV bulk user update" at bounding box center [1121, 396] width 88 height 12
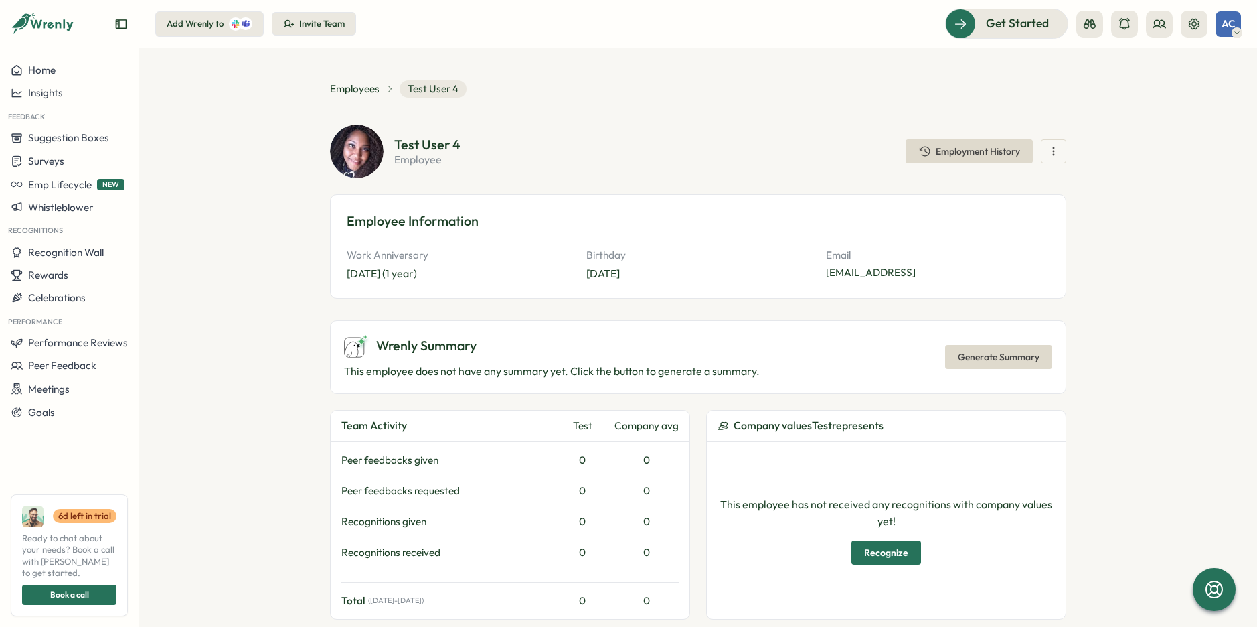
click at [739, 115] on div "**********" at bounding box center [698, 549] width 737 height 939
click at [1057, 152] on icon "button" at bounding box center [1053, 151] width 13 height 13
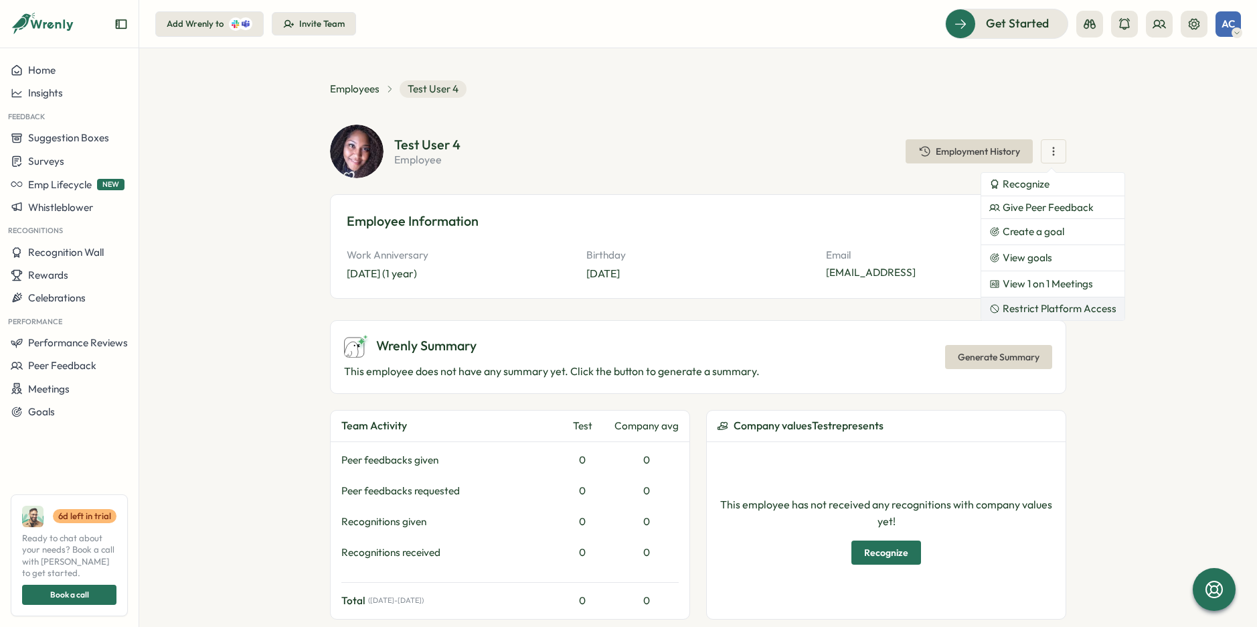
click at [1065, 304] on span "Restrict Platform Access" at bounding box center [1060, 309] width 114 height 12
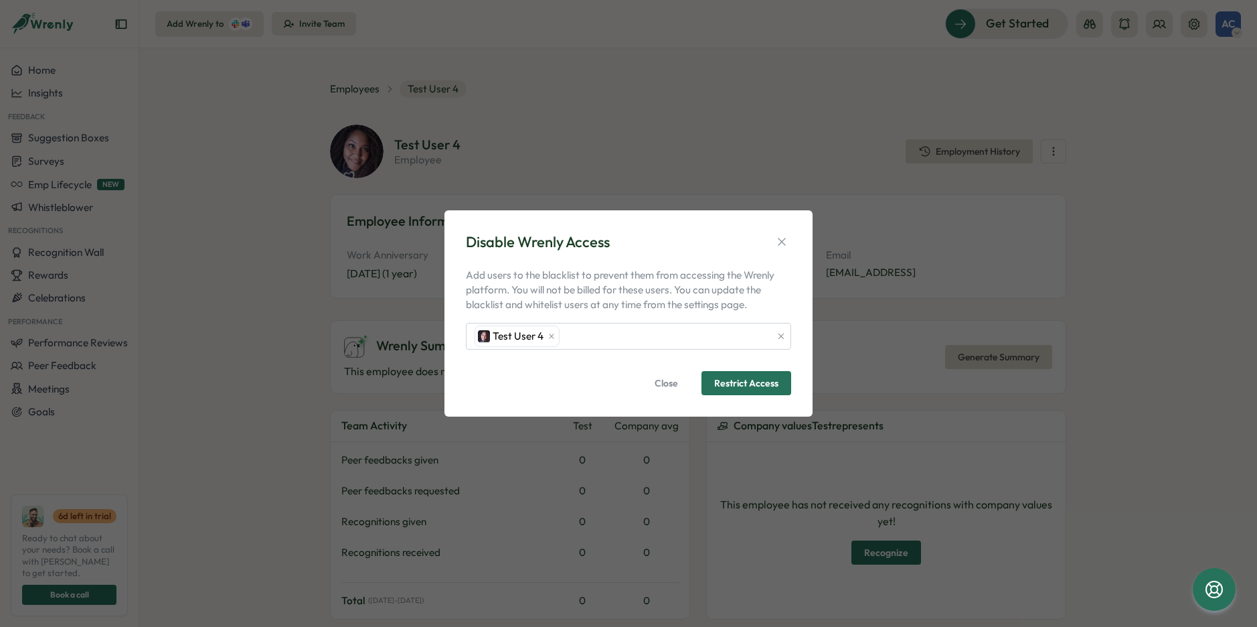
click at [616, 277] on p "Add users to the blacklist to prevent them from accessing the Wrenly platform. …" at bounding box center [628, 290] width 325 height 44
click at [779, 238] on icon "button" at bounding box center [781, 241] width 13 height 13
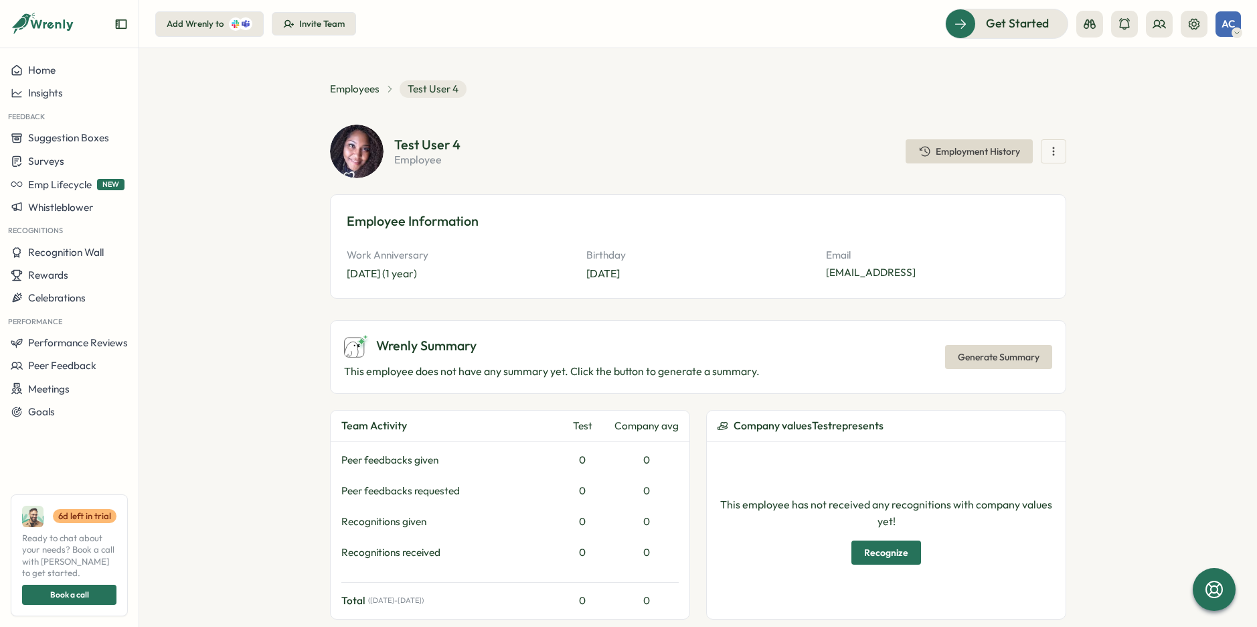
click at [713, 110] on div "**********" at bounding box center [698, 549] width 737 height 939
click at [355, 94] on span "Employees" at bounding box center [355, 89] width 50 height 15
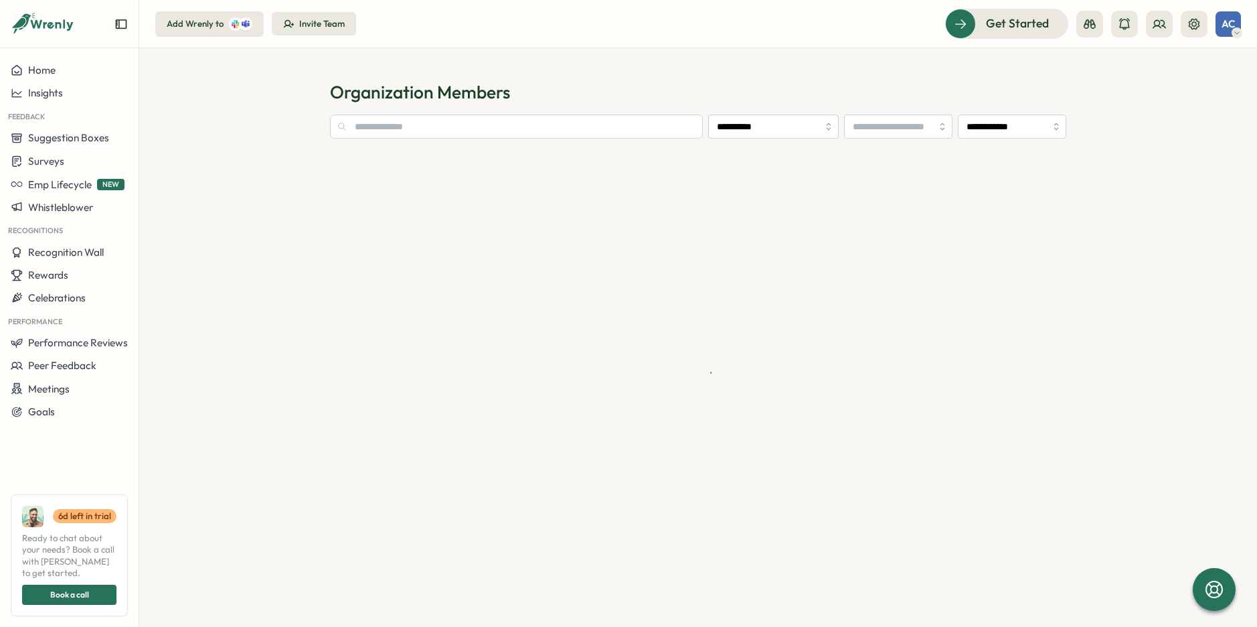
type input "**********"
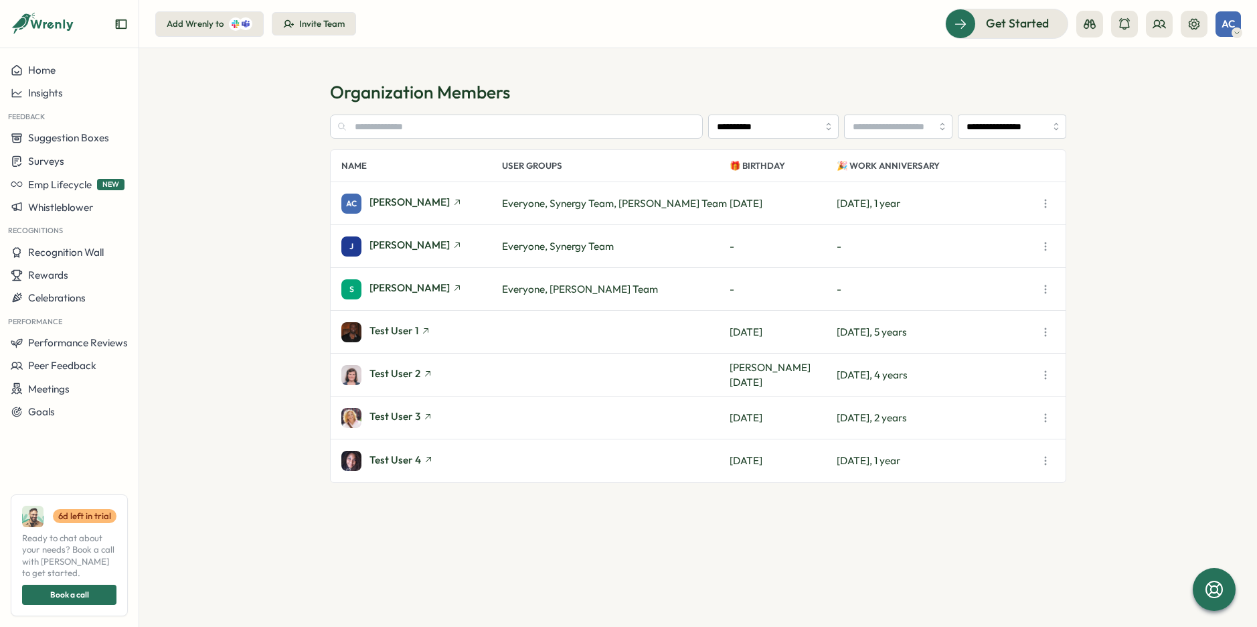
click at [1040, 326] on icon "button" at bounding box center [1045, 331] width 13 height 13
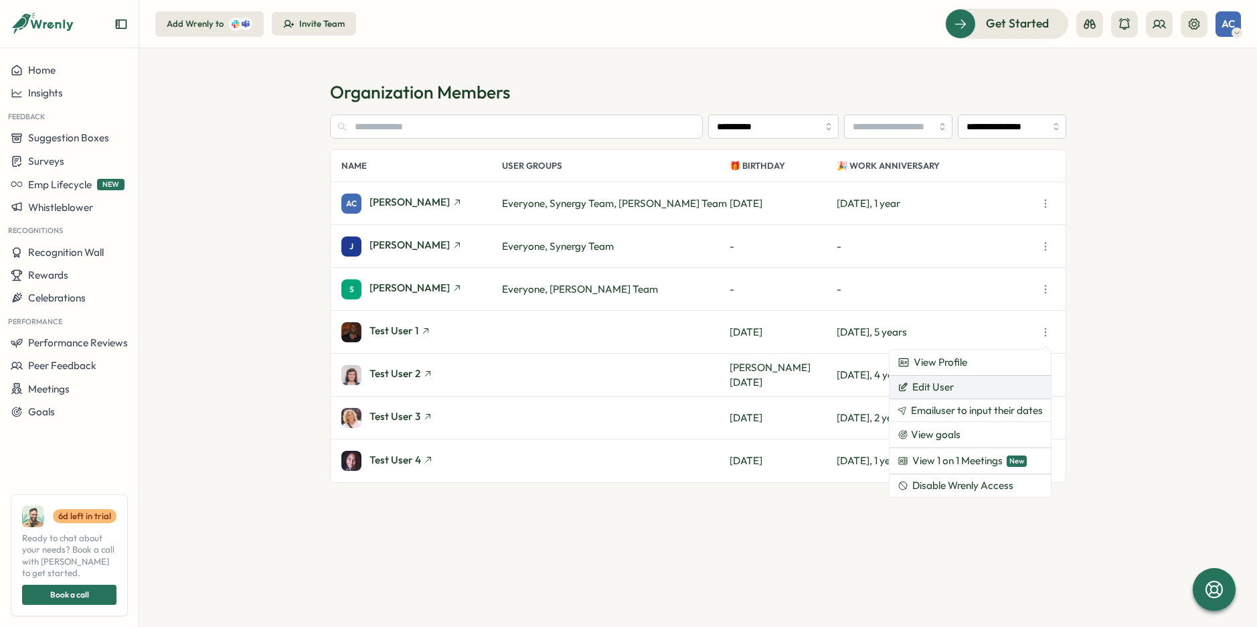
click at [975, 388] on button "Edit User" at bounding box center [970, 387] width 161 height 23
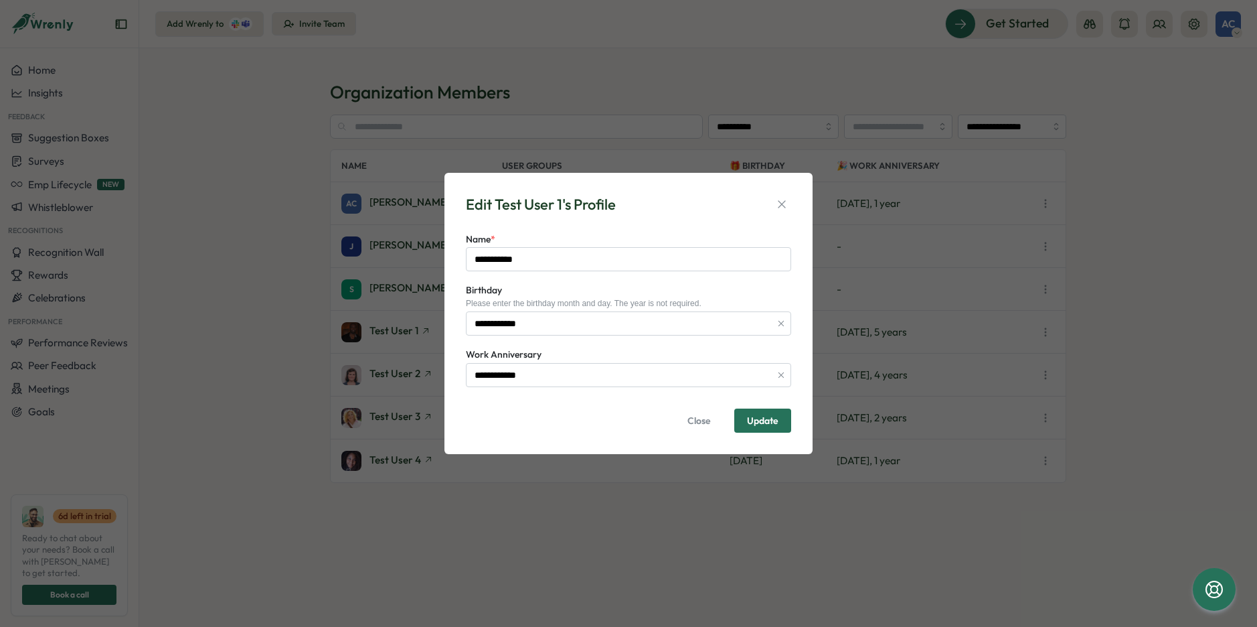
click at [694, 422] on span "Close" at bounding box center [699, 420] width 23 height 23
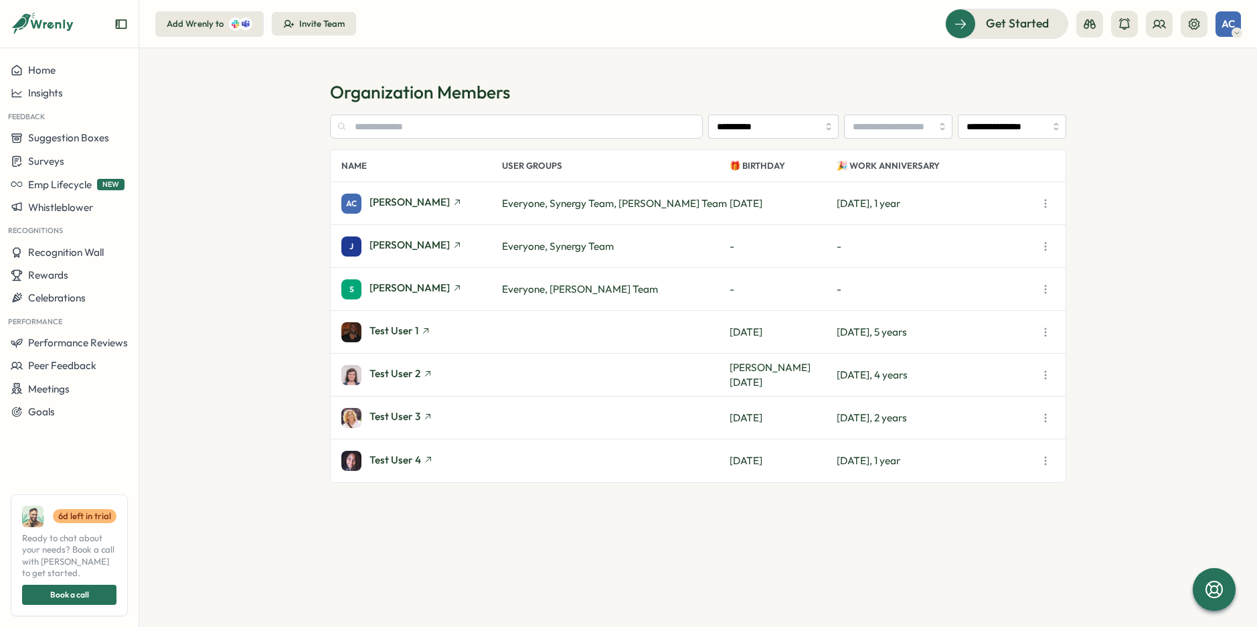
click at [1041, 335] on icon "button" at bounding box center [1045, 331] width 13 height 13
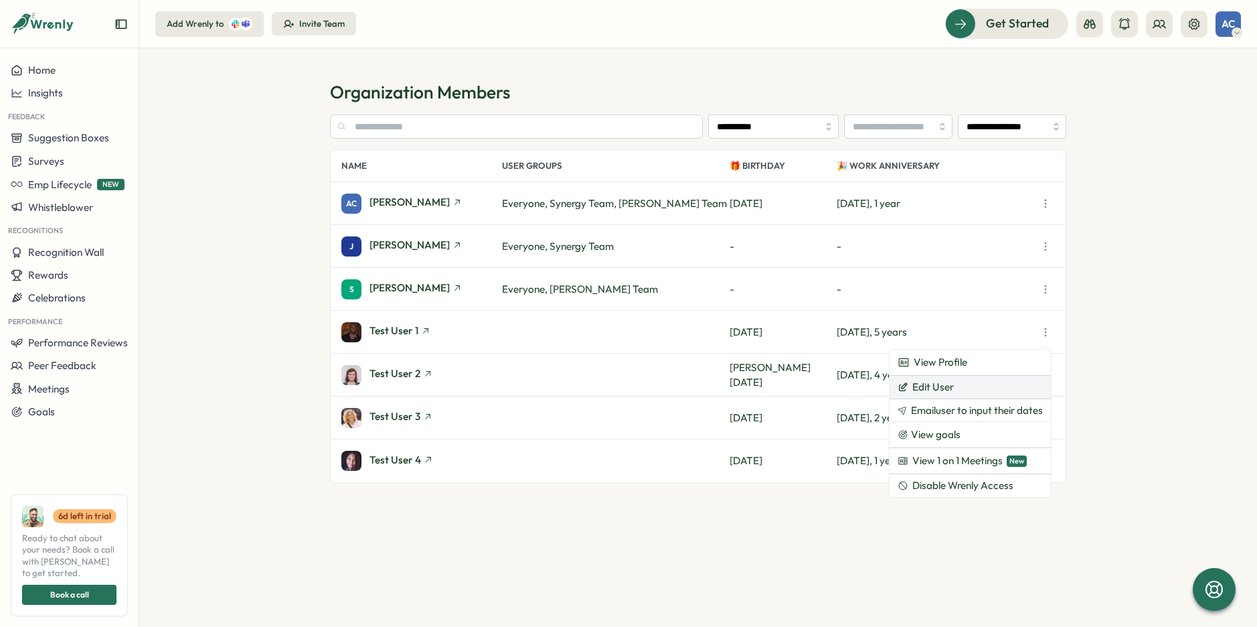
click at [977, 390] on button "Edit User" at bounding box center [970, 387] width 161 height 23
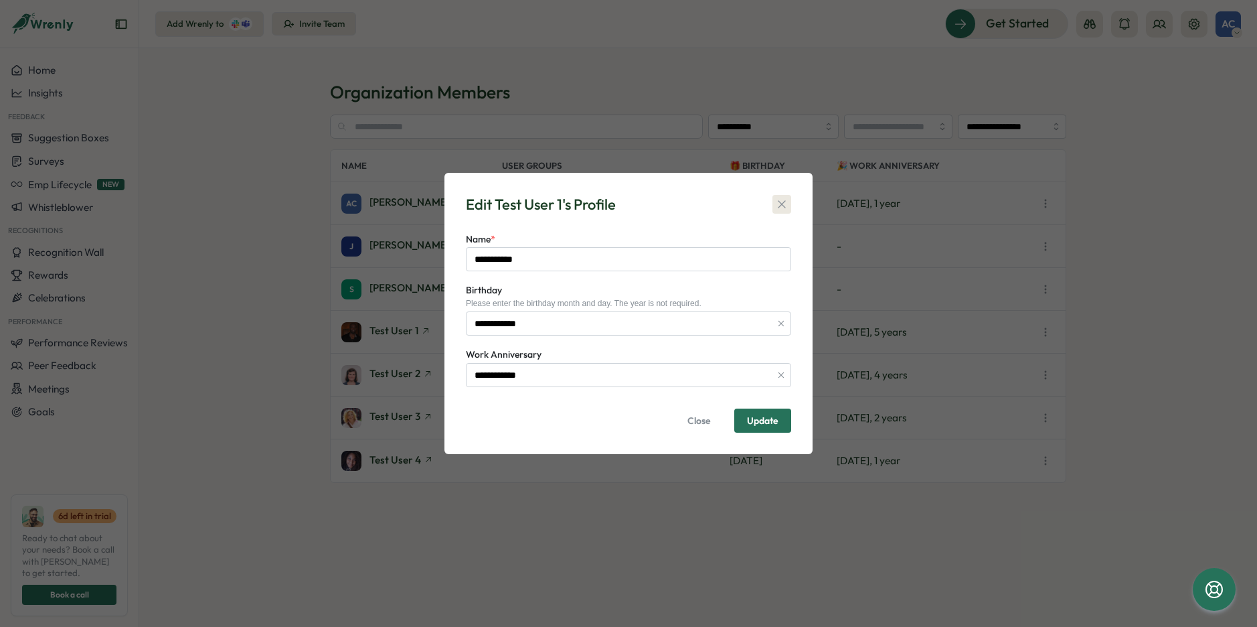
click at [783, 203] on icon "button" at bounding box center [781, 204] width 13 height 13
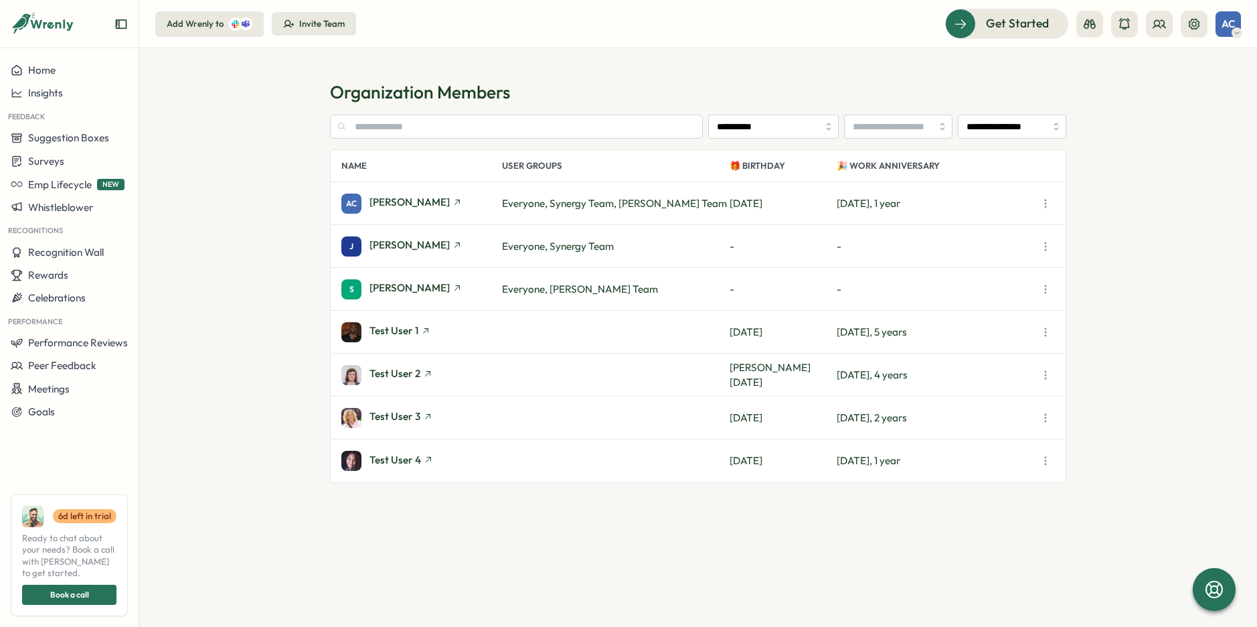
click at [1043, 333] on icon "button" at bounding box center [1045, 331] width 13 height 13
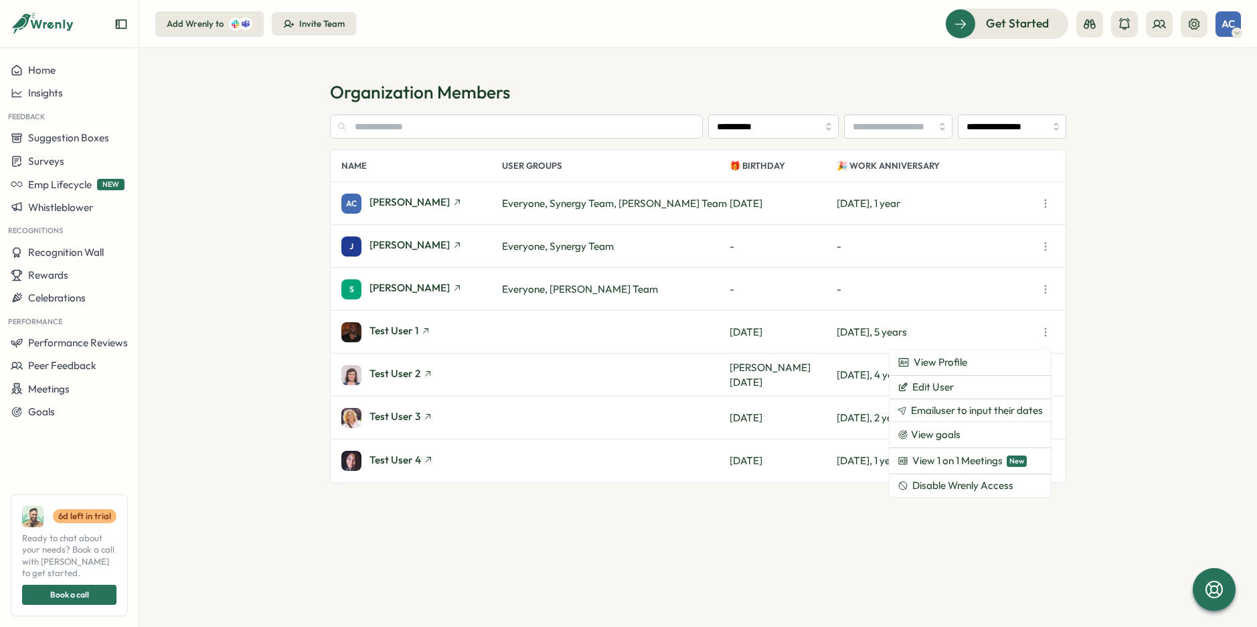
click at [1228, 453] on section "**********" at bounding box center [698, 337] width 1118 height 578
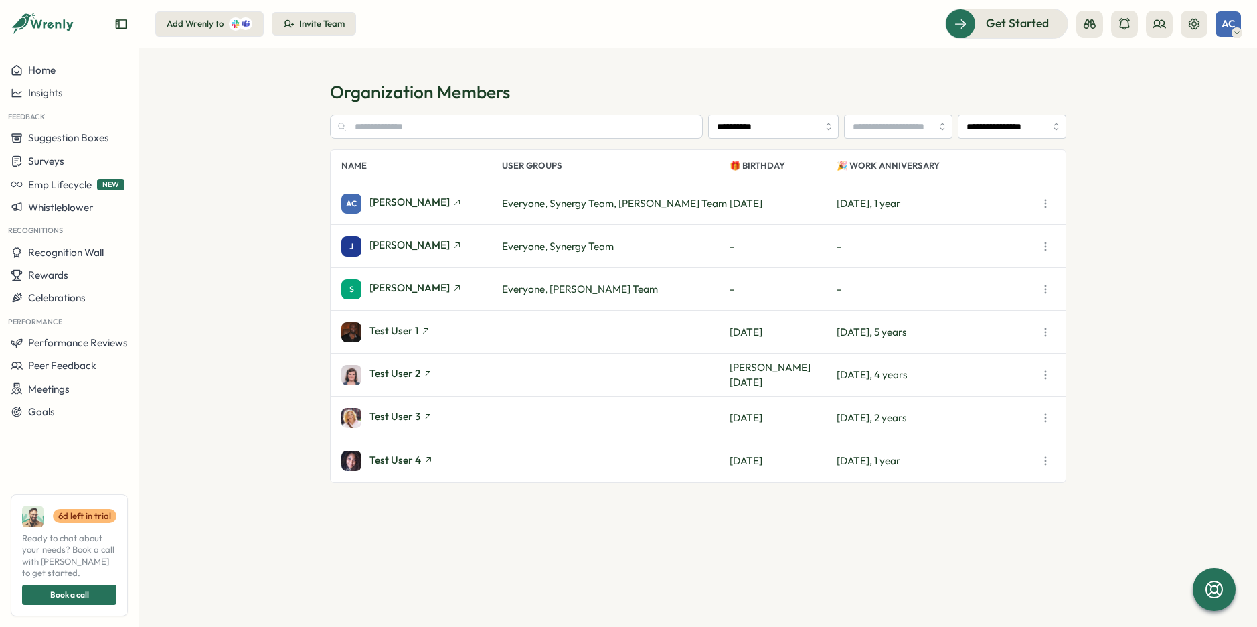
click at [1198, 287] on section "**********" at bounding box center [698, 337] width 1118 height 578
click at [497, 92] on h1 "Organization Members" at bounding box center [698, 91] width 737 height 23
click at [451, 89] on h1 "Organization Members" at bounding box center [698, 91] width 737 height 23
click at [1219, 21] on div "AC" at bounding box center [1228, 23] width 25 height 25
click at [1196, 33] on button at bounding box center [1194, 24] width 27 height 27
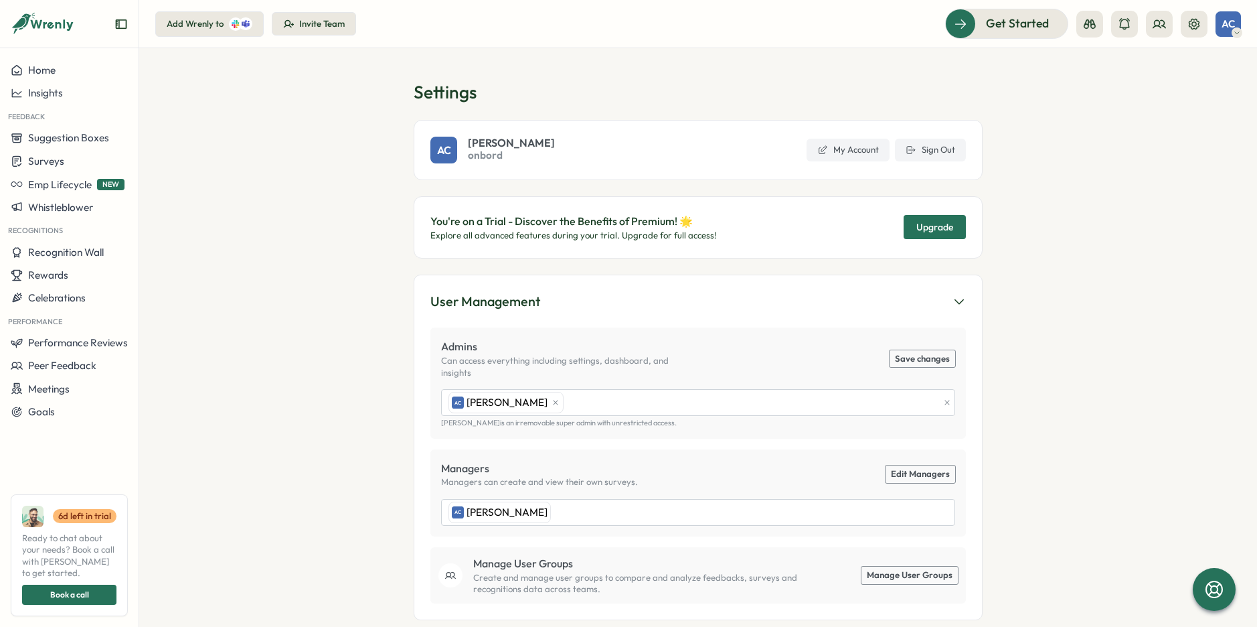
click at [644, 94] on h1 "Settings" at bounding box center [698, 91] width 569 height 23
click at [250, 215] on section "Settings AC Adrian Cardenosa onbord My Account Sign Out You're on a Trial - Dis…" at bounding box center [698, 337] width 1118 height 578
click at [66, 72] on div "Home" at bounding box center [69, 70] width 117 height 12
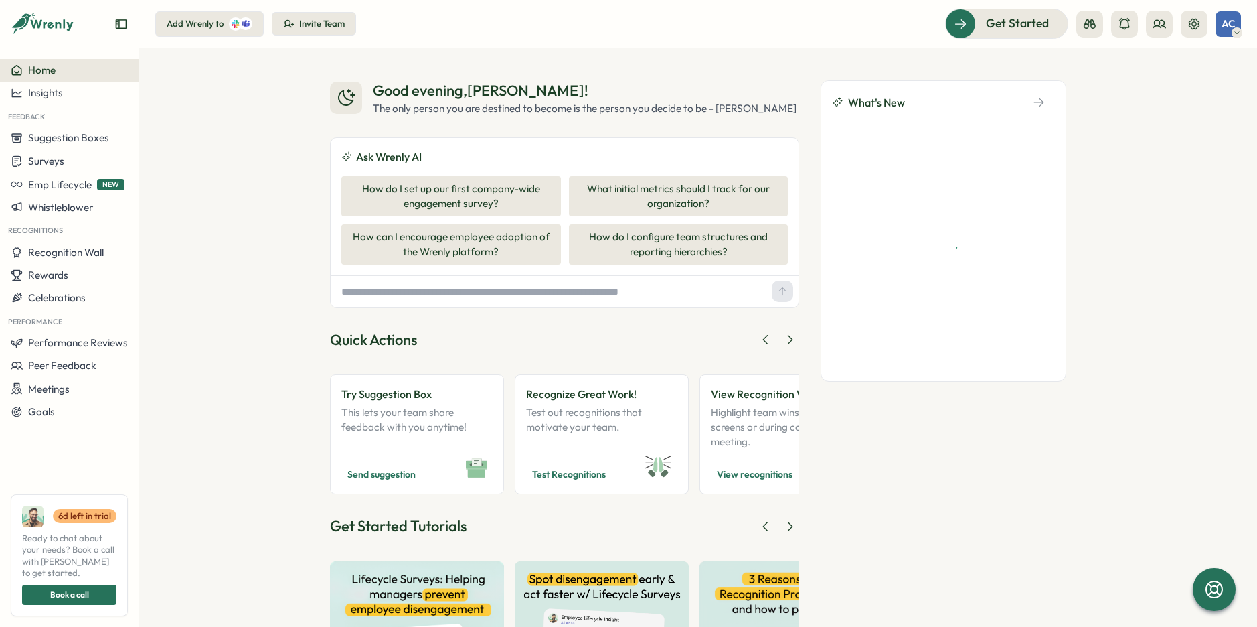
click at [275, 297] on div "Good evening , Adrian ! The only person you are destined to become is the perso…" at bounding box center [698, 337] width 1118 height 578
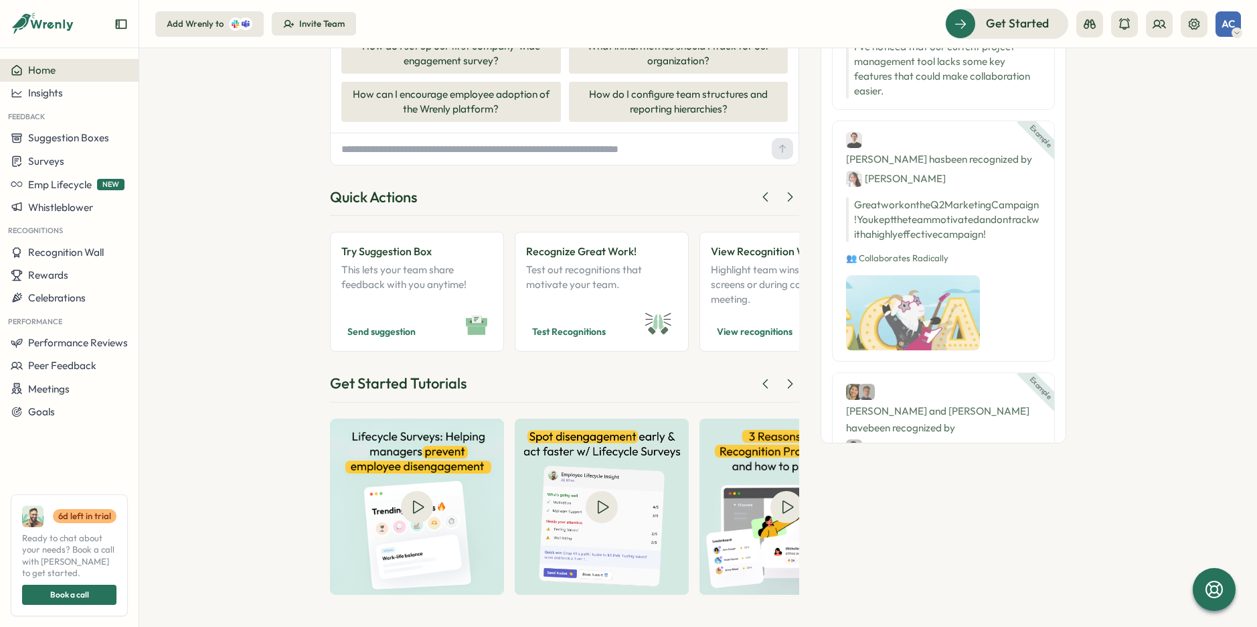
scroll to position [155, 0]
click at [791, 194] on icon at bounding box center [789, 196] width 13 height 13
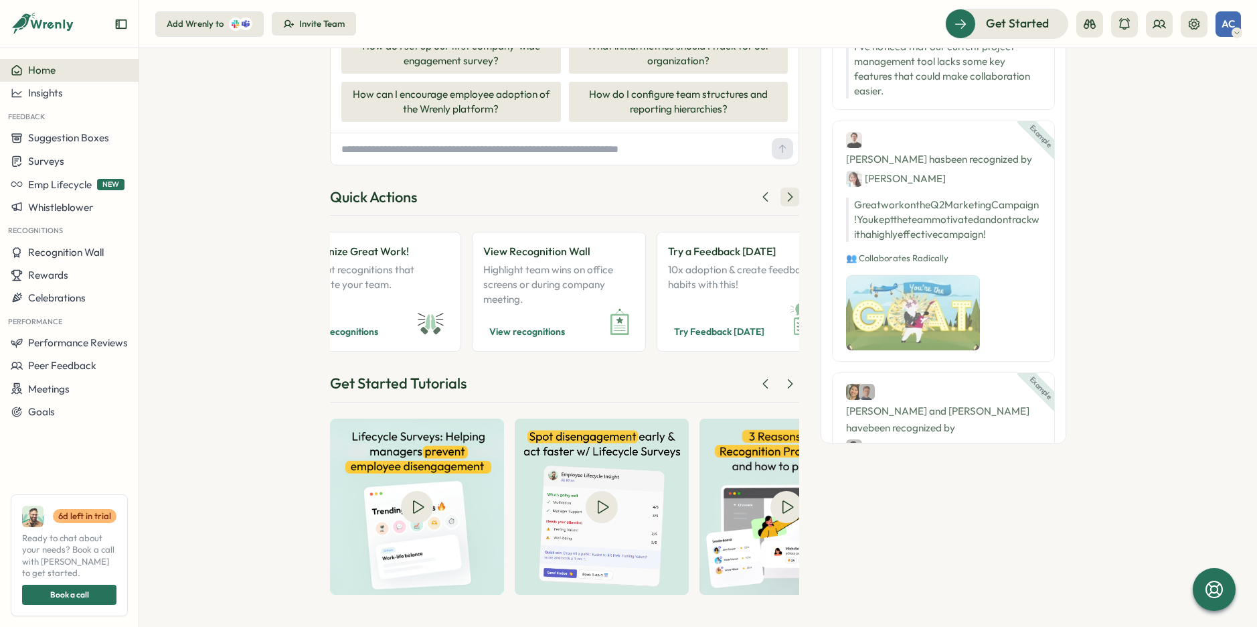
click at [791, 194] on icon at bounding box center [789, 196] width 13 height 13
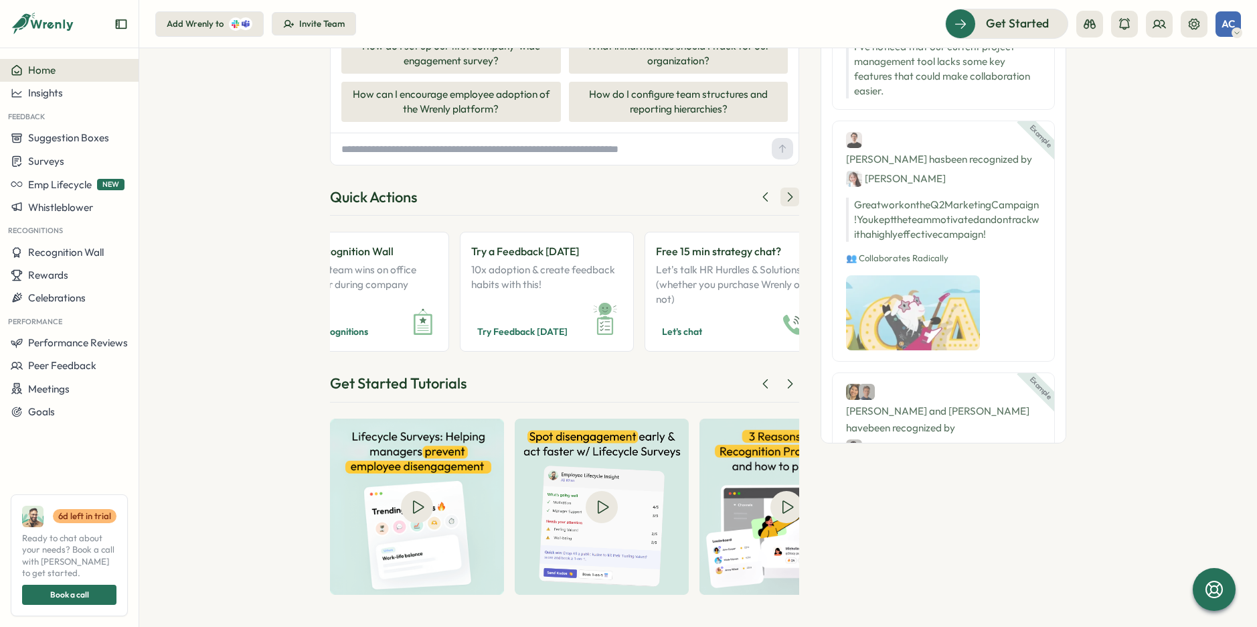
click at [791, 194] on icon at bounding box center [789, 196] width 13 height 13
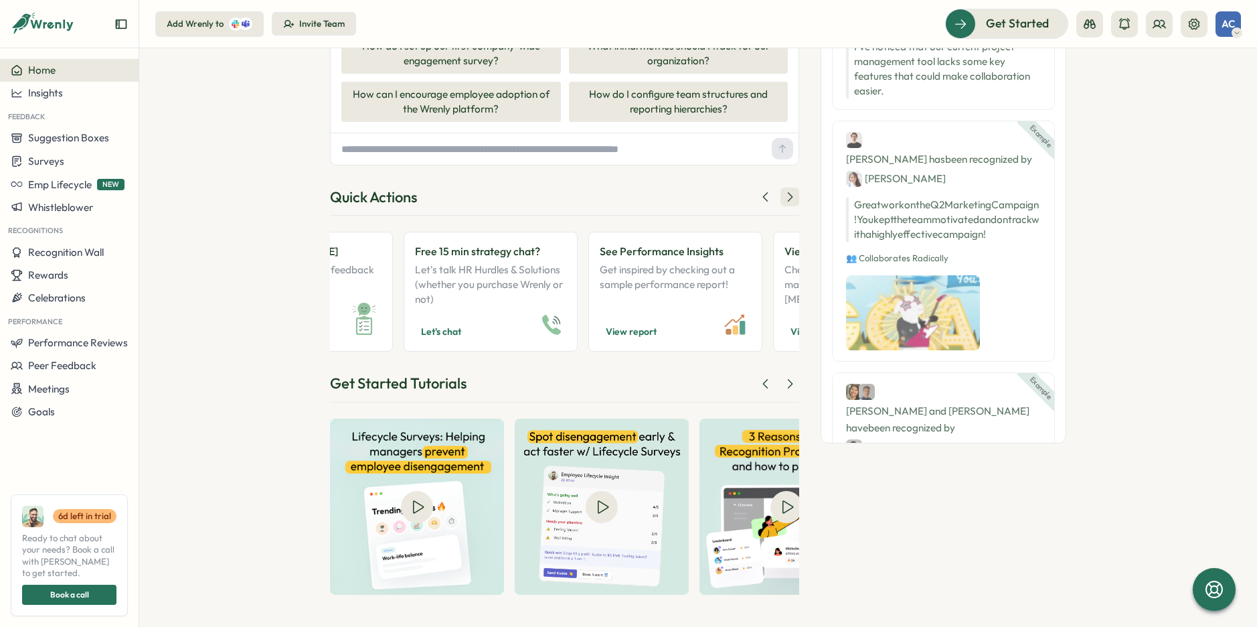
click at [791, 194] on icon at bounding box center [789, 196] width 13 height 13
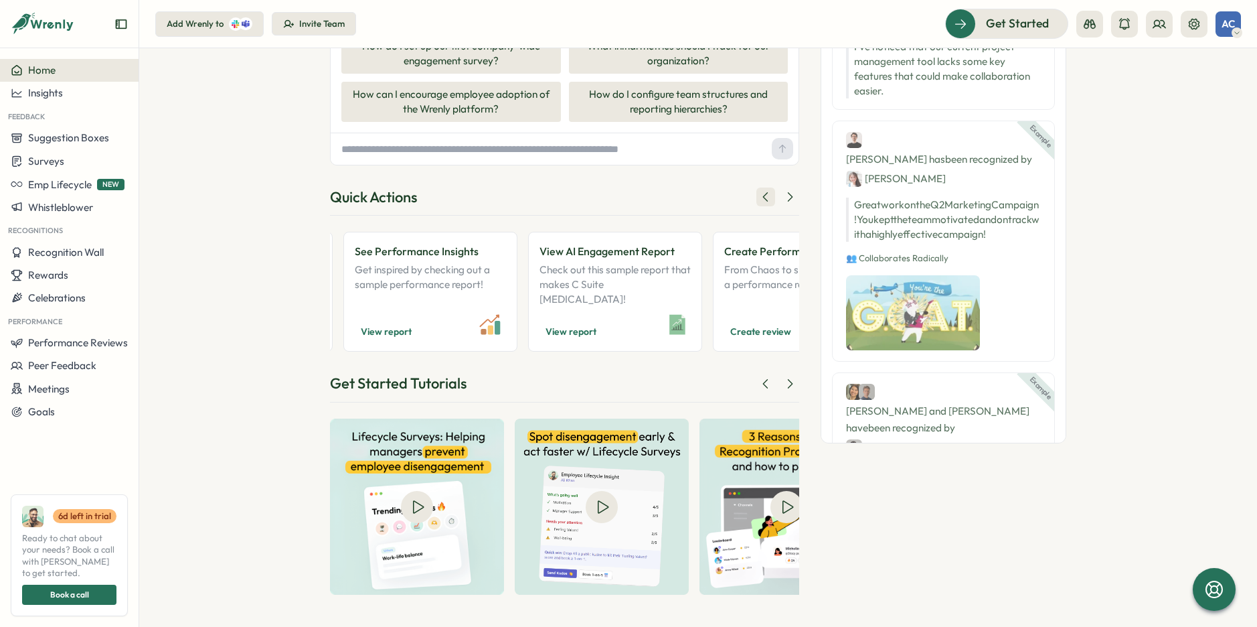
click at [761, 196] on icon at bounding box center [765, 196] width 13 height 13
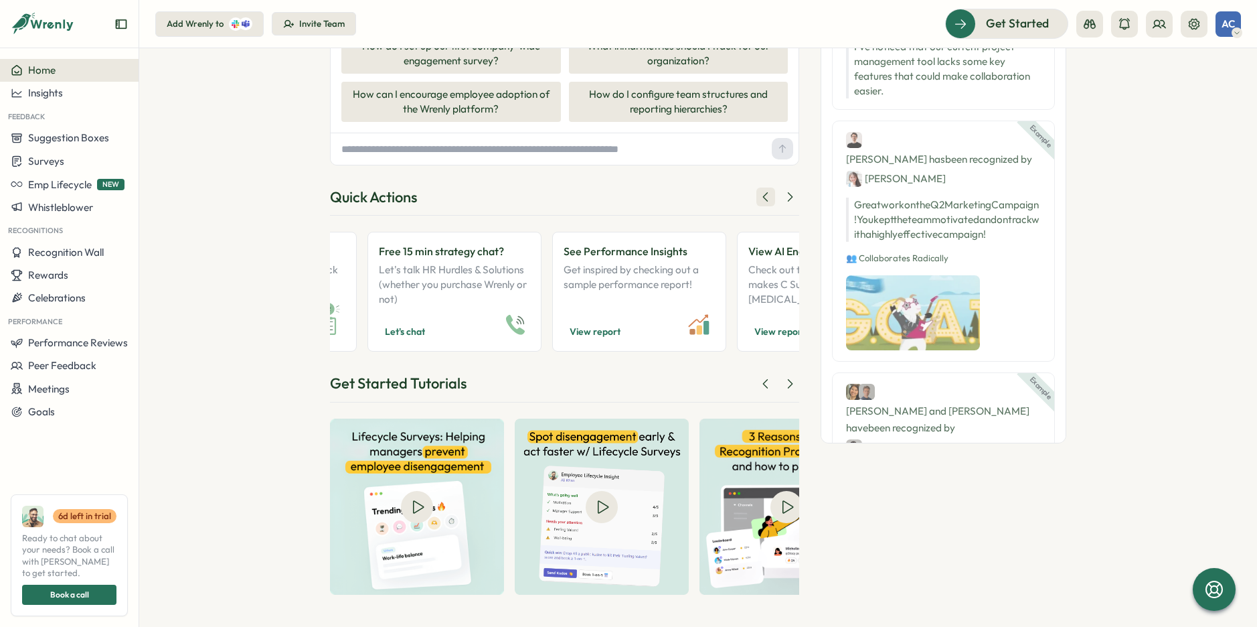
click at [761, 196] on icon at bounding box center [765, 196] width 13 height 13
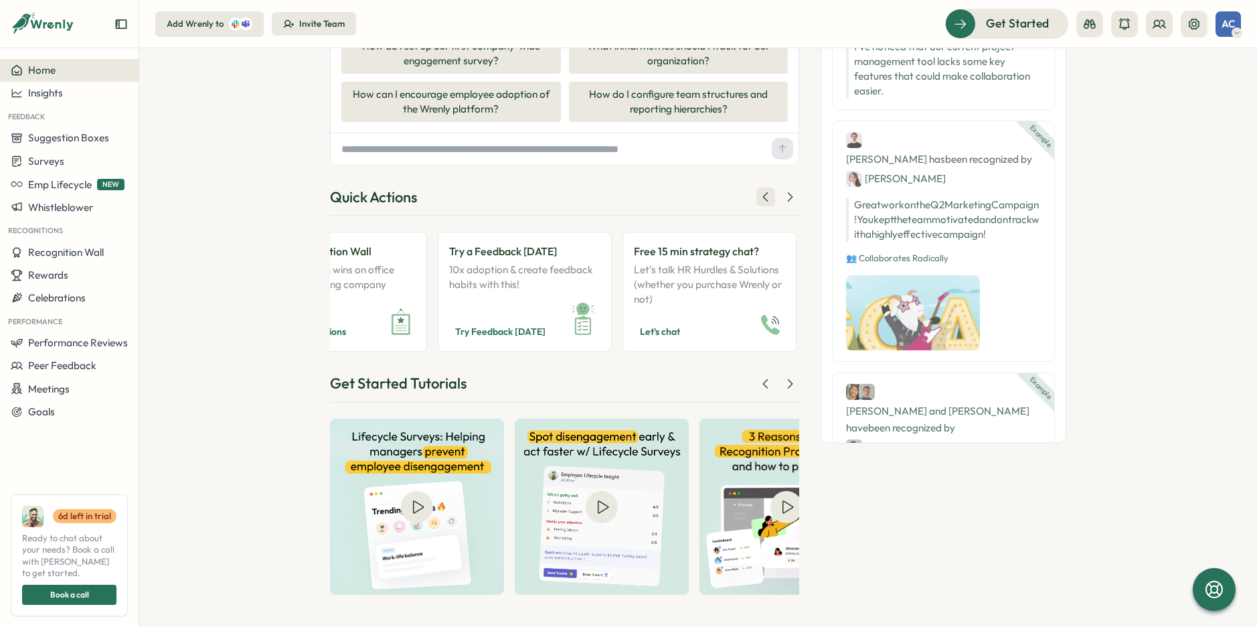
click at [761, 196] on icon at bounding box center [765, 196] width 13 height 13
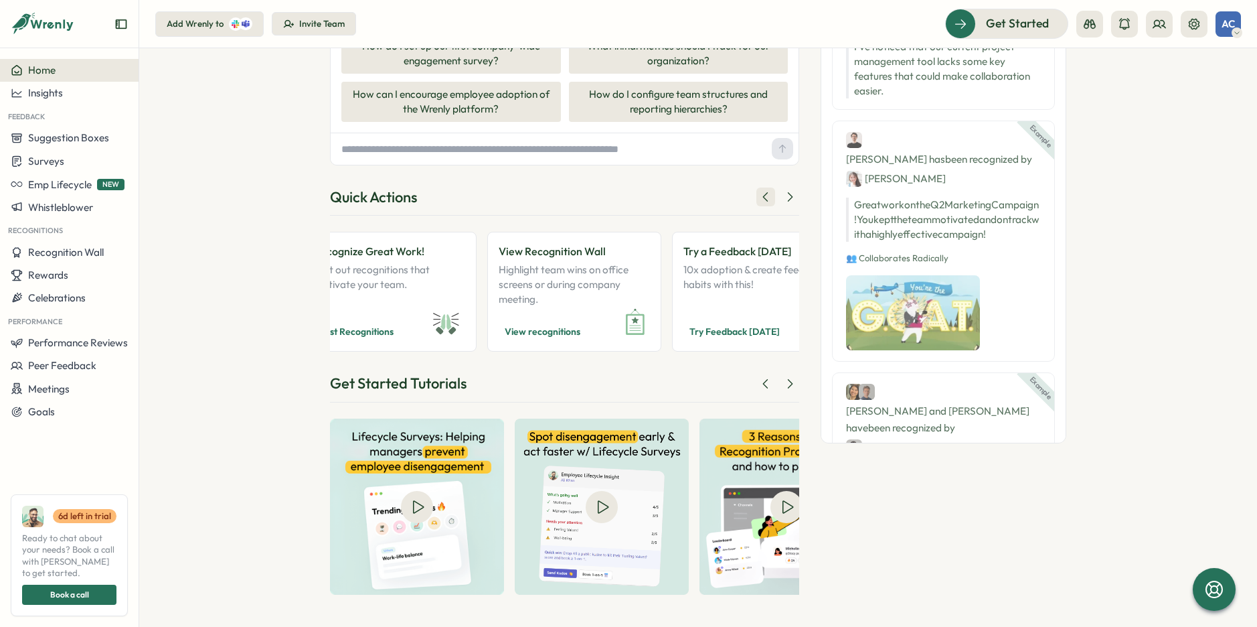
click at [761, 196] on icon at bounding box center [765, 196] width 13 height 13
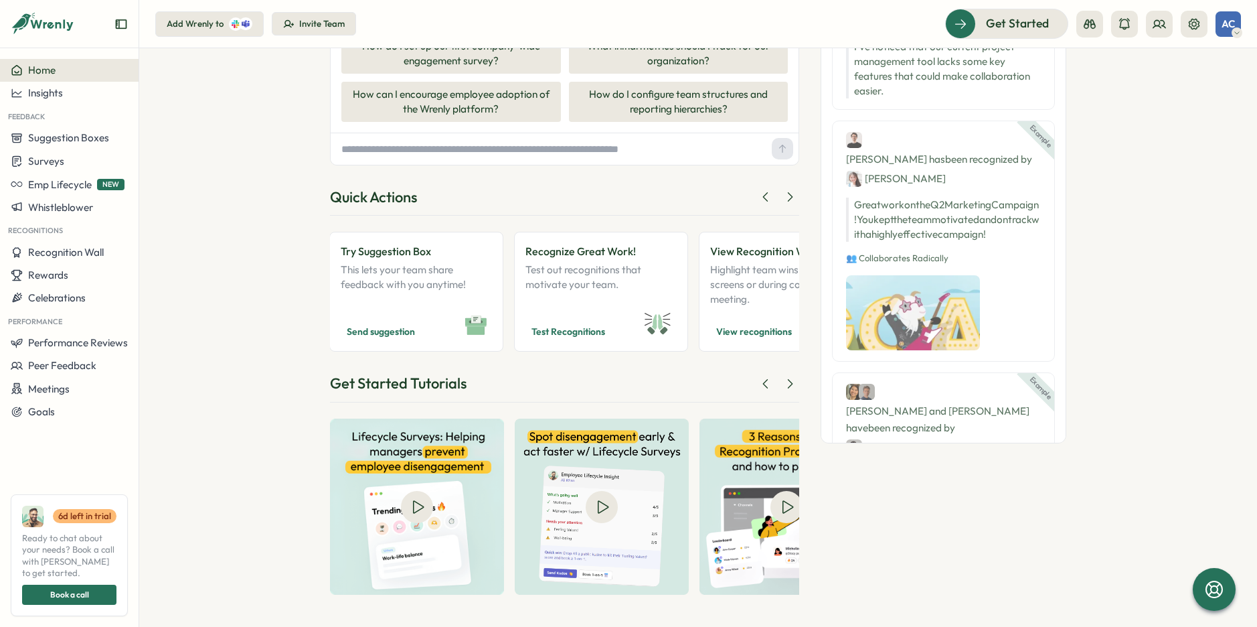
click at [176, 441] on div "Good evening , Adrian ! The only person you are destined to become is the perso…" at bounding box center [698, 337] width 1118 height 578
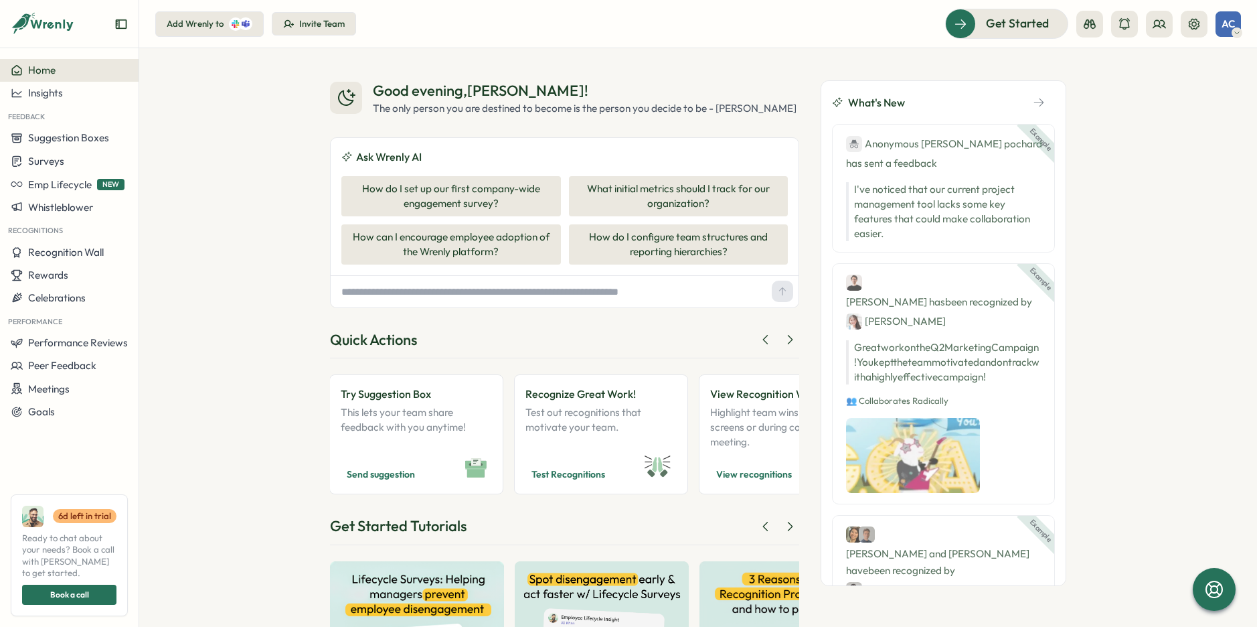
scroll to position [0, 0]
click at [163, 308] on div "Good evening , Adrian ! The only person you are destined to become is the perso…" at bounding box center [698, 337] width 1118 height 578
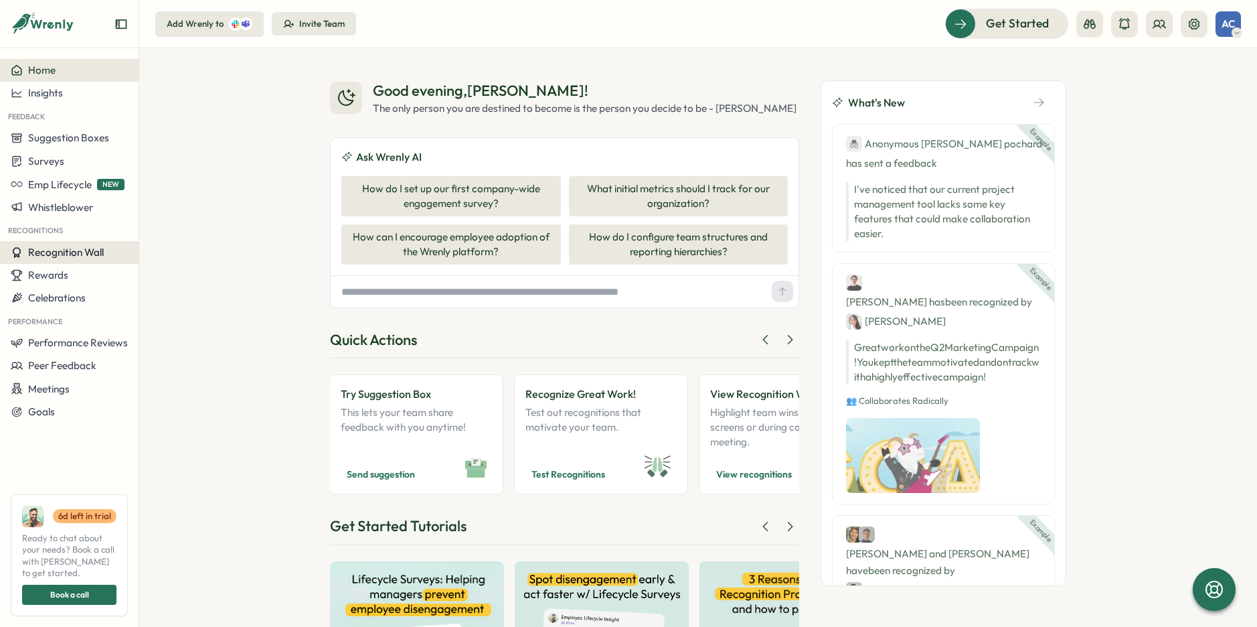
click at [82, 250] on span "Recognition Wall" at bounding box center [66, 252] width 76 height 13
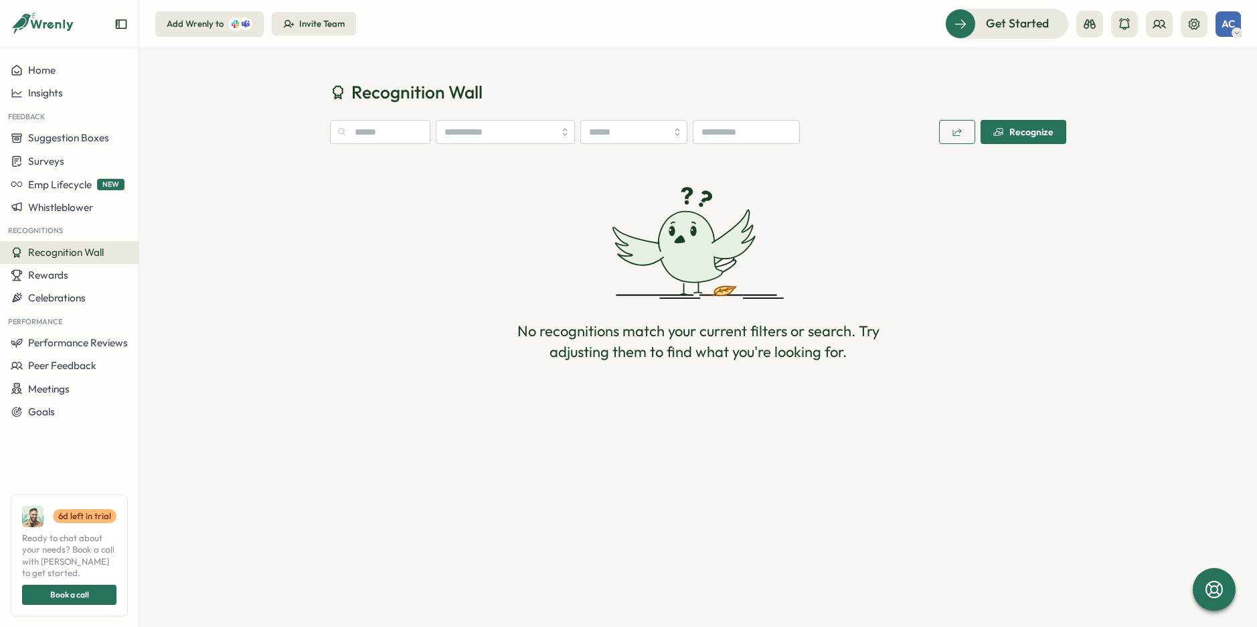
click at [260, 106] on div "Recognition Wall Recognize No recognitions match your current filters or search…" at bounding box center [698, 234] width 1118 height 373
click at [87, 71] on div "Home" at bounding box center [69, 70] width 117 height 12
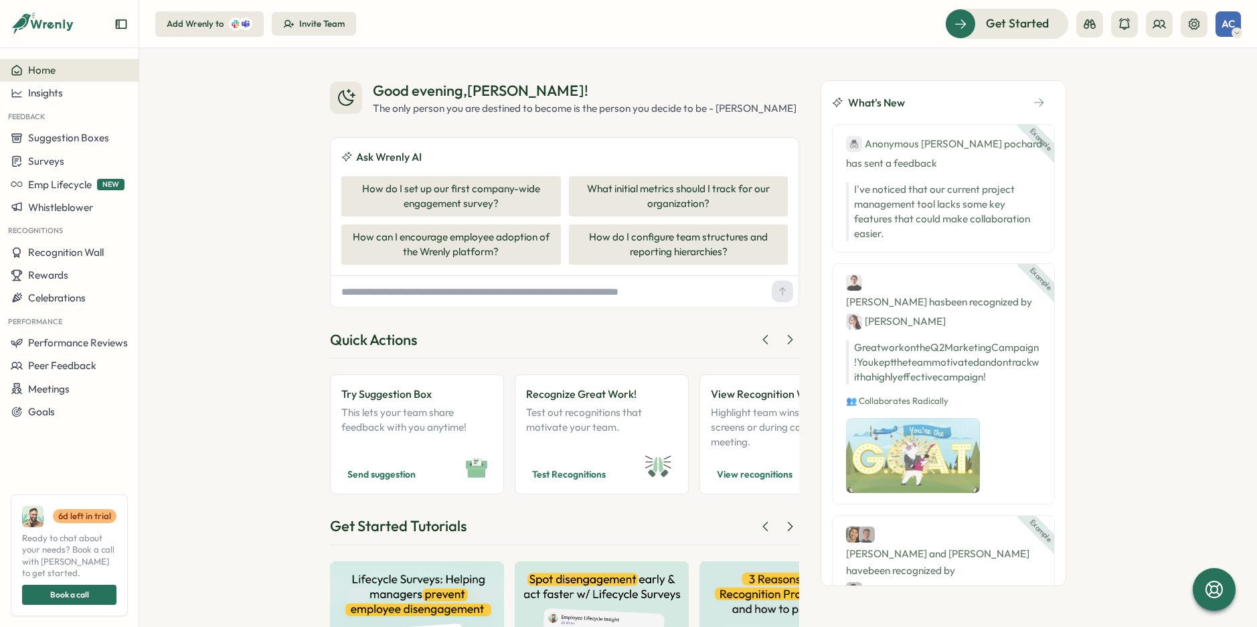
click at [226, 147] on div "Good evening , Adrian ! The only person you are destined to become is the perso…" at bounding box center [698, 337] width 1118 height 578
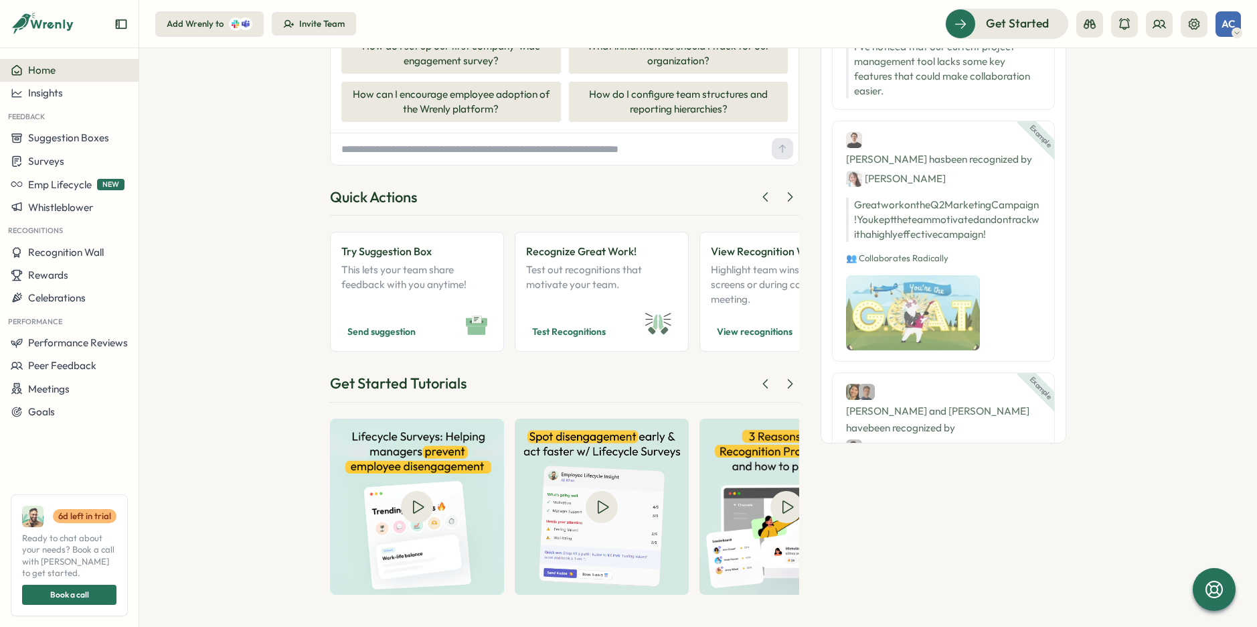
click at [229, 270] on div "Good evening , Adrian ! The only person you are destined to become is the perso…" at bounding box center [698, 337] width 1118 height 578
